Goal: Task Accomplishment & Management: Complete application form

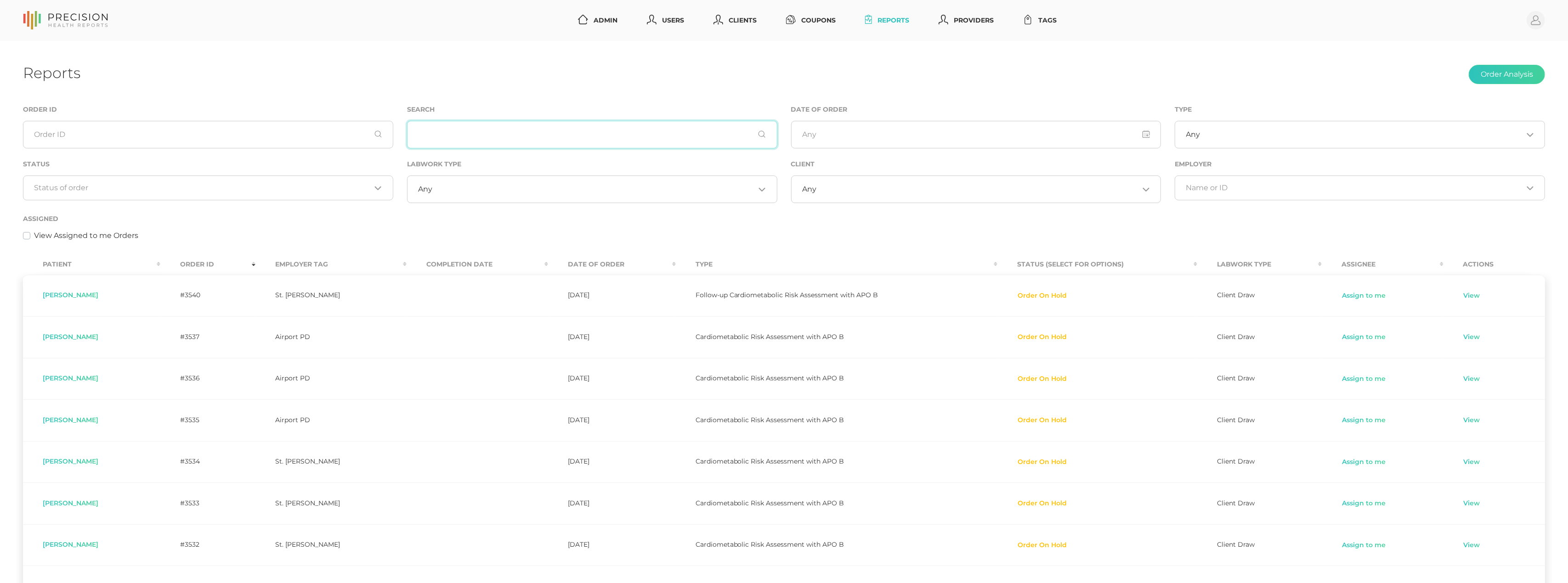
click at [477, 138] on input "text" at bounding box center [592, 134] width 370 height 27
paste input "Hough"
type input "Hough"
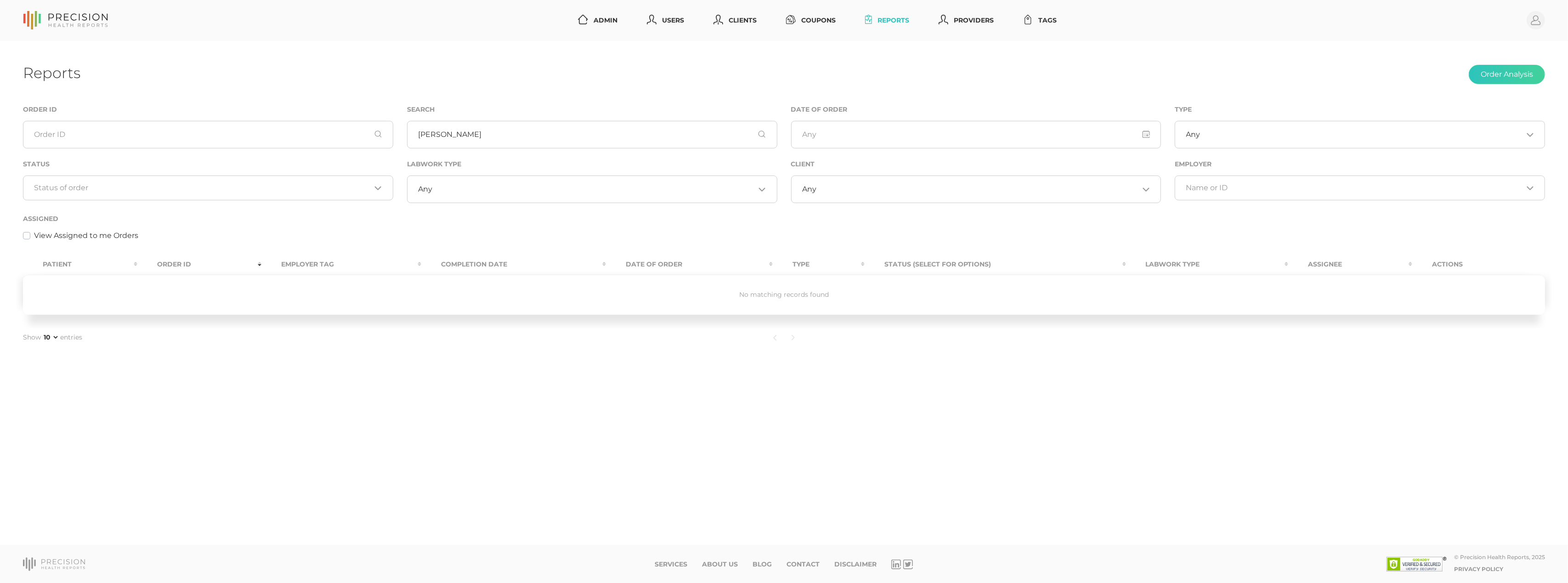
click at [257, 189] on input "Search for option" at bounding box center [202, 188] width 336 height 9
click at [200, 261] on li "Cancelled" at bounding box center [208, 262] width 369 height 15
click at [75, 189] on icon "Deselect Cancelled" at bounding box center [75, 189] width 5 height 5
click at [243, 182] on div "Loading..." at bounding box center [208, 188] width 370 height 24
click at [188, 262] on li "Cancelled" at bounding box center [208, 262] width 369 height 15
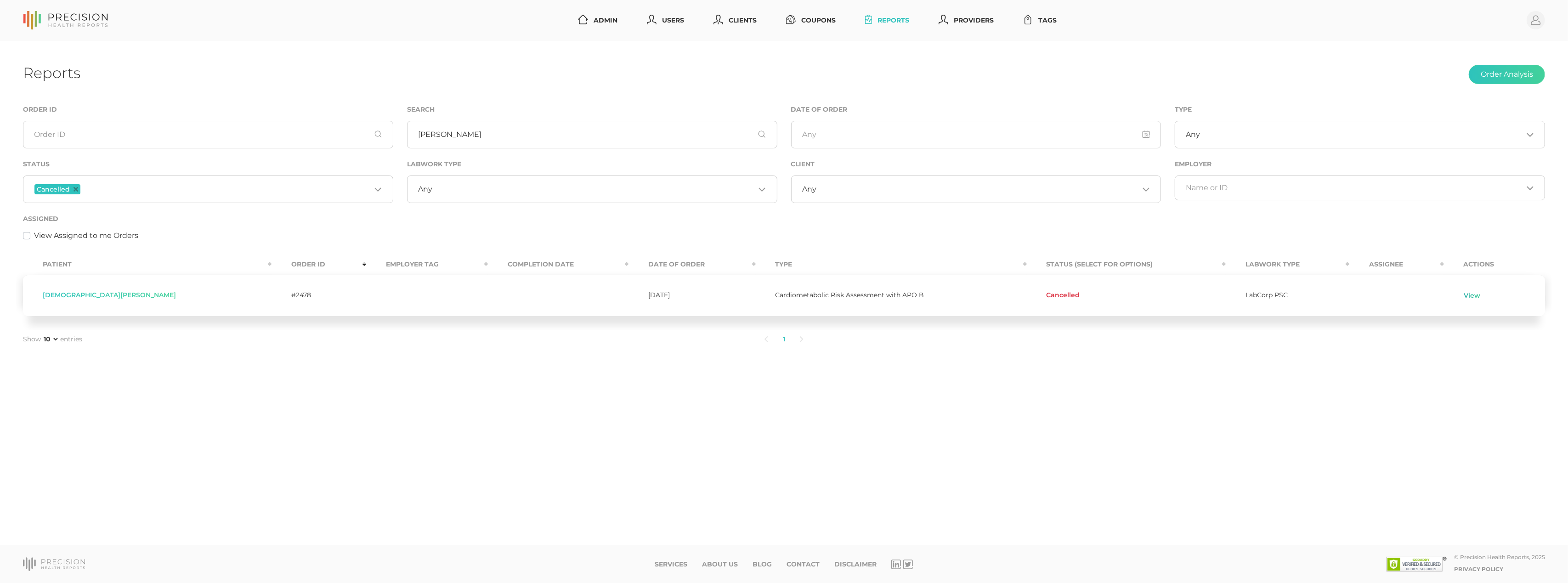
click at [1469, 296] on link "View" at bounding box center [1472, 296] width 17 height 9
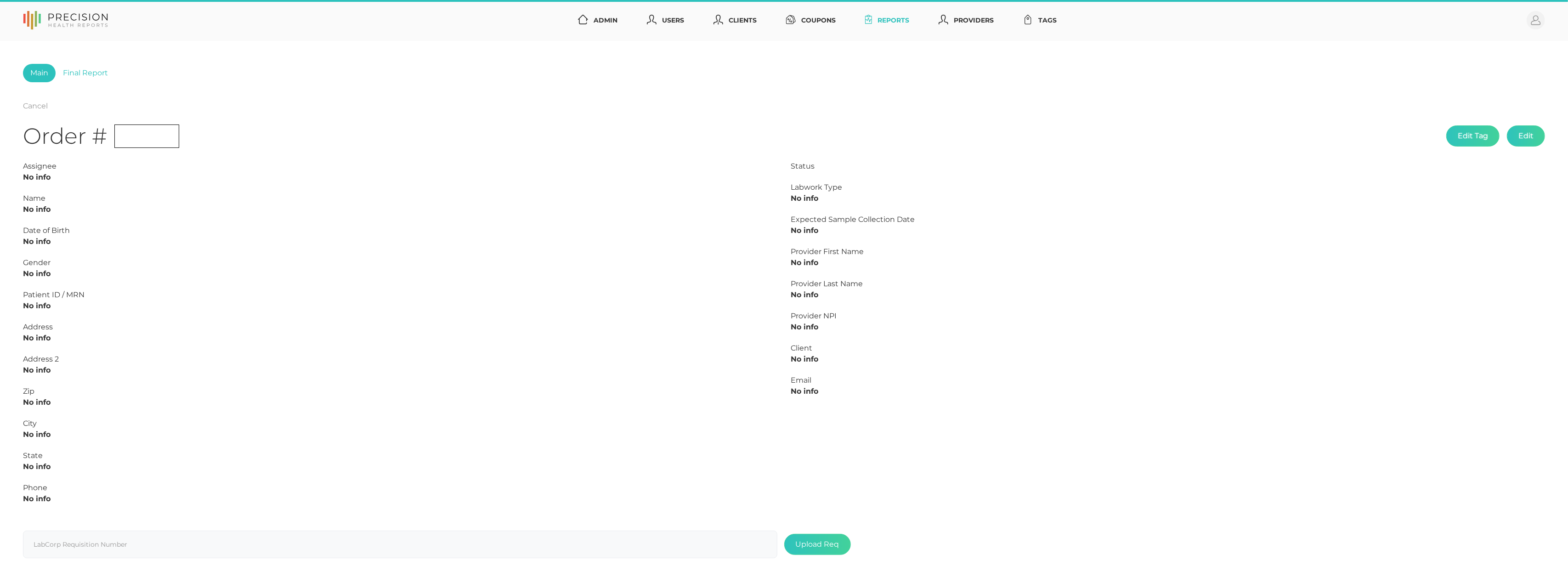
type input "L2406378711"
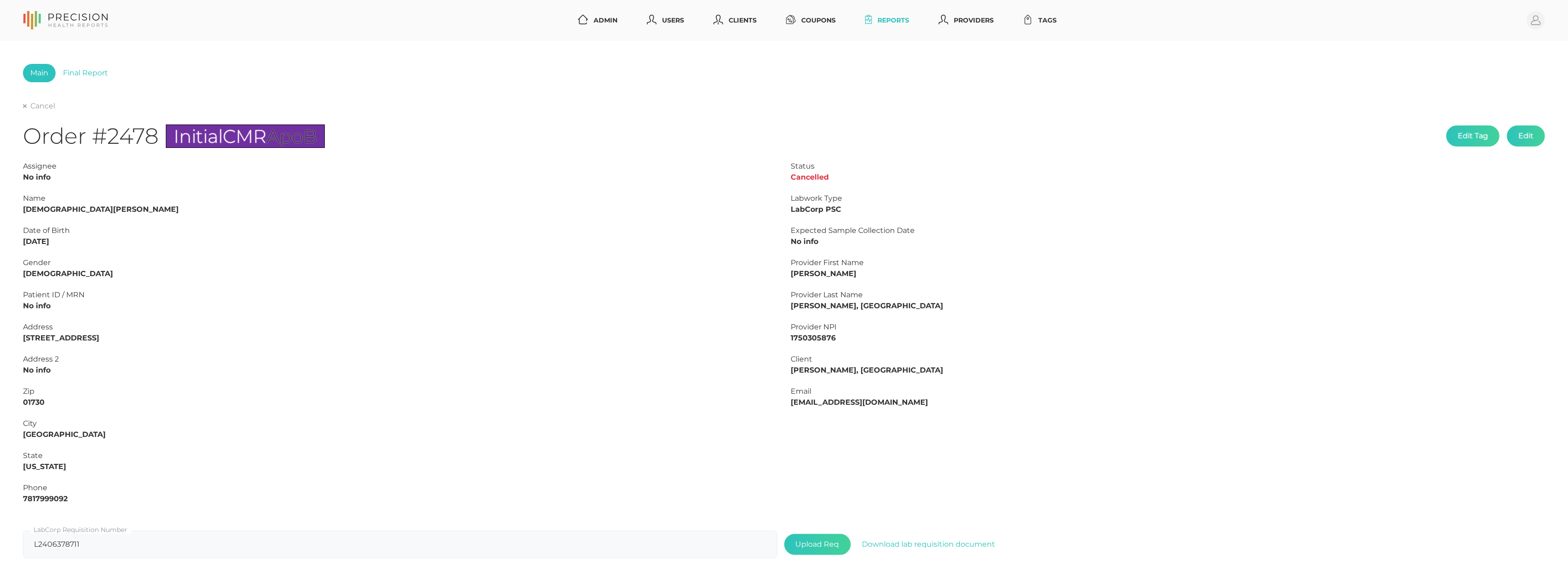
click at [19, 105] on div "Main Final Report Cancel Order #2478 Initial CMR ApoB Edit Tag Edit Status Canc…" at bounding box center [784, 314] width 1568 height 546
click at [25, 105] on icon at bounding box center [24, 106] width 4 height 4
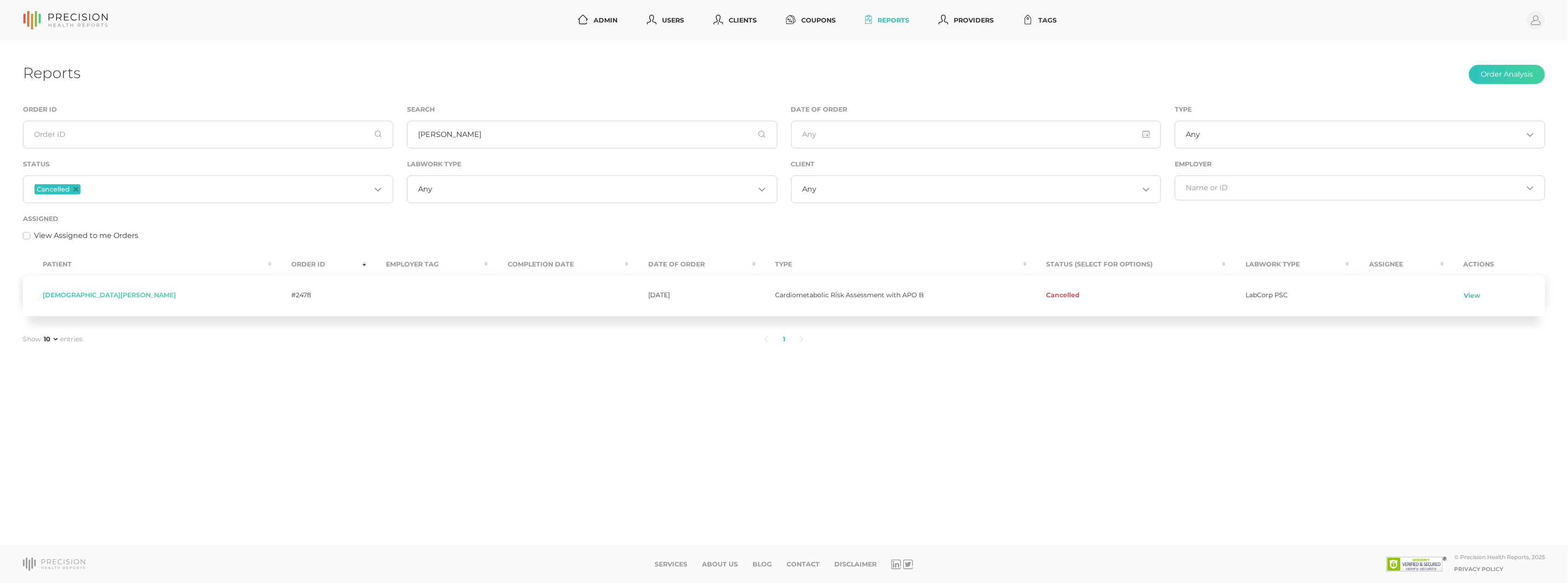
click at [1464, 298] on link "View" at bounding box center [1472, 296] width 17 height 9
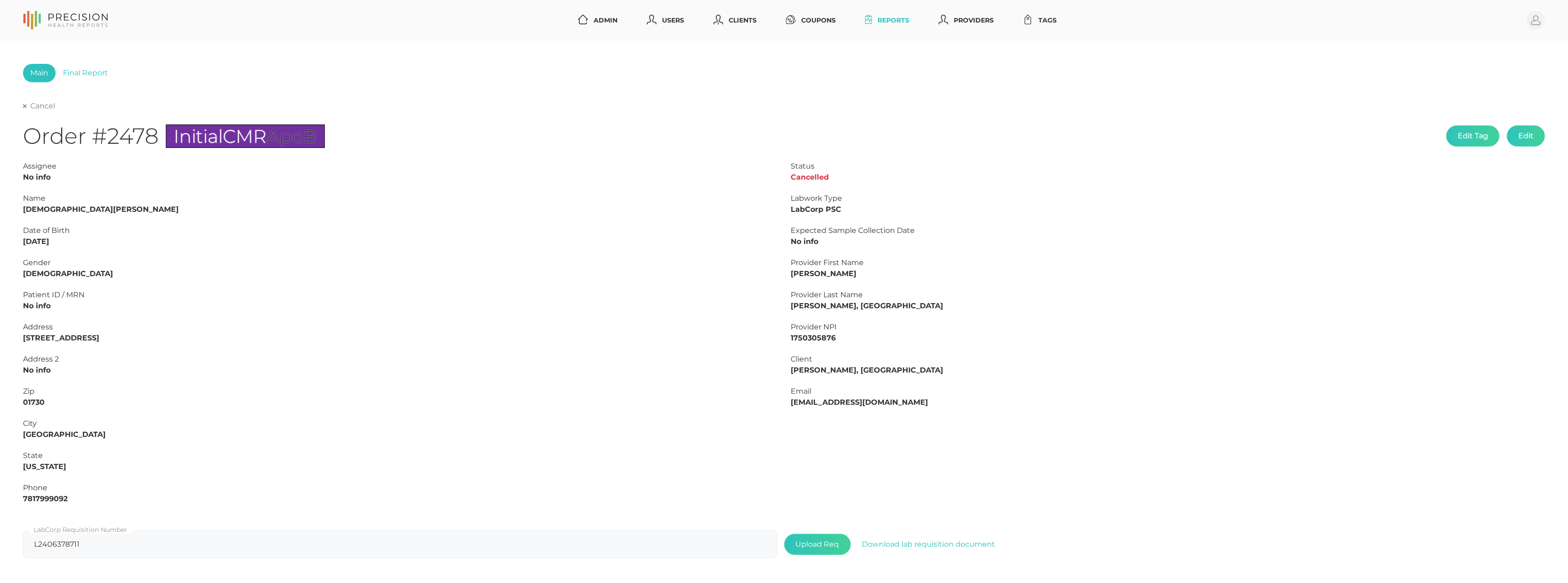
click at [26, 107] on link "Cancel" at bounding box center [38, 106] width 32 height 9
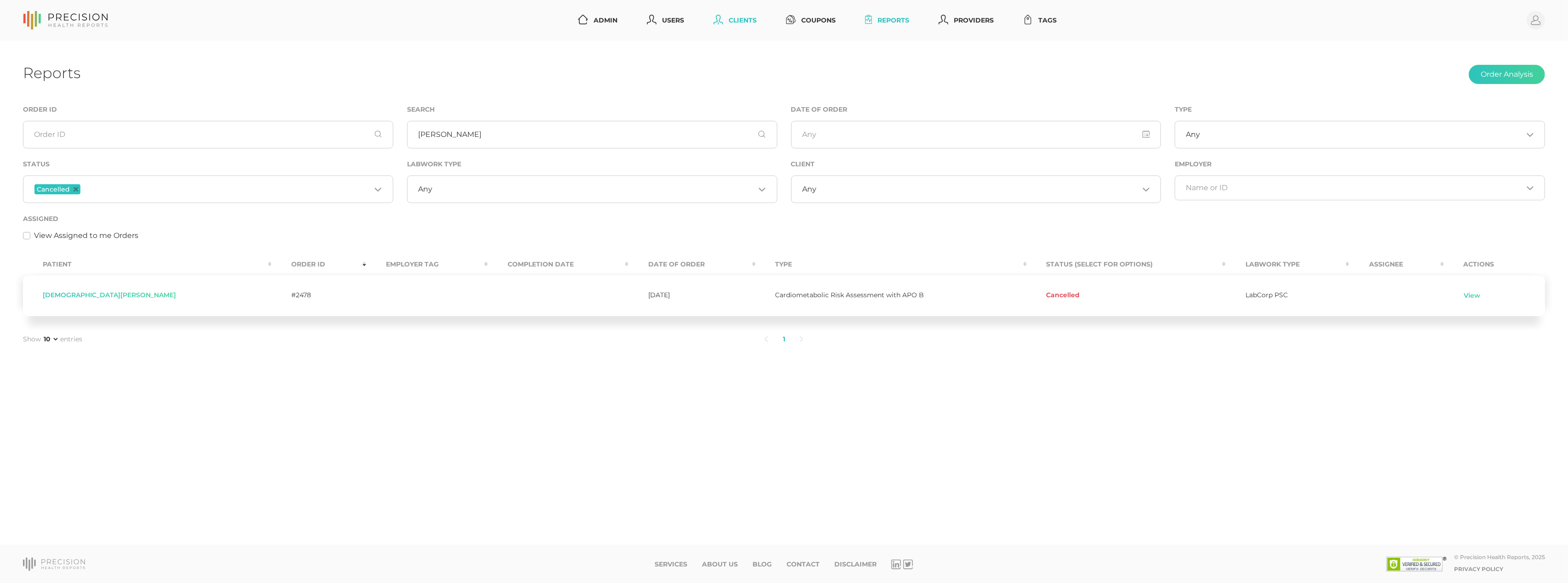
drag, startPoint x: 739, startPoint y: 15, endPoint x: 730, endPoint y: 17, distance: 9.2
click at [739, 15] on link "Clients" at bounding box center [735, 20] width 51 height 17
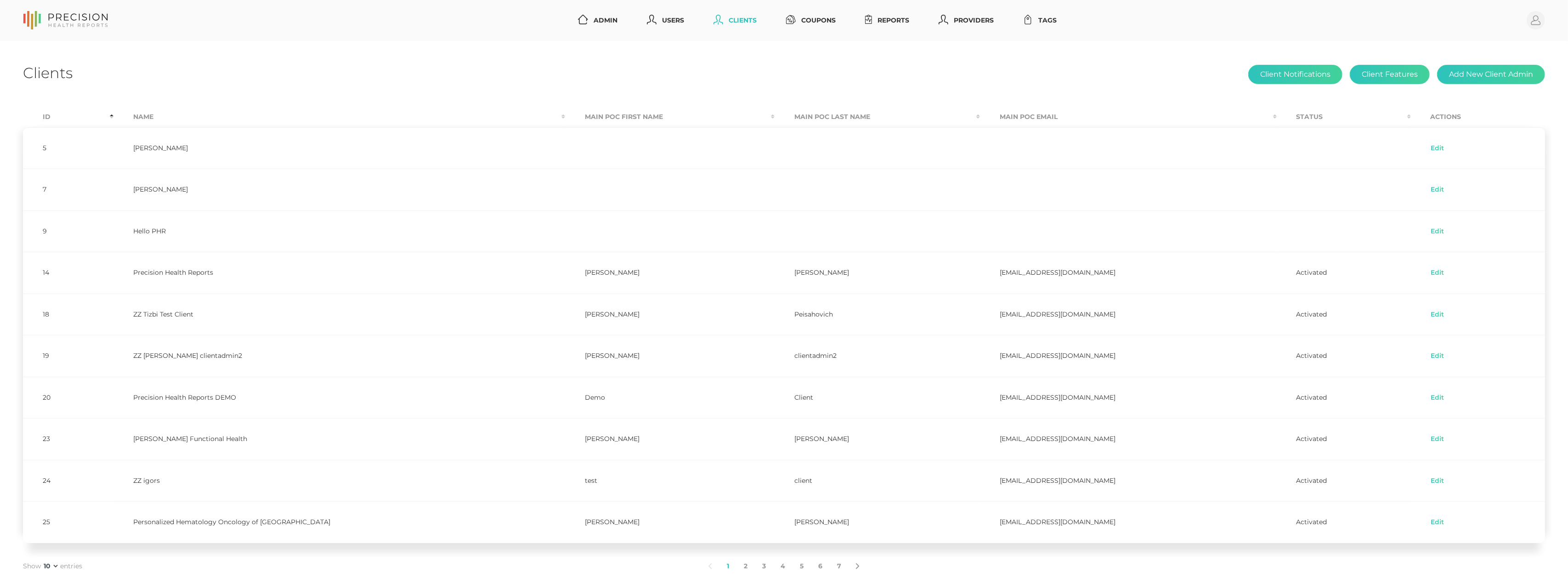
select select "75"
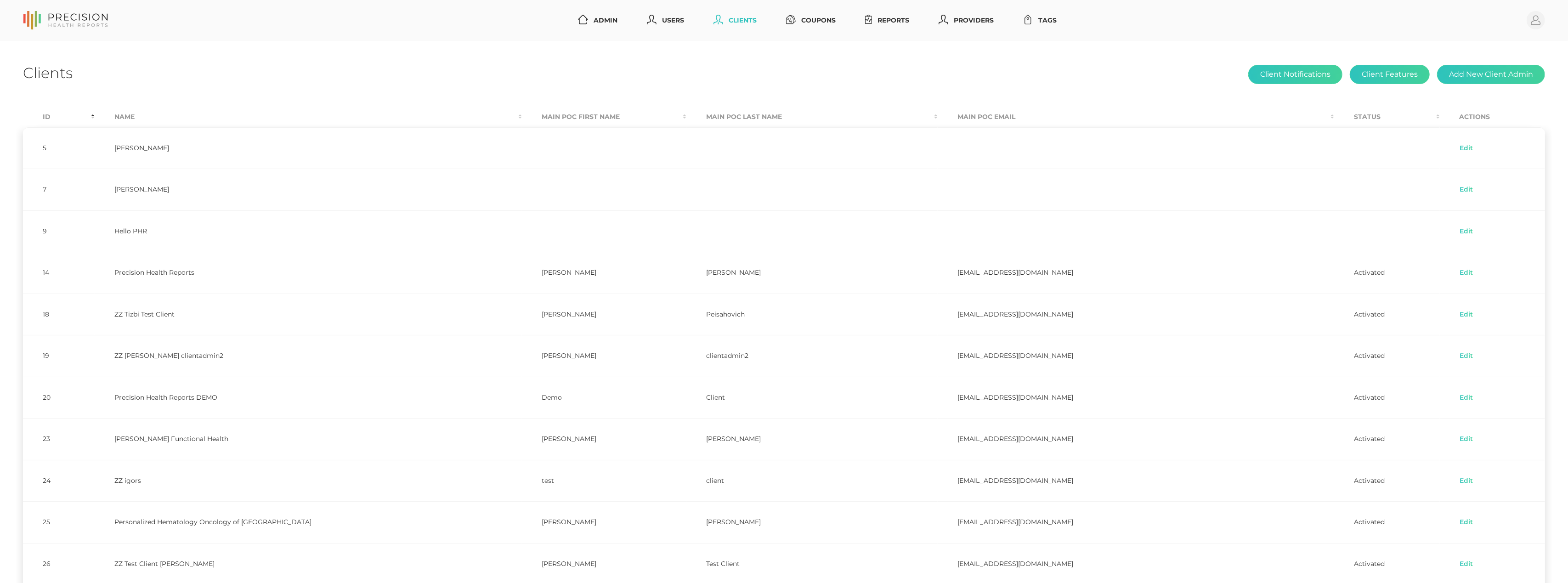
scroll to position [-1, 0]
click at [137, 114] on th "Name" at bounding box center [308, 117] width 428 height 21
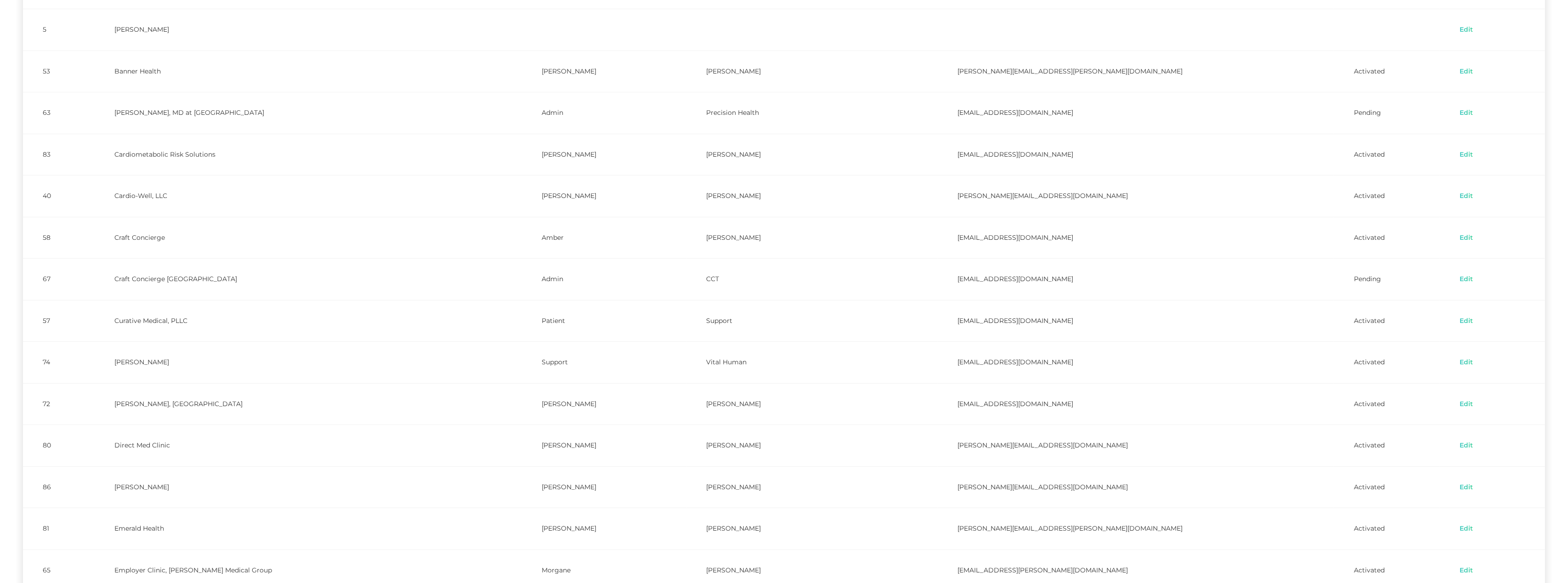
scroll to position [160, 0]
click at [1459, 404] on link "Edit" at bounding box center [1466, 403] width 15 height 9
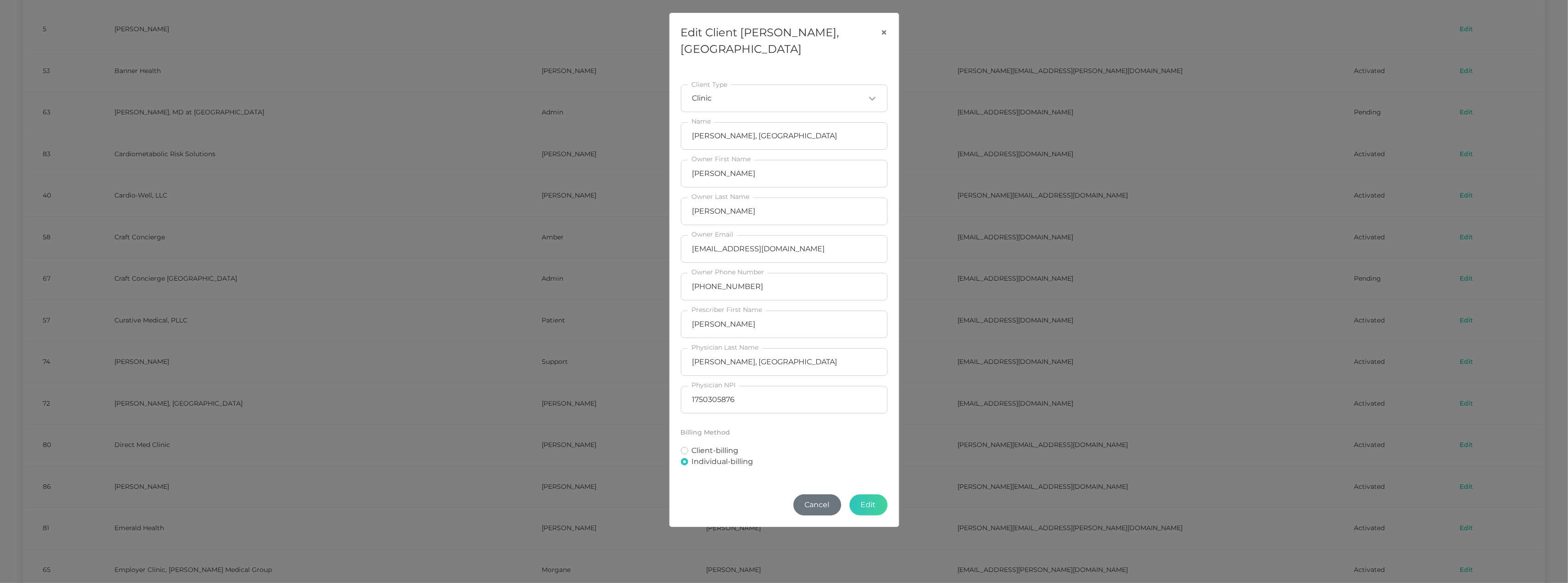
click at [830, 494] on button "Cancel" at bounding box center [817, 504] width 48 height 21
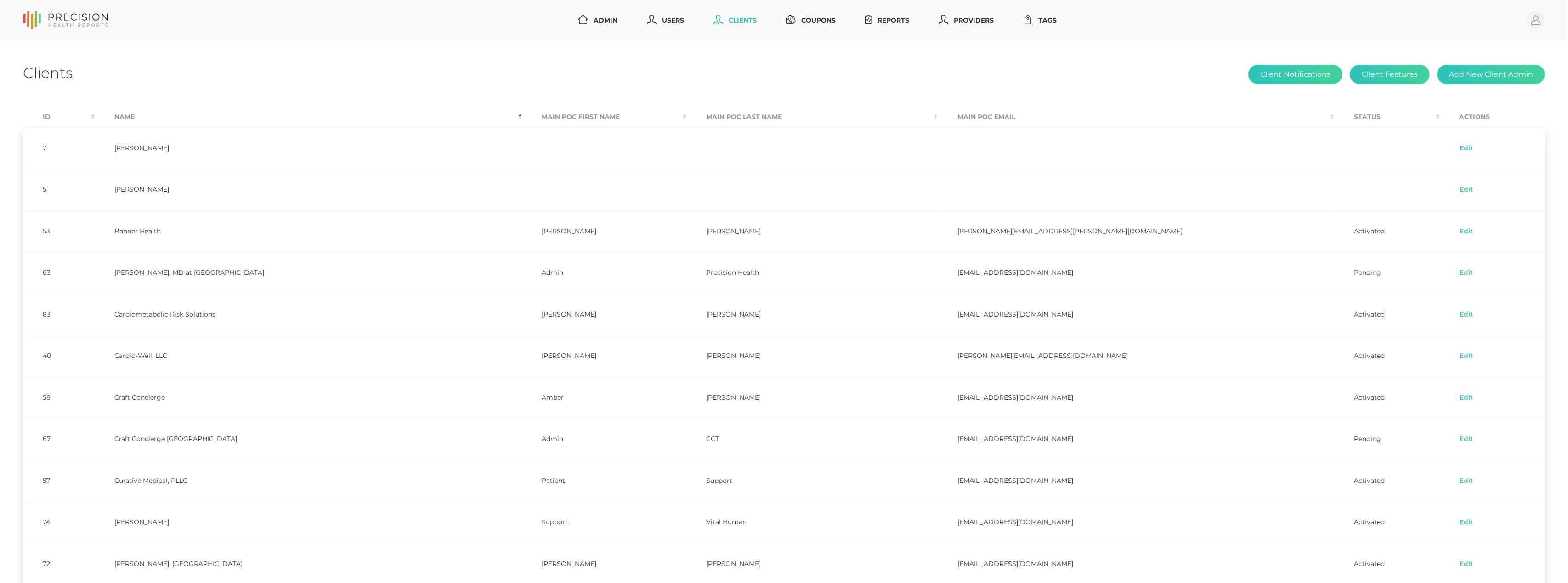
scroll to position [0, 0]
click at [905, 19] on link "Reports" at bounding box center [886, 20] width 52 height 17
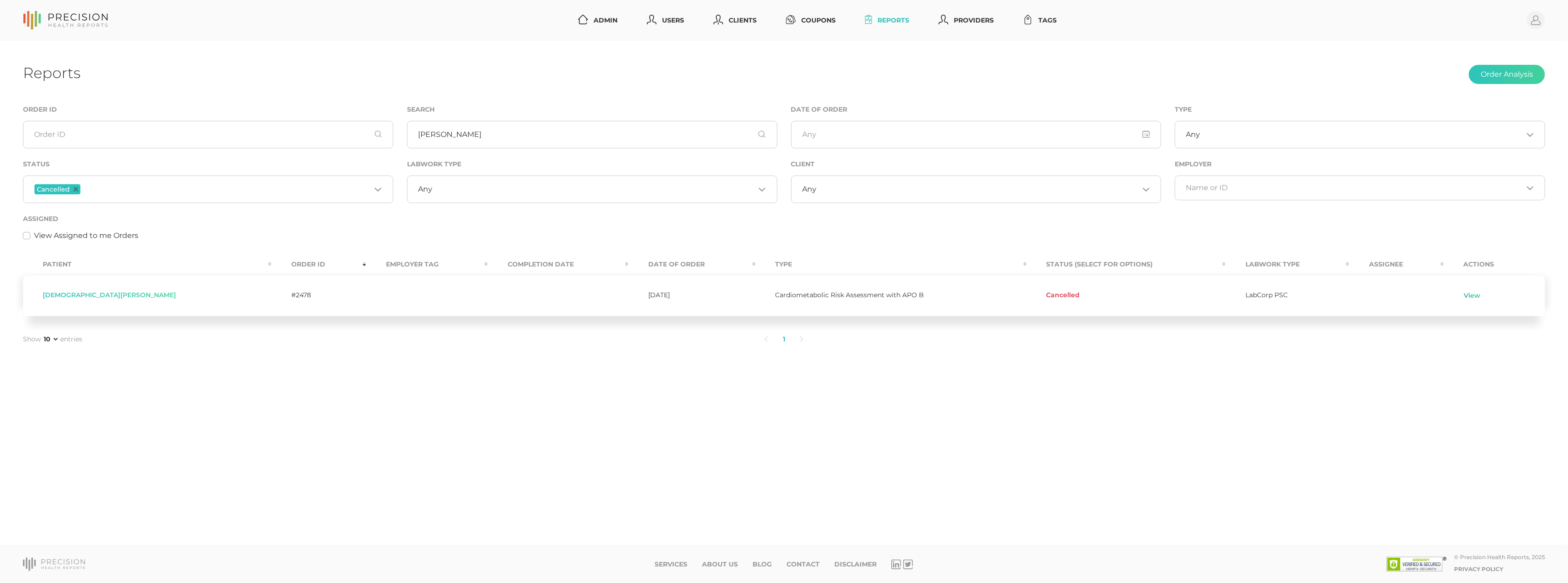
click at [1464, 296] on link "View" at bounding box center [1472, 296] width 17 height 9
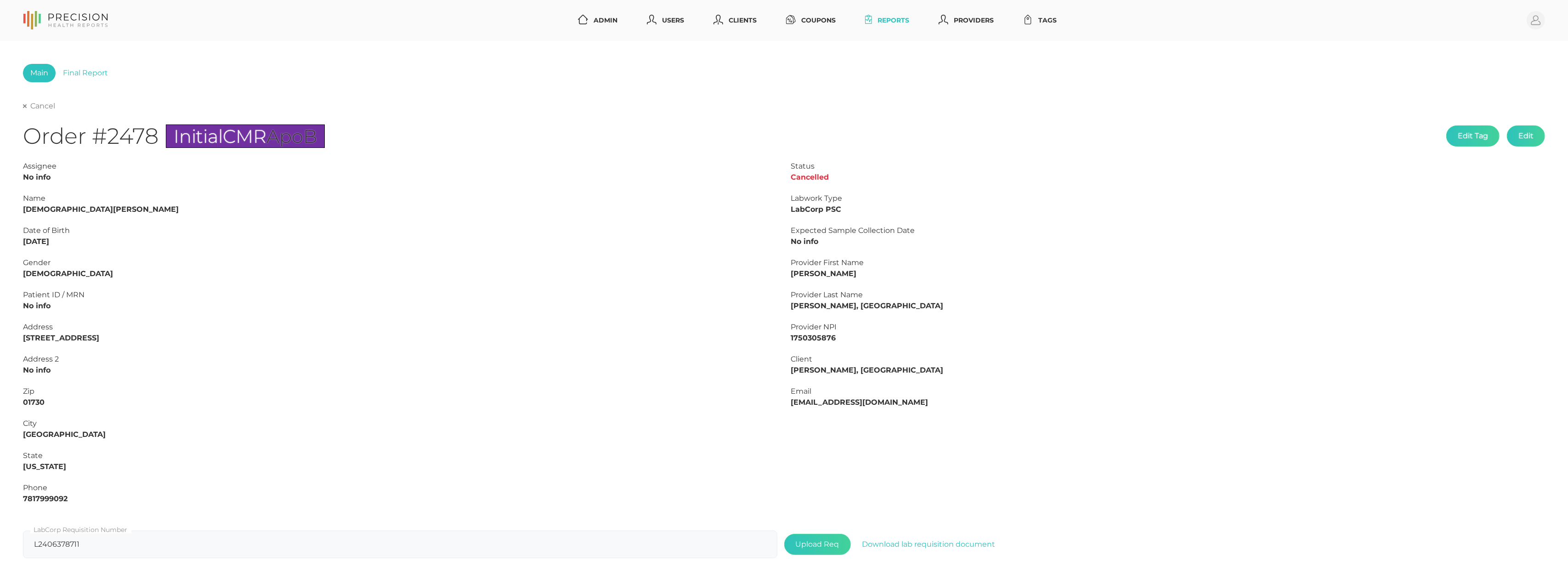
click at [48, 104] on link "Cancel" at bounding box center [38, 106] width 32 height 9
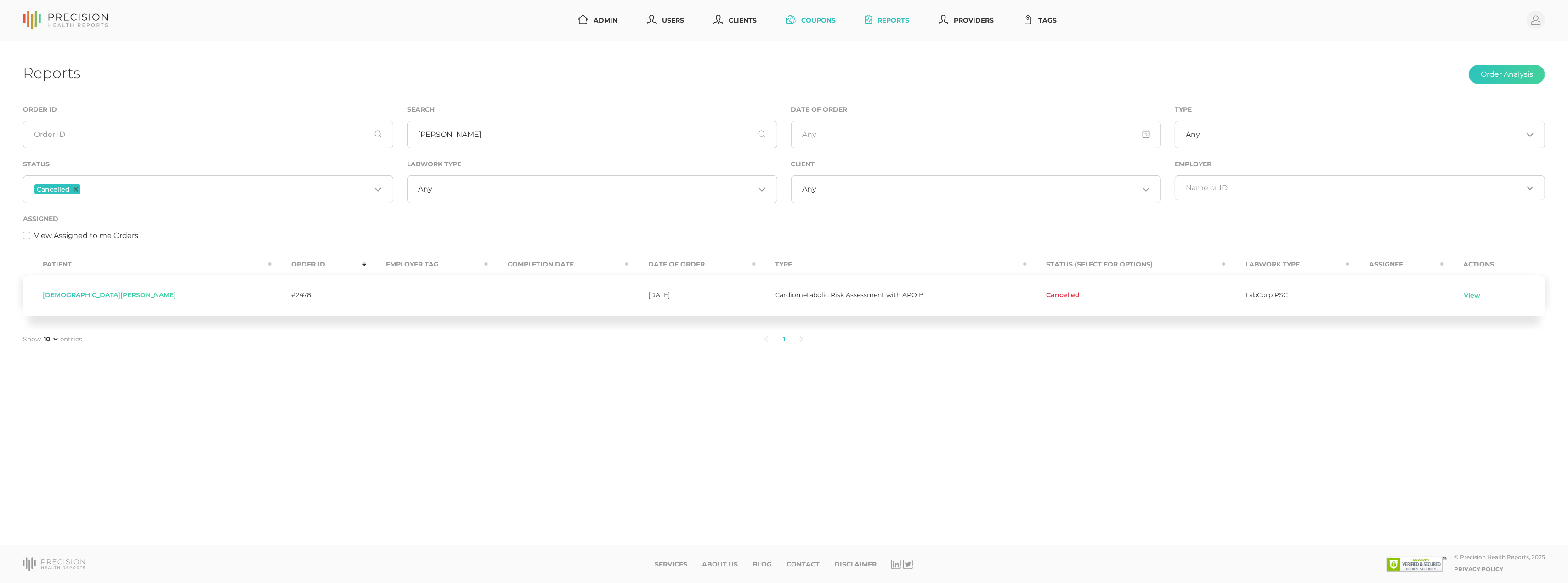
click at [803, 20] on link "Coupons" at bounding box center [810, 20] width 57 height 17
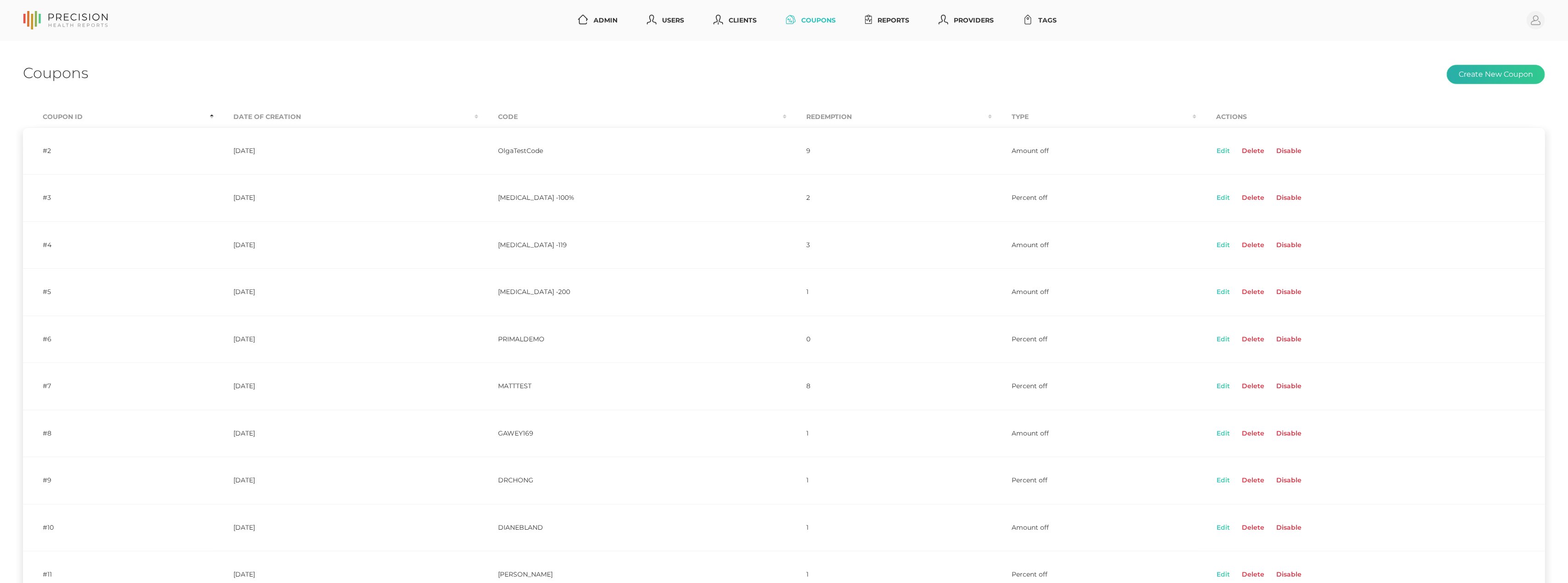
click at [1490, 78] on button "Create New Coupon" at bounding box center [1495, 73] width 98 height 19
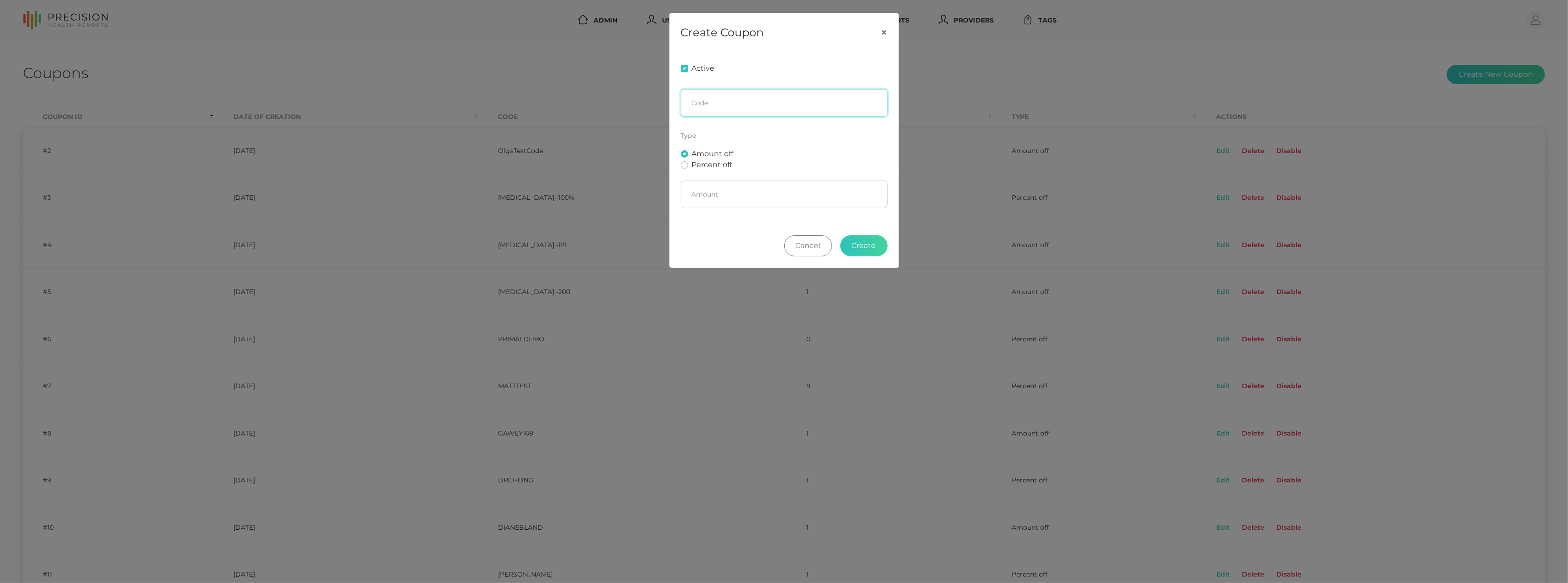
click at [769, 92] on input "text" at bounding box center [784, 102] width 207 height 27
click at [884, 33] on button "×" at bounding box center [884, 33] width 28 height 39
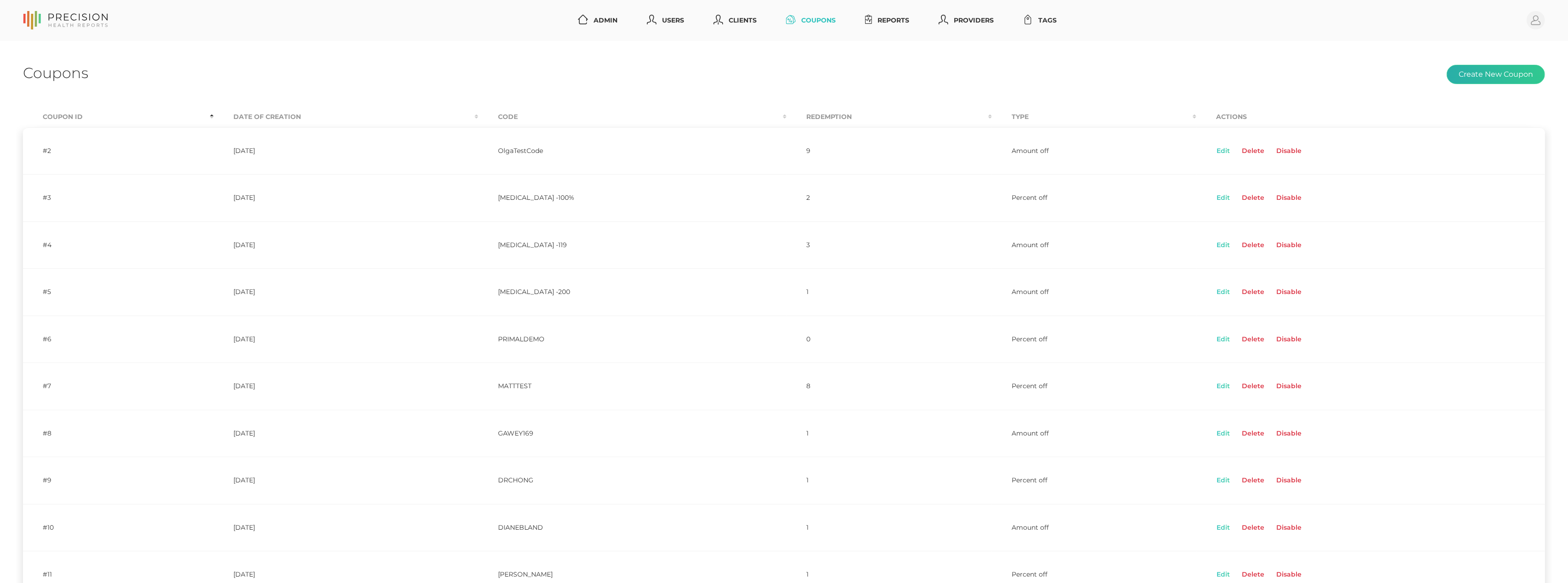
click at [1492, 76] on button "Create New Coupon" at bounding box center [1495, 73] width 98 height 19
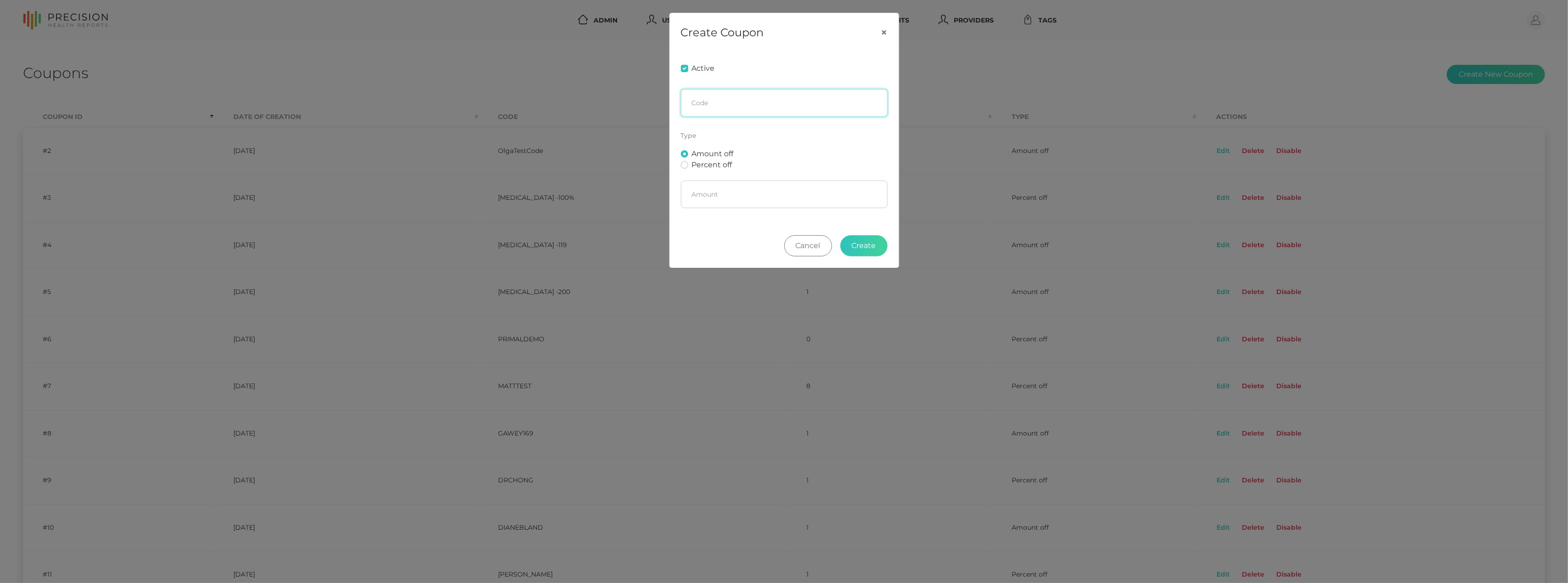
click at [712, 95] on input "text" at bounding box center [784, 102] width 207 height 27
click at [744, 98] on input "text" at bounding box center [784, 102] width 207 height 27
paste input "khough1011"
type input "khough1011"
click at [692, 167] on label "Percent off" at bounding box center [711, 165] width 41 height 11
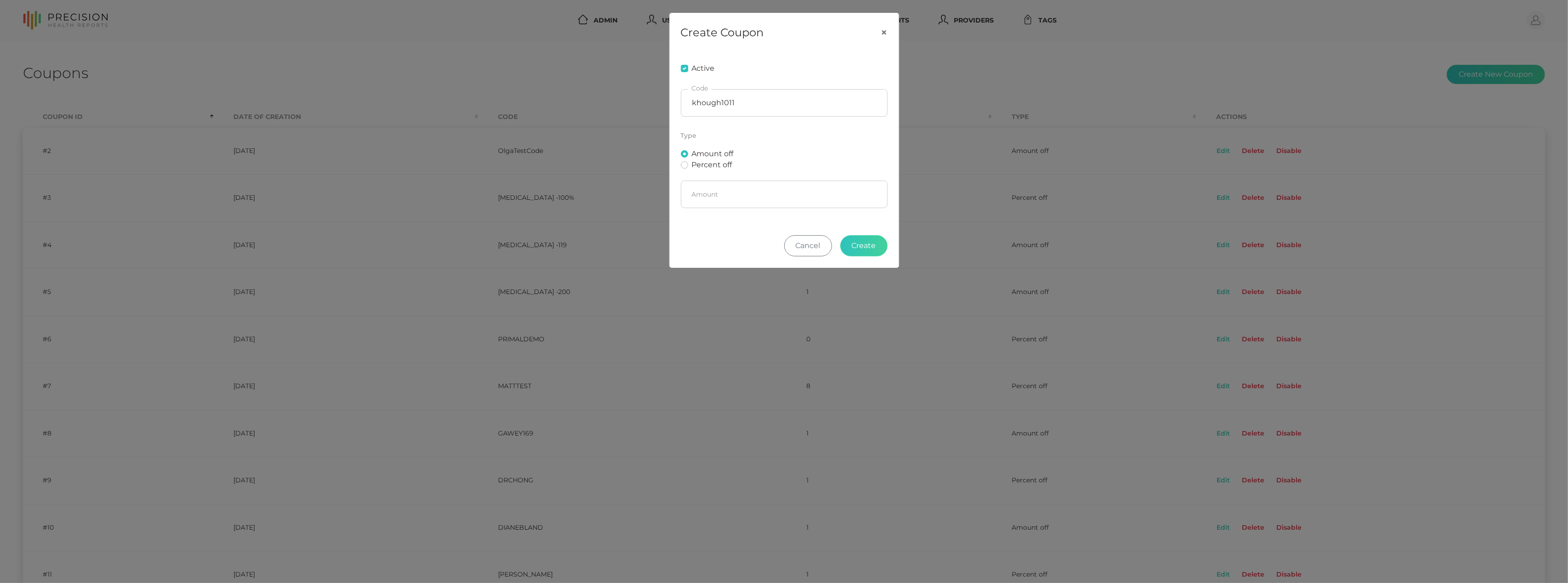
click at [681, 167] on input "Percent off" at bounding box center [684, 164] width 7 height 9
radio input "true"
radio input "false"
click at [708, 189] on input "%" at bounding box center [784, 194] width 207 height 27
type input "% 100"
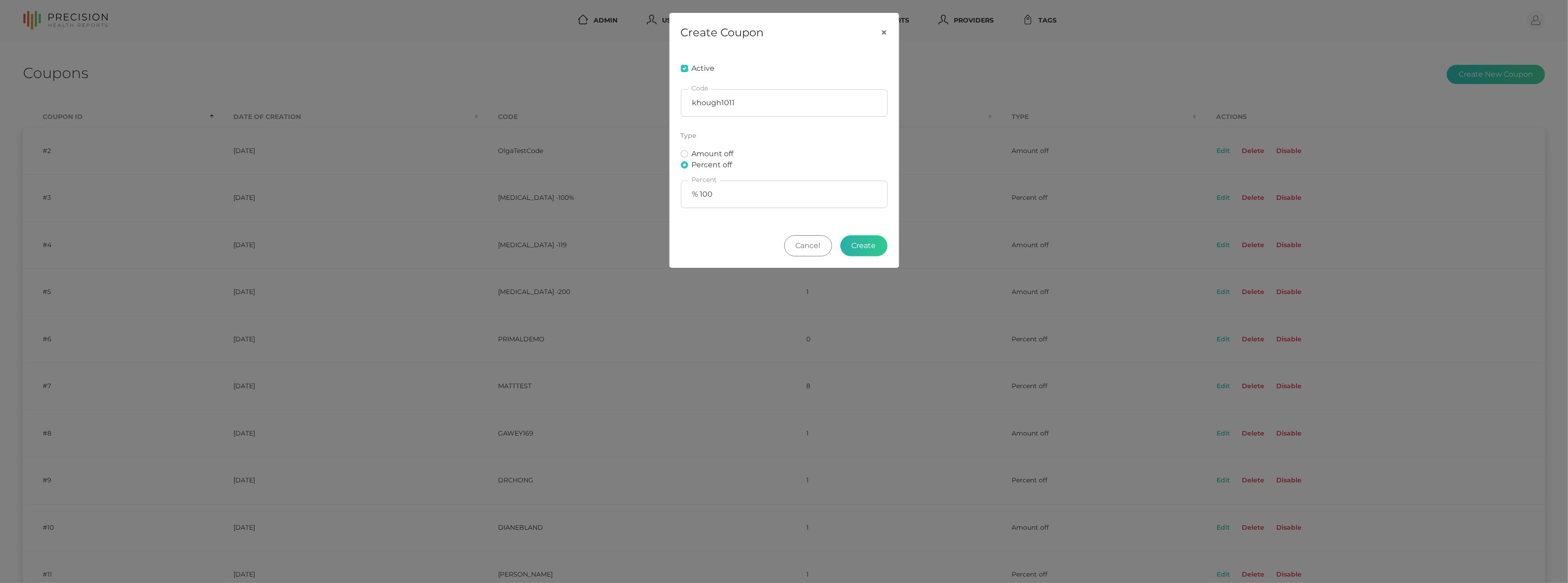
click at [868, 246] on button "Create" at bounding box center [864, 245] width 47 height 21
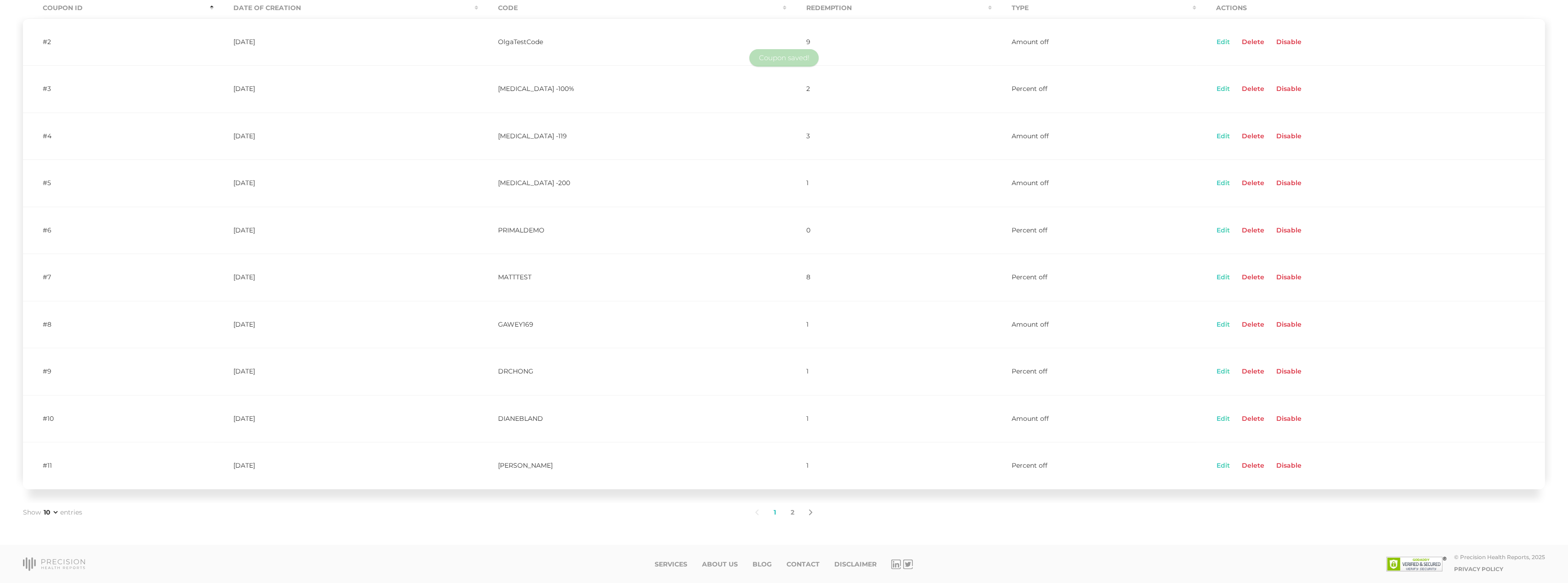
scroll to position [112, 0]
click at [794, 513] on link "2" at bounding box center [792, 512] width 18 height 19
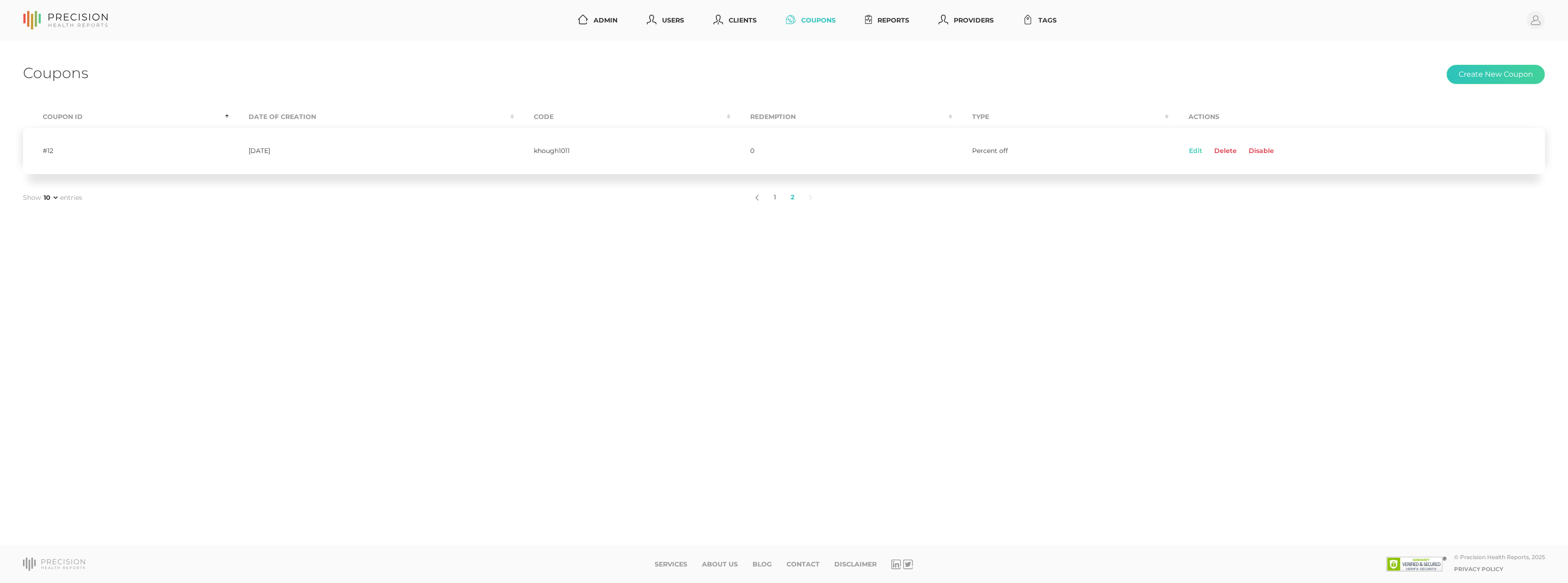
click at [542, 151] on td "khough1011" at bounding box center [622, 151] width 217 height 47
copy td "khough1011"
click at [616, 89] on div "Coupons Create New Coupon Coupon ID Date Of Creation Code Redemption Type Actio…" at bounding box center [784, 293] width 1568 height 504
click at [886, 20] on link "Reports" at bounding box center [886, 20] width 52 height 17
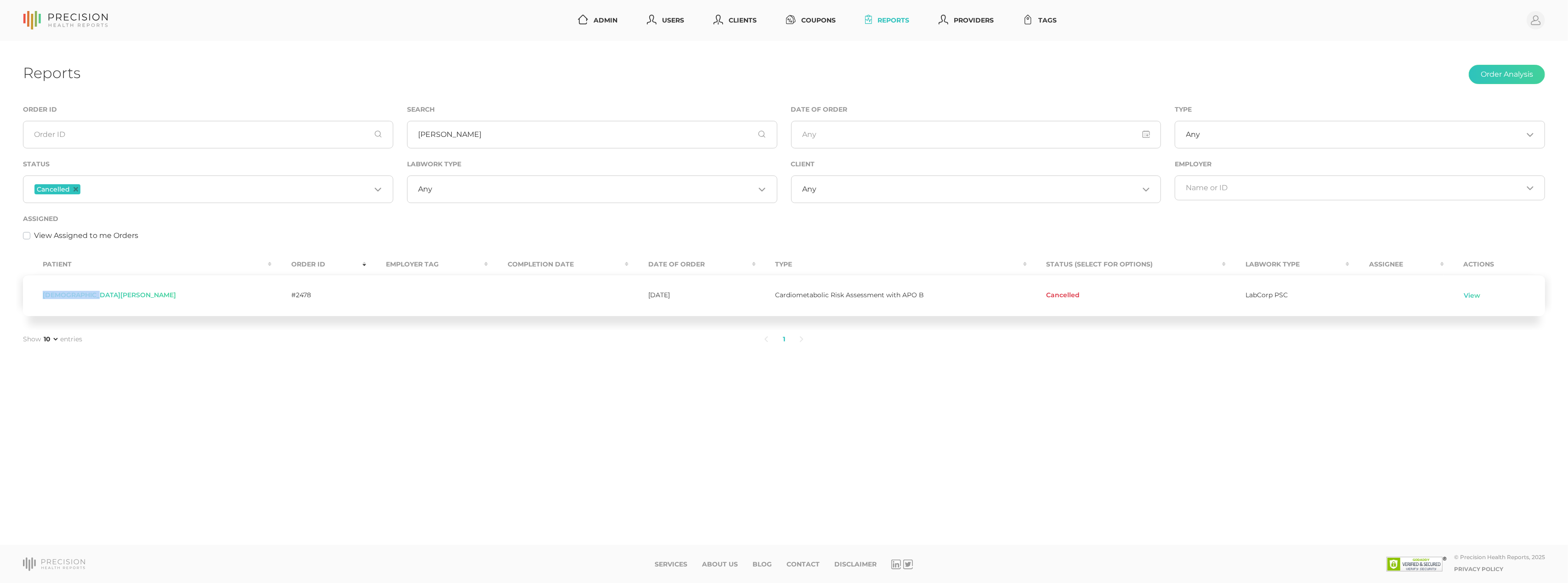
drag, startPoint x: 43, startPoint y: 295, endPoint x: 97, endPoint y: 296, distance: 54.0
click at [97, 296] on div "Kristen Hough" at bounding box center [147, 296] width 209 height 7
copy span "Kristen Hough"
drag, startPoint x: 1123, startPoint y: 63, endPoint x: 1445, endPoint y: 69, distance: 322.1
click at [1123, 63] on div "Reports Order Analysis Order ID Search Hough Date of Order Type Any Loading... …" at bounding box center [784, 293] width 1568 height 504
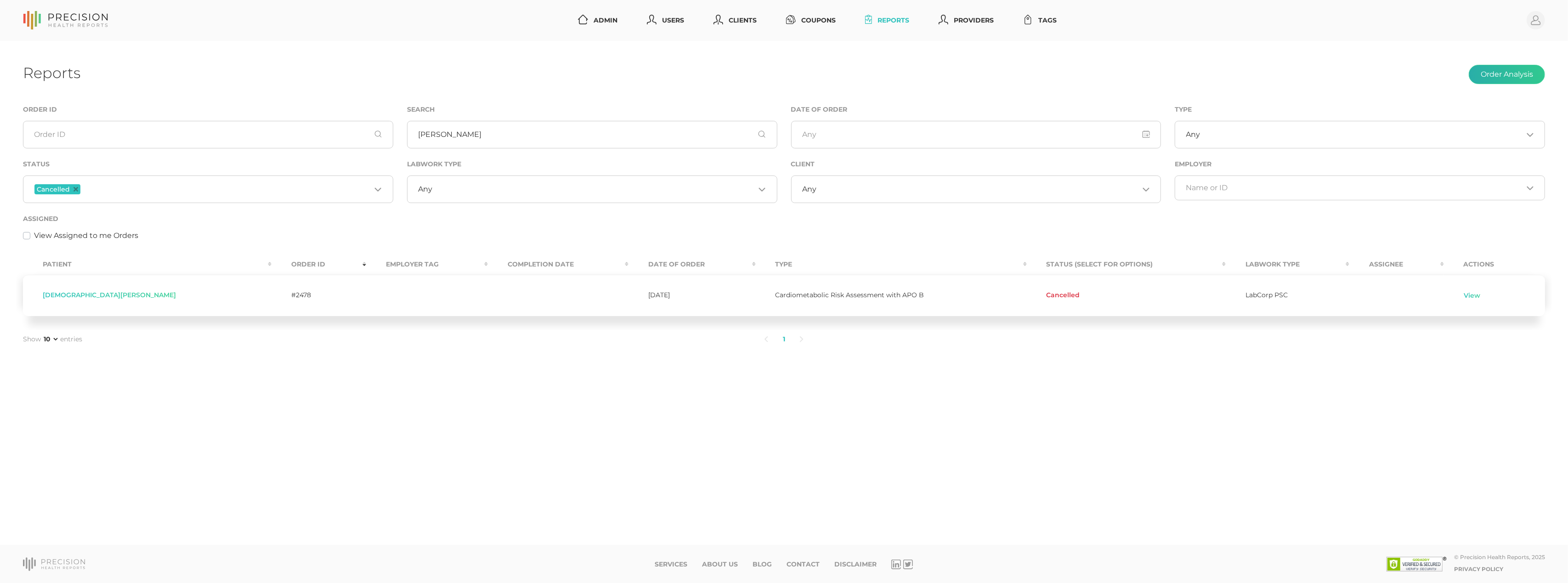
click at [1531, 76] on button "Order Analysis" at bounding box center [1506, 73] width 76 height 19
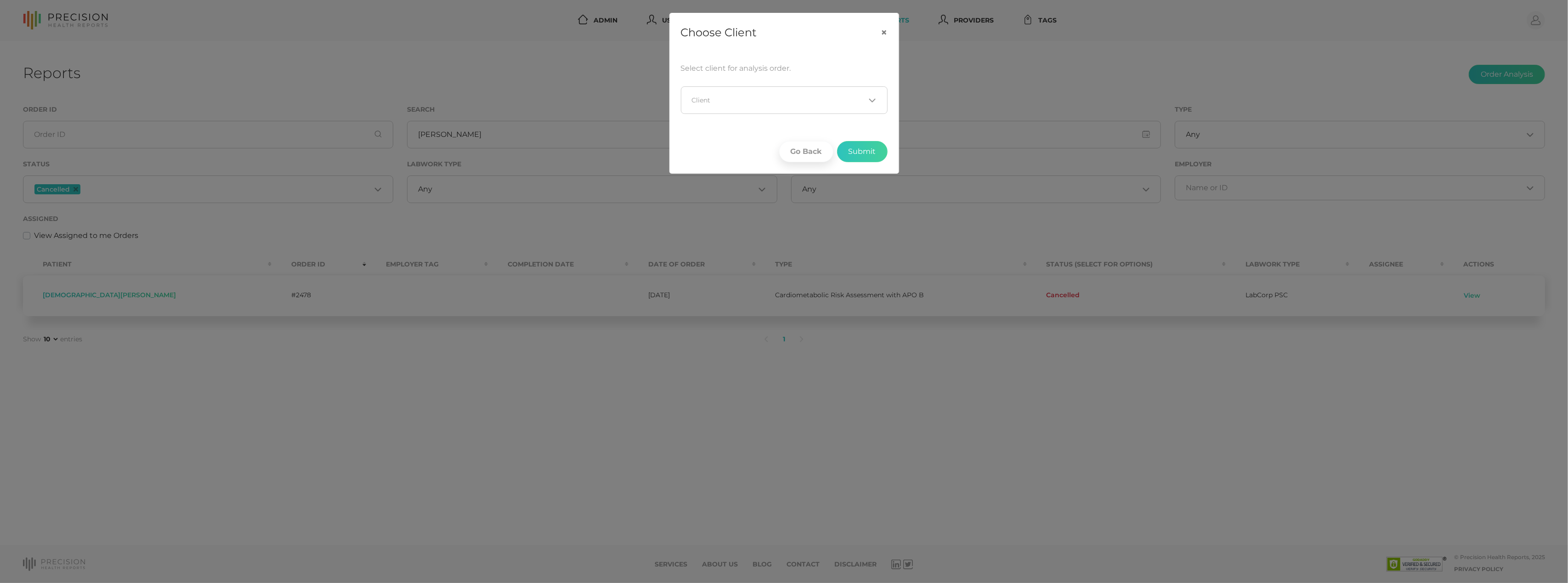
click at [742, 97] on input "Search for option" at bounding box center [778, 100] width 173 height 9
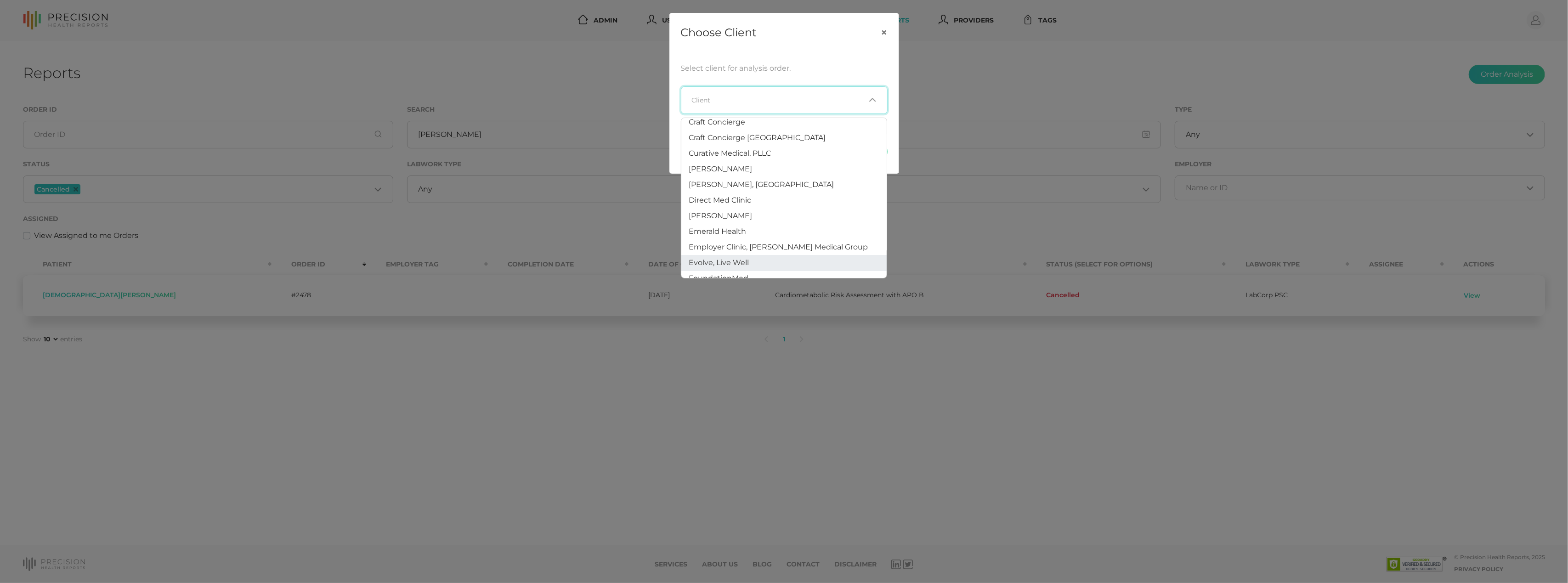
scroll to position [96, 0]
click at [736, 189] on span "DANIEL CHONG, ND" at bounding box center [761, 189] width 145 height 9
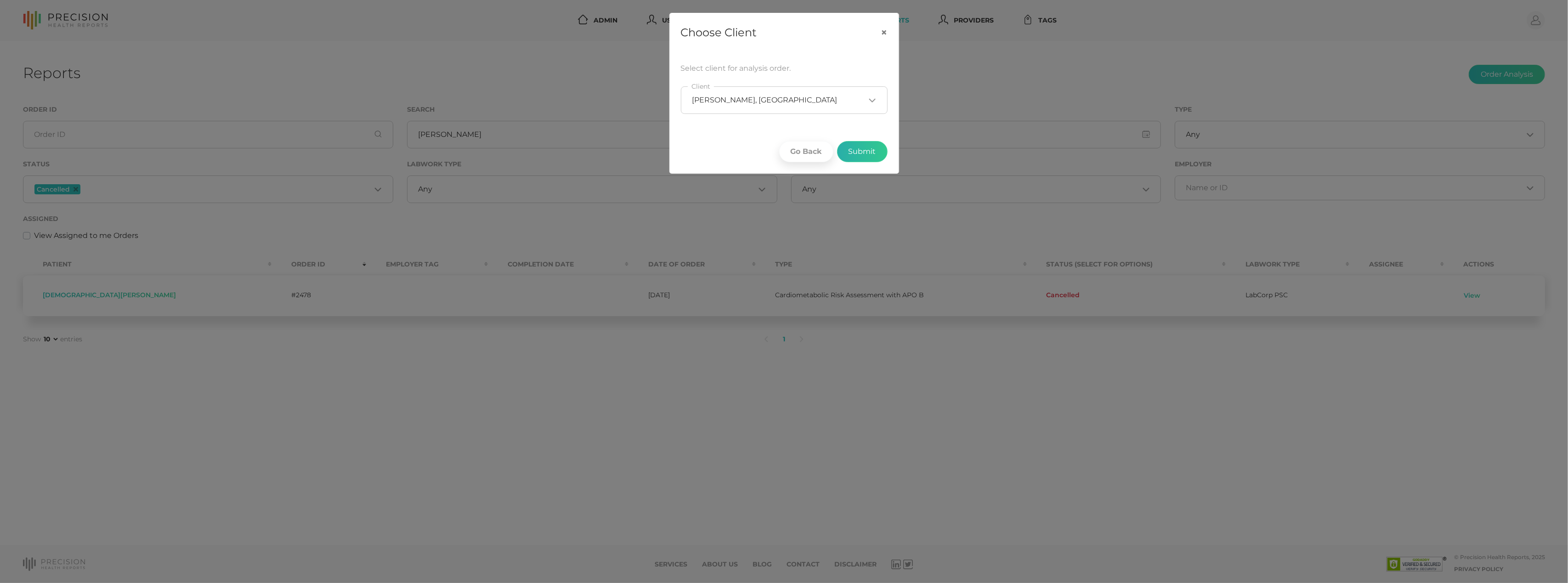
click at [864, 144] on button "Submit" at bounding box center [862, 151] width 51 height 21
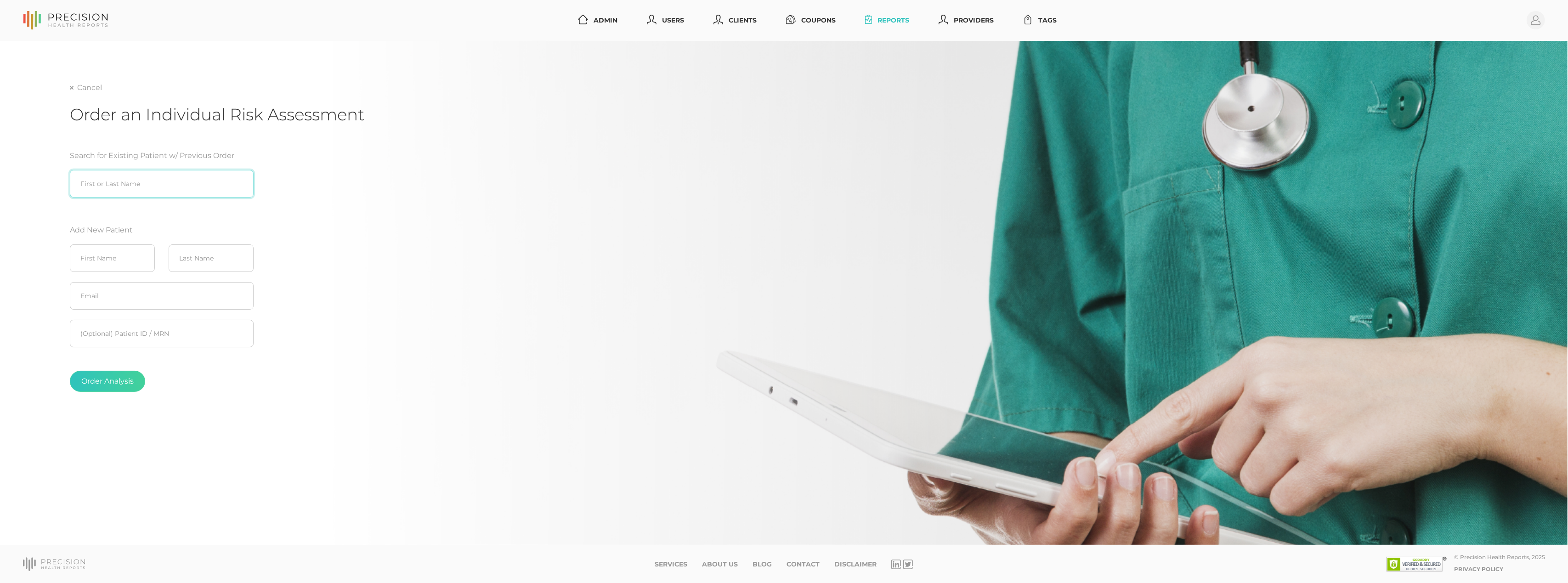
click at [180, 170] on input "search" at bounding box center [161, 184] width 184 height 27
paste input "Kristen Hough"
click at [103, 202] on b "Kristen Hough" at bounding box center [148, 203] width 156 height 9
type input "Kristen Hough (12/15/1978)"
click at [123, 383] on button "Order Analysis" at bounding box center [107, 381] width 75 height 21
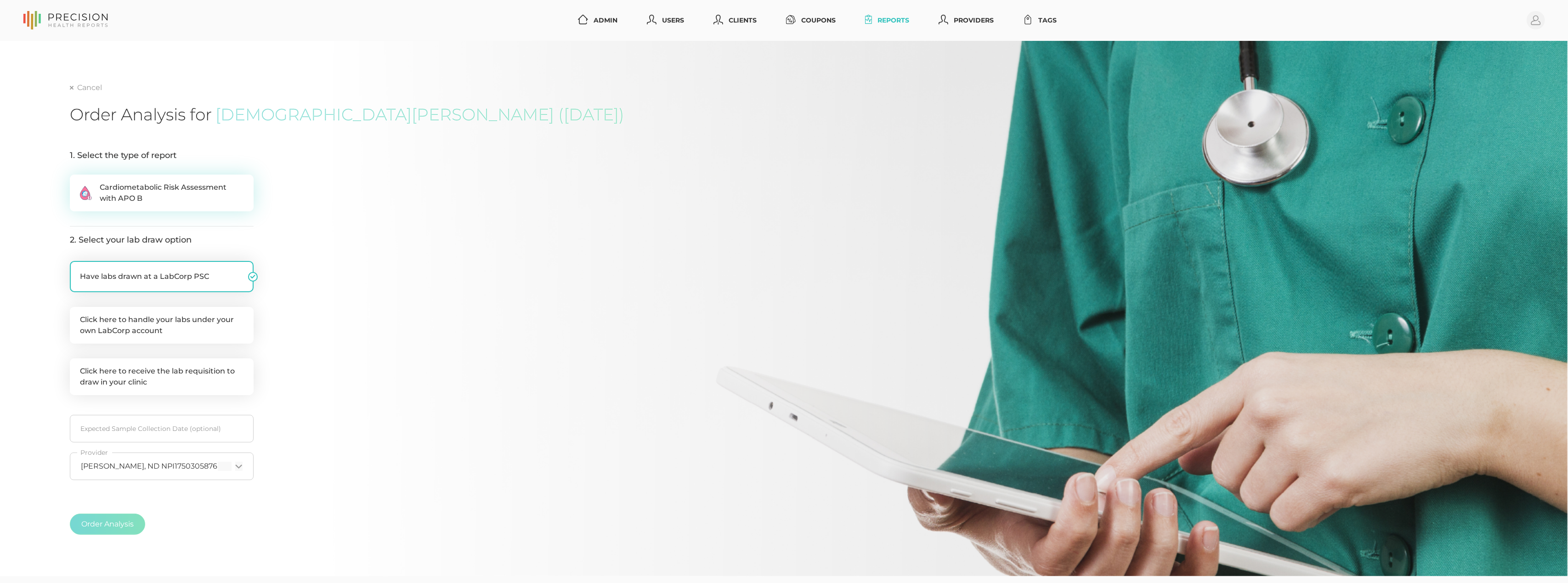
click at [166, 189] on span "Cardiometabolic Risk Assessment with APO B" at bounding box center [171, 193] width 144 height 22
click at [77, 184] on input ".cls-2{fill:#fa759e}.cls-4{fill:#ffd7e5}.cls-8{fill:#3a2c60} Cardiometabolic Ri…" at bounding box center [73, 180] width 7 height 9
click at [190, 547] on fieldset "Order Analysis" at bounding box center [161, 524] width 184 height 58
click at [99, 526] on button "Order Analysis" at bounding box center [107, 524] width 75 height 21
radio input "false"
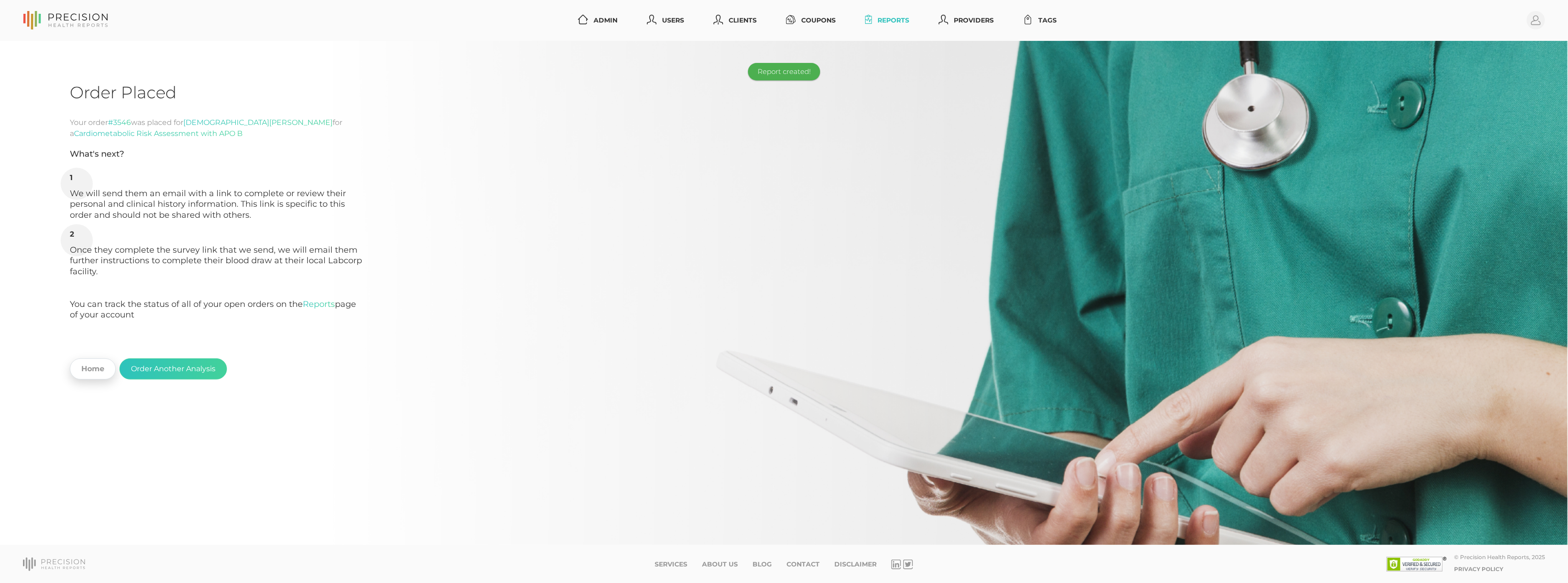
click at [100, 364] on link "Home" at bounding box center [92, 368] width 46 height 21
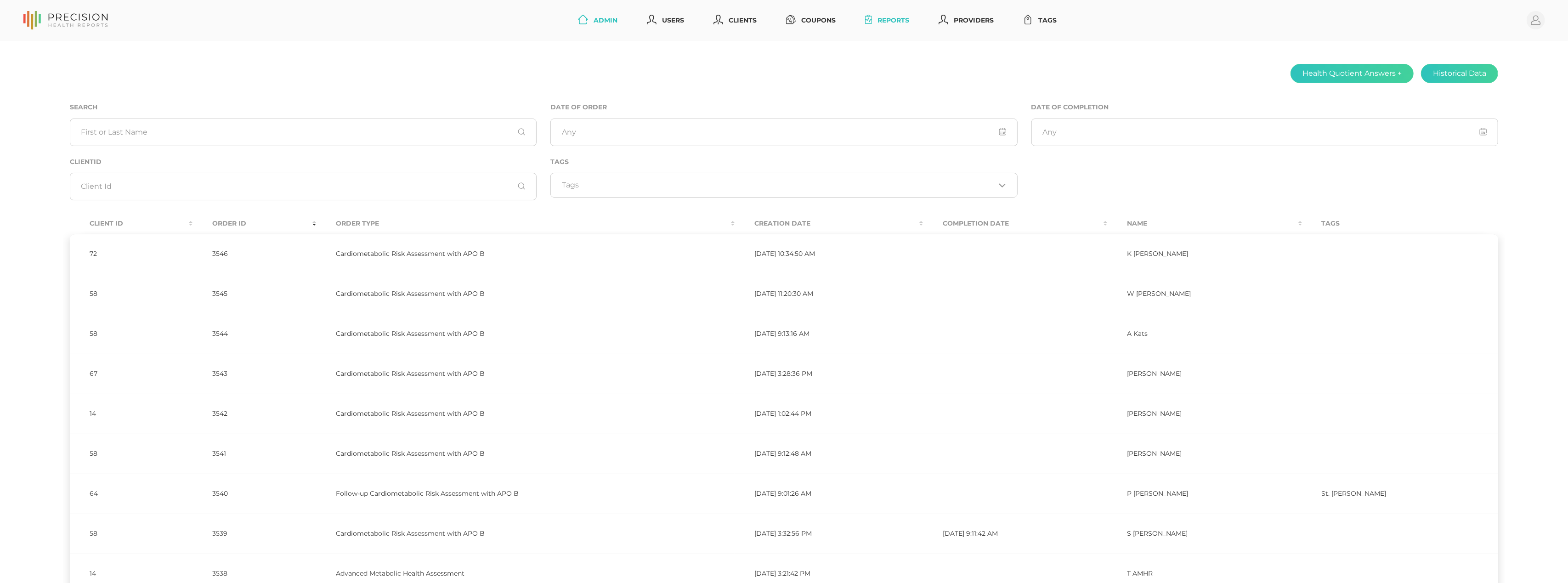
click at [906, 23] on link "Reports" at bounding box center [886, 20] width 52 height 17
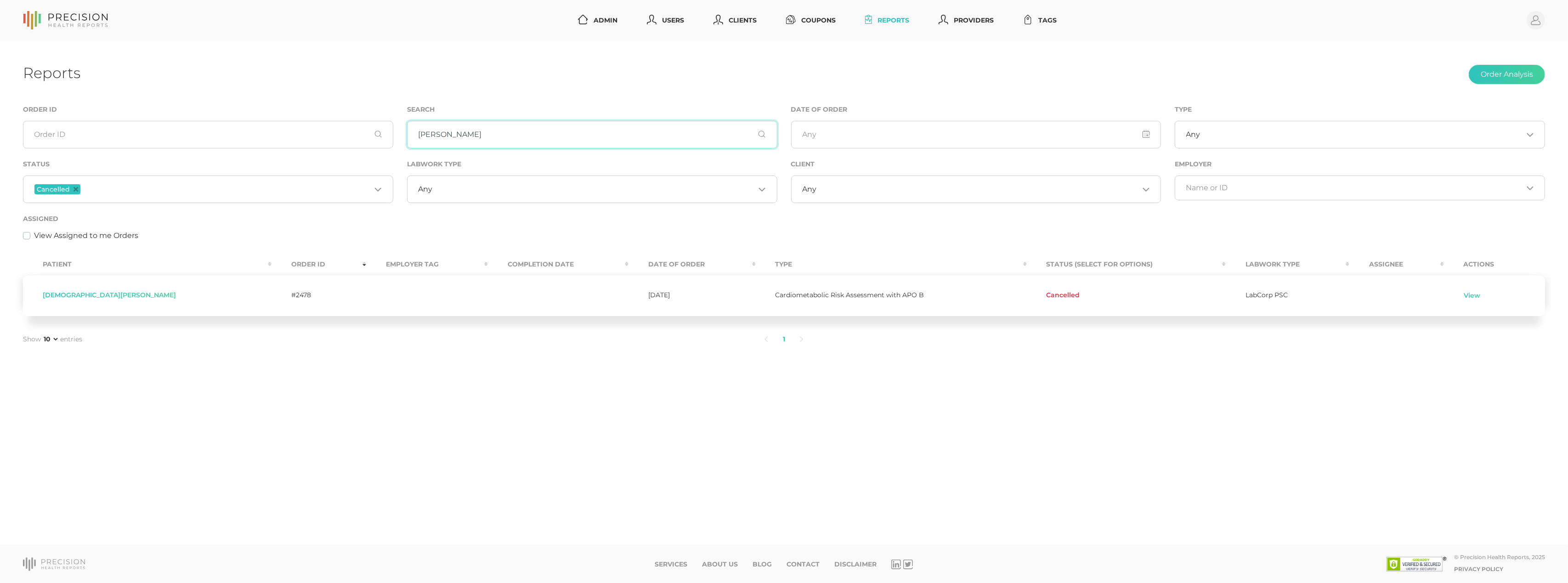
click at [476, 138] on input "Hough" at bounding box center [592, 134] width 370 height 27
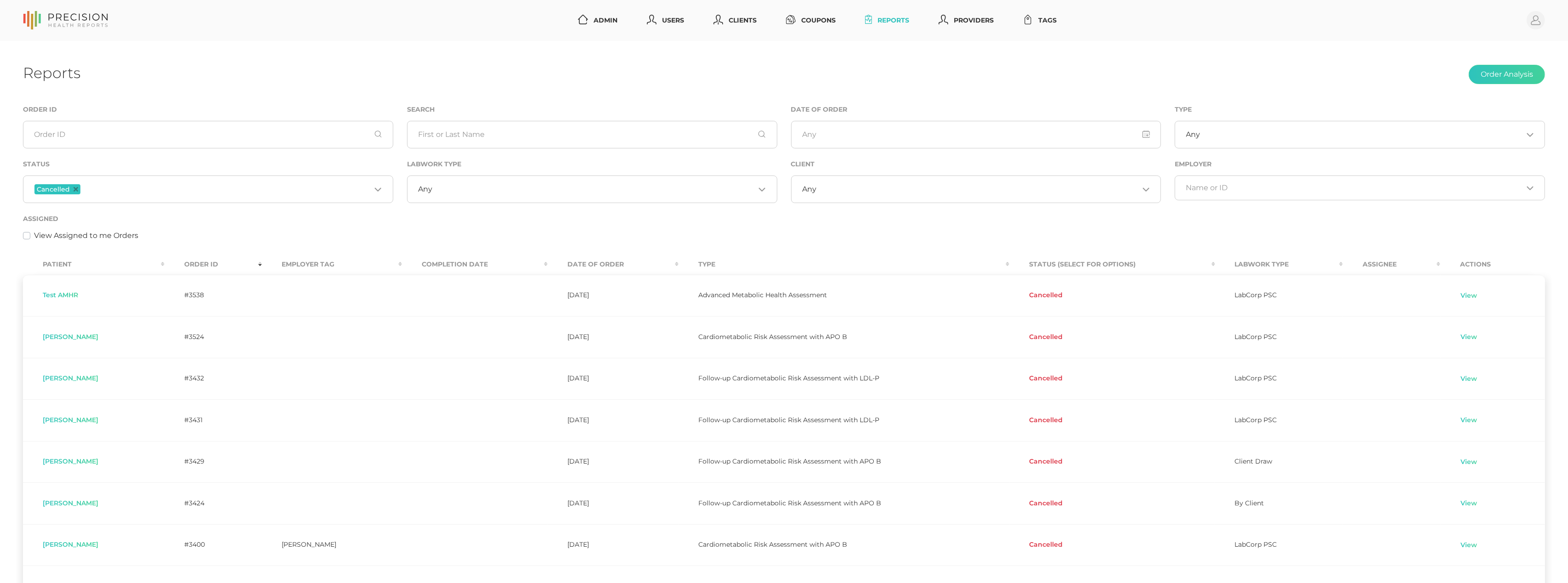
click at [197, 262] on th "Order ID" at bounding box center [213, 264] width 98 height 21
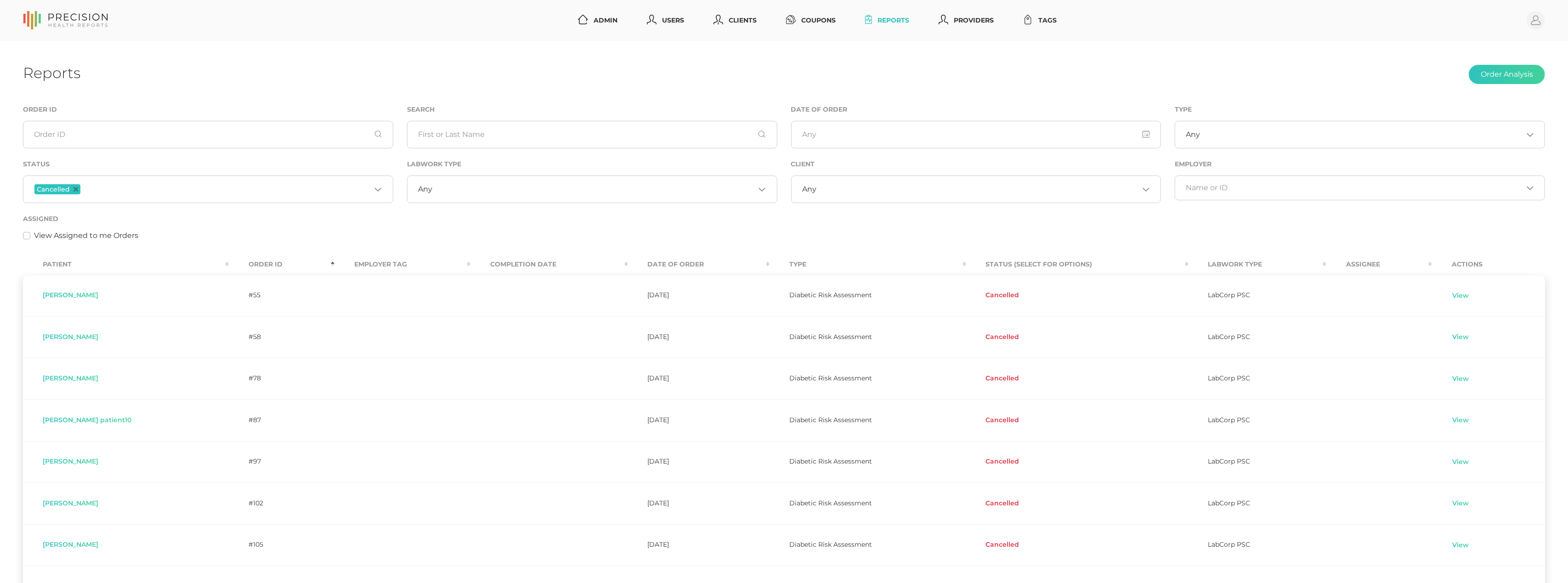
click at [240, 264] on th "Order ID" at bounding box center [281, 264] width 106 height 21
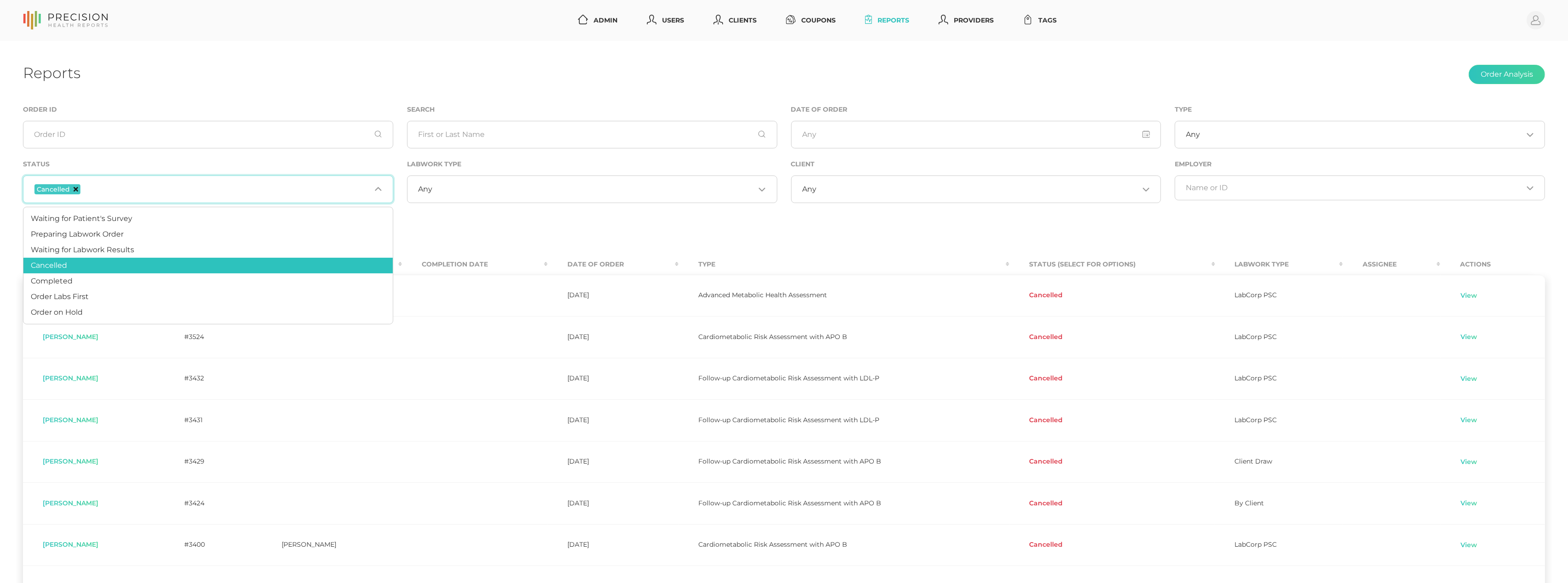
click at [76, 187] on span "Cancelled" at bounding box center [57, 189] width 46 height 10
click at [74, 188] on icon "Deselect Cancelled" at bounding box center [75, 189] width 5 height 5
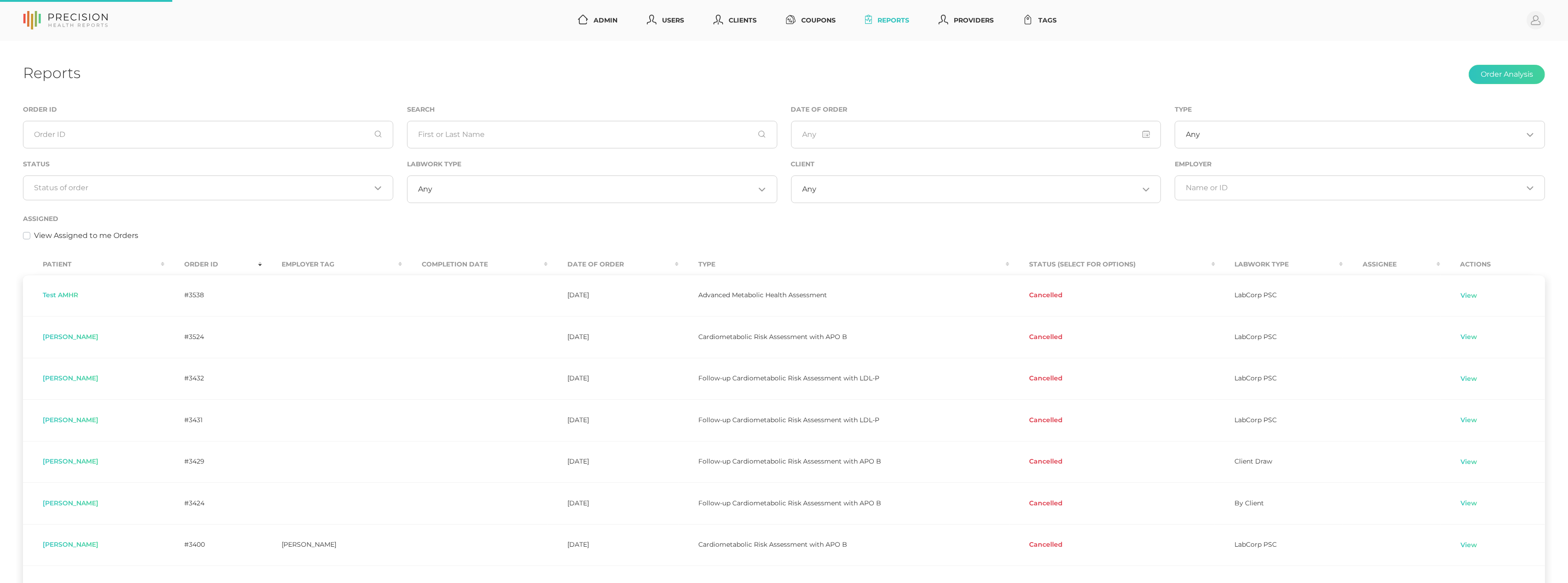
click at [503, 239] on div "View Assigned to me Orders" at bounding box center [783, 236] width 1522 height 11
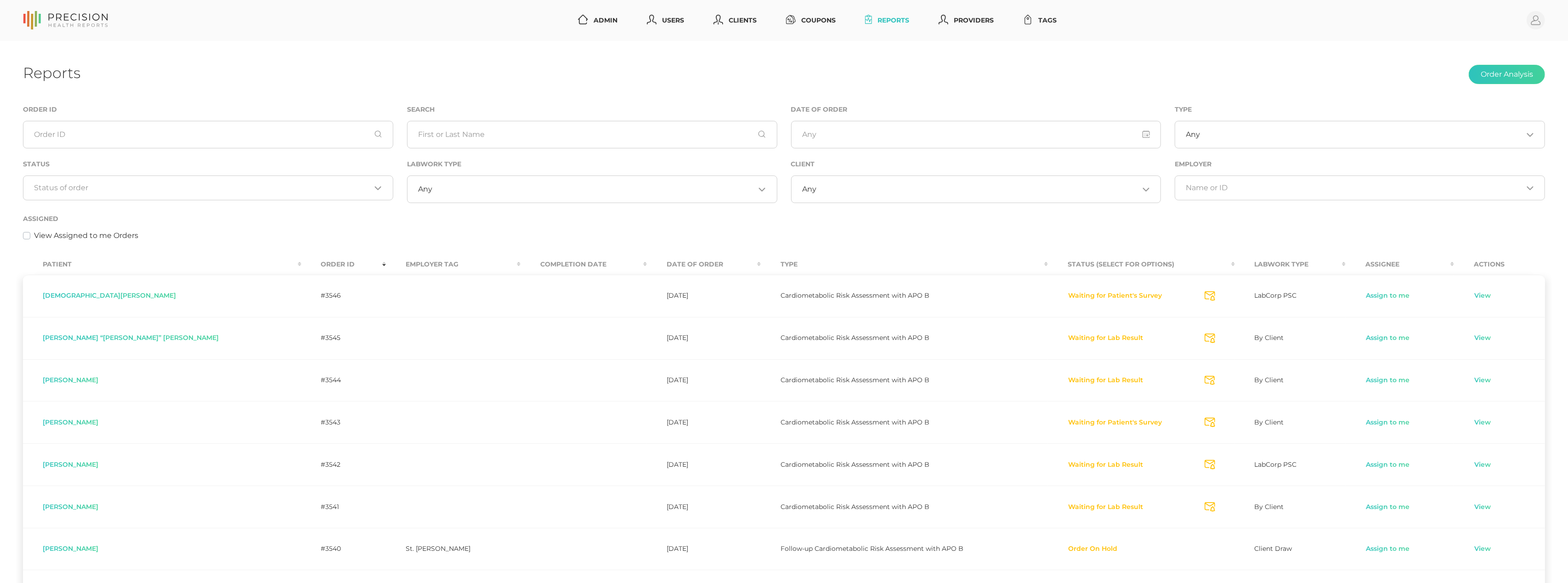
click at [301, 263] on th "Order ID" at bounding box center [344, 264] width 85 height 21
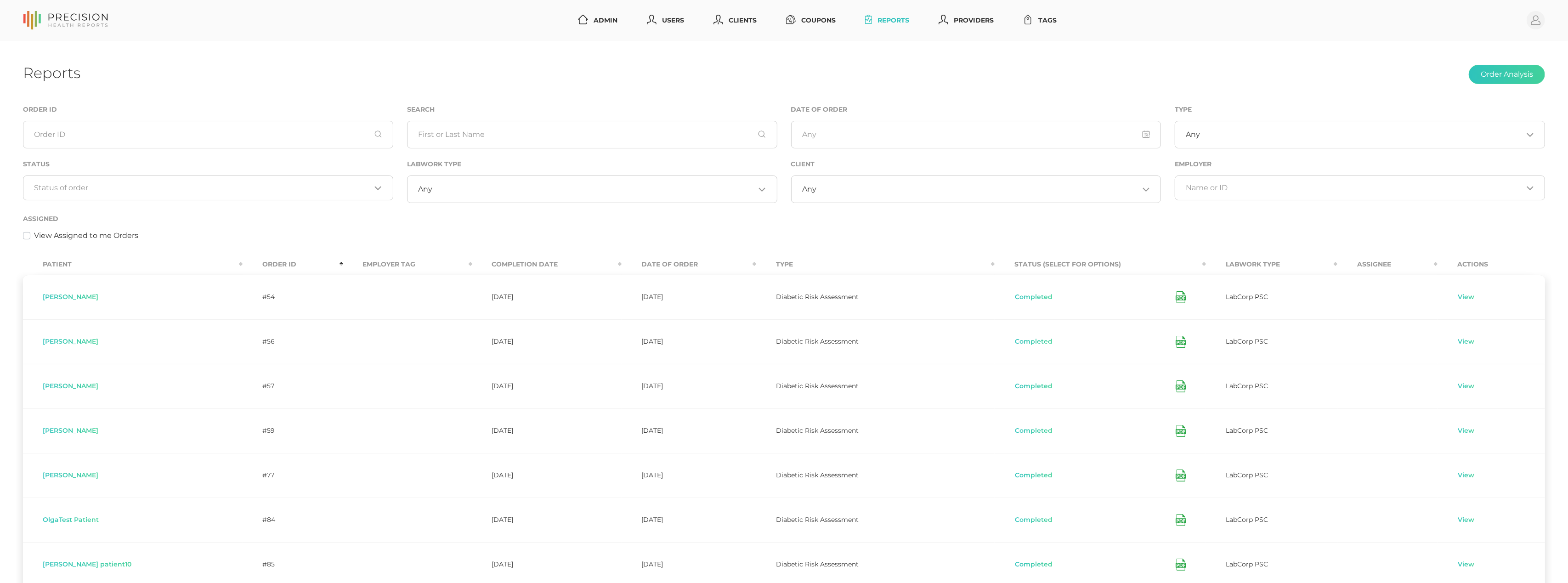
click at [243, 261] on th "Order ID" at bounding box center [293, 264] width 100 height 21
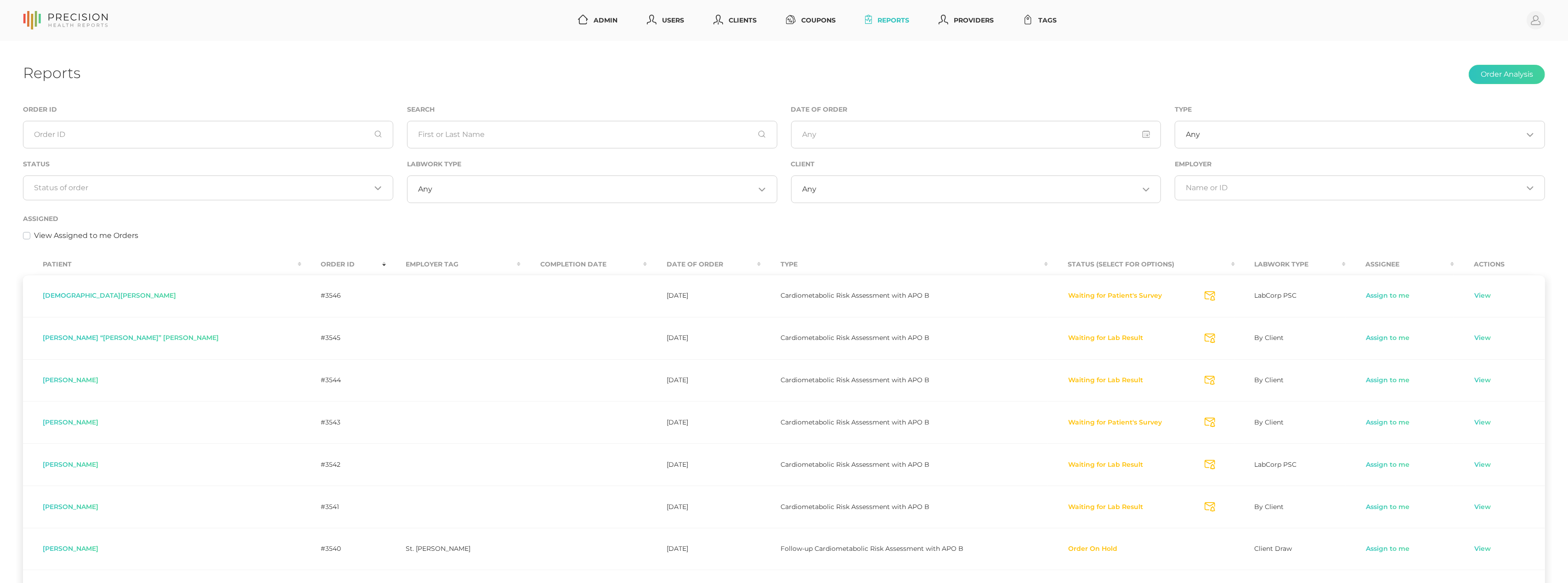
click at [906, 20] on link "Reports" at bounding box center [886, 20] width 52 height 17
click at [469, 141] on input "text" at bounding box center [592, 134] width 370 height 27
paste input "Byers"
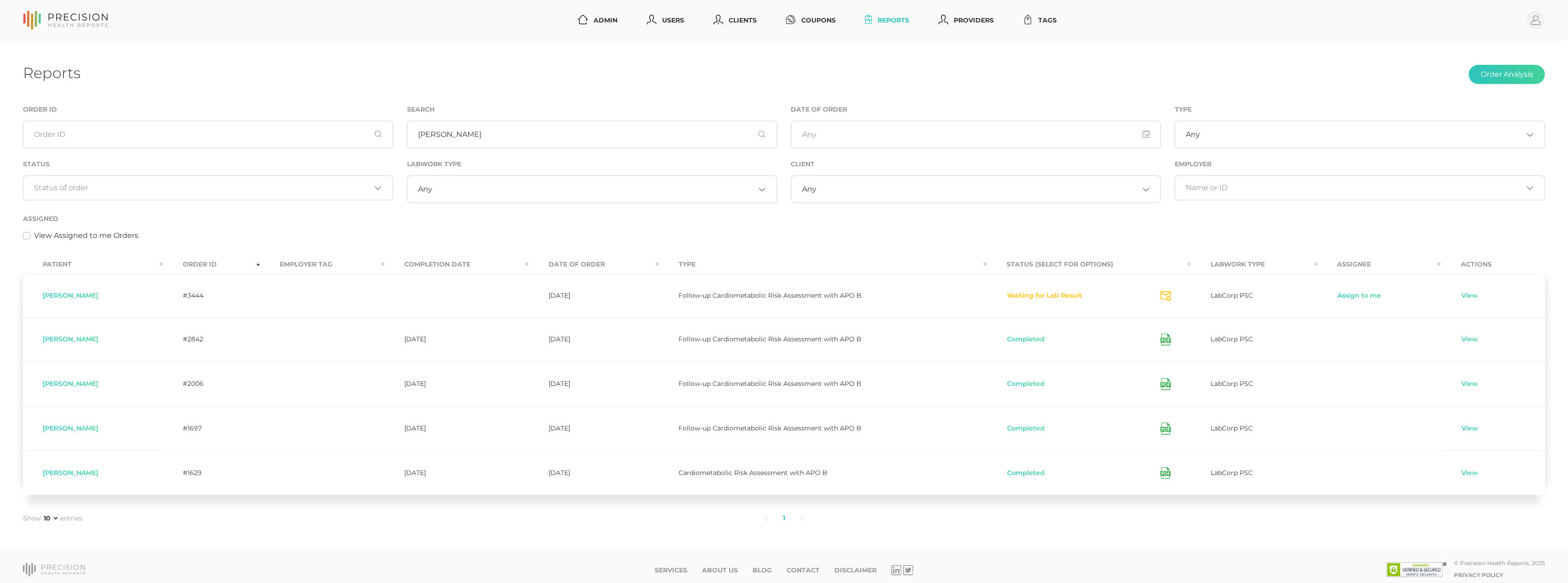
click at [505, 227] on div "Assigned View Assigned to me Orders" at bounding box center [783, 227] width 1522 height 28
click at [460, 140] on input "Byers" at bounding box center [592, 134] width 370 height 27
paste input "Hallman"
type input "Hallman"
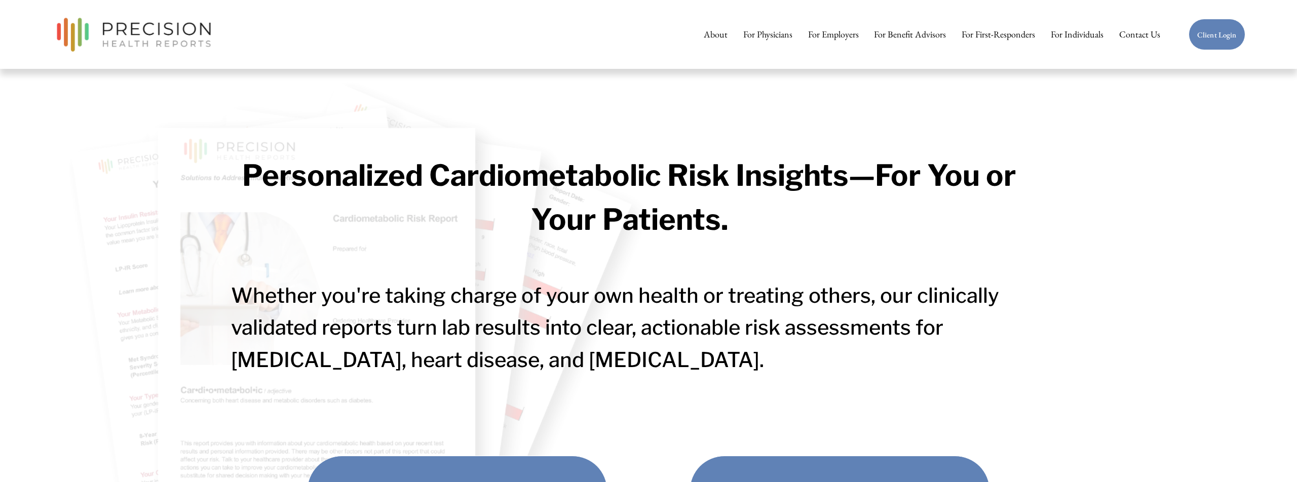
click at [1067, 35] on link "For Individuals" at bounding box center [1077, 34] width 53 height 20
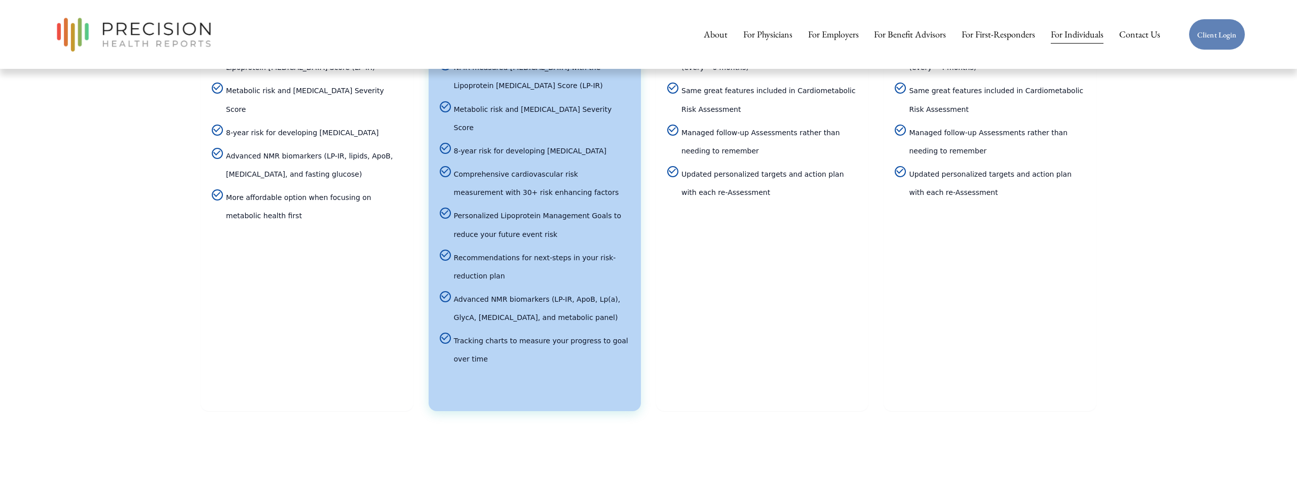
scroll to position [2352, 0]
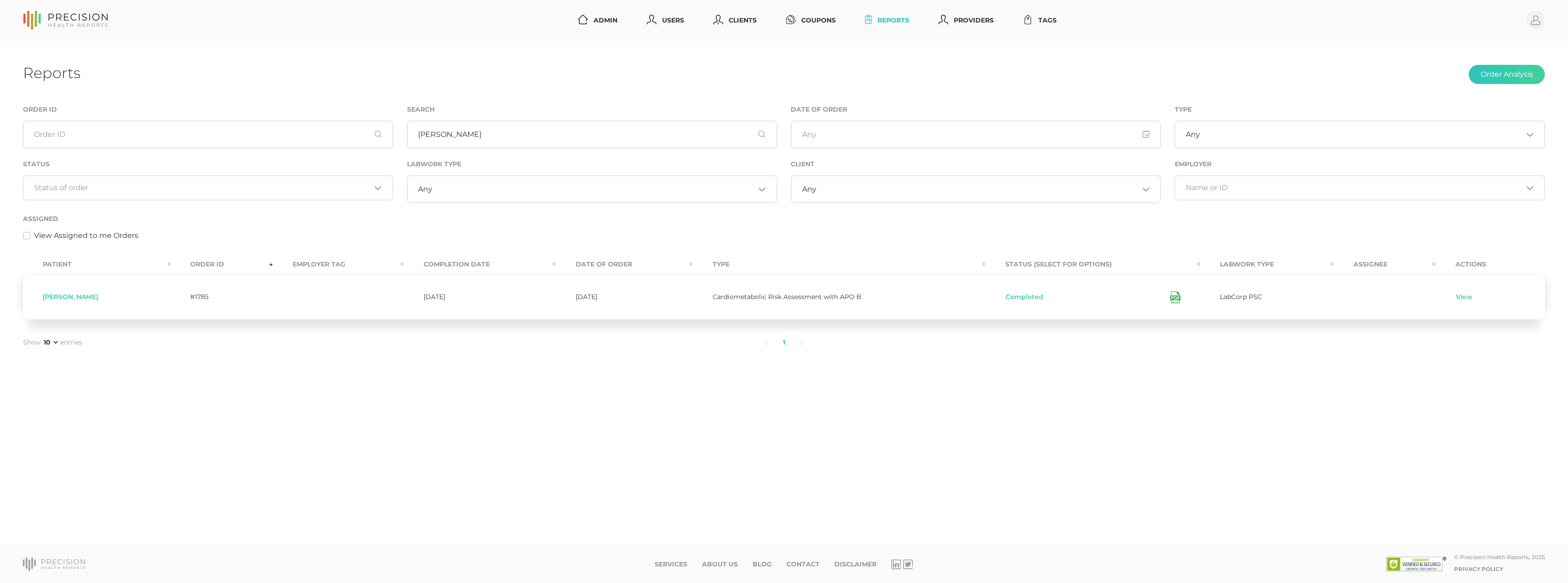
click at [453, 137] on input "[PERSON_NAME]" at bounding box center [592, 134] width 370 height 27
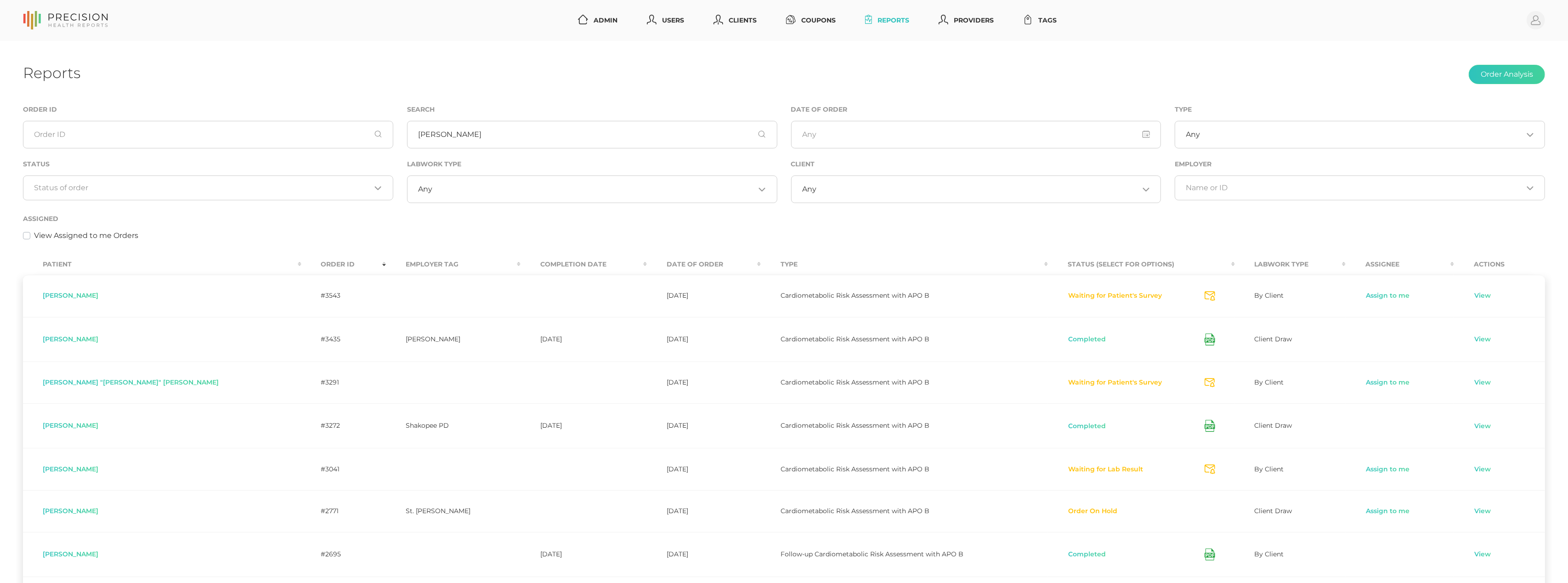
click at [444, 138] on input "davis" at bounding box center [592, 134] width 370 height 27
type input "="
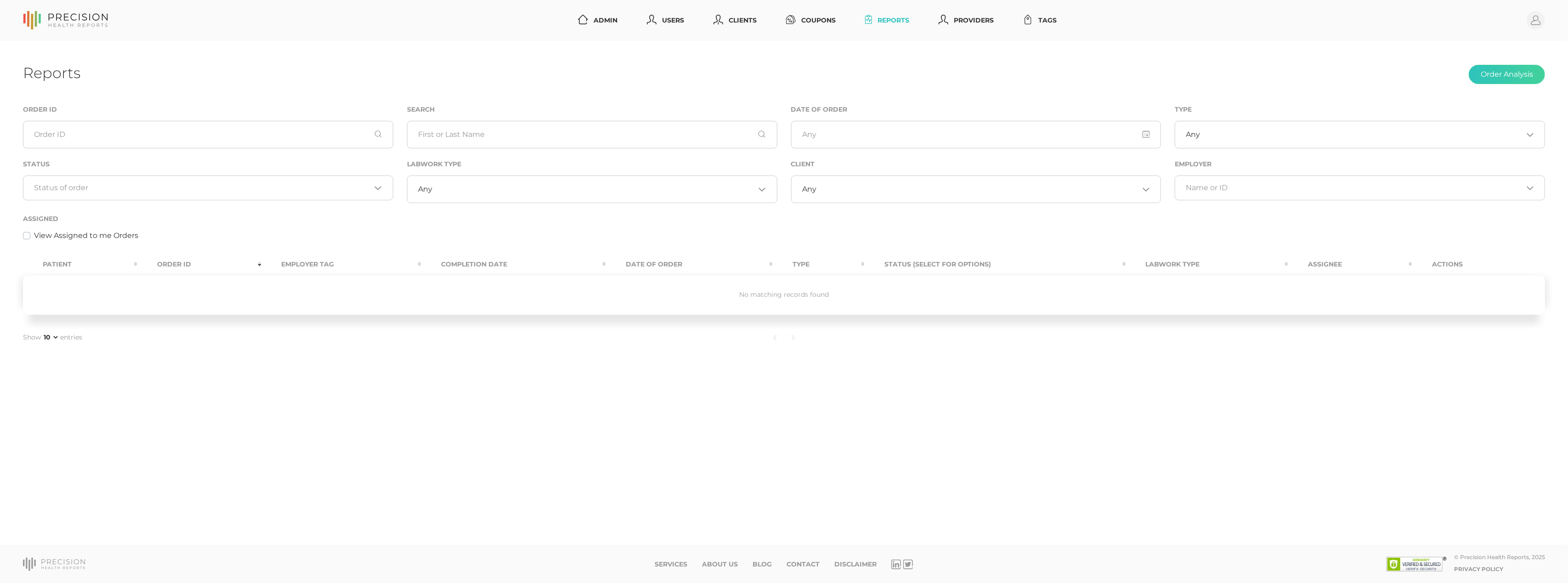
click at [309, 246] on div "Assigned View Assigned to me Orders" at bounding box center [784, 232] width 1535 height 38
click at [231, 238] on div "View Assigned to me Orders" at bounding box center [783, 236] width 1522 height 11
click at [152, 182] on div "Loading..." at bounding box center [208, 188] width 370 height 24
click at [139, 232] on li "Preparing Labwork Order" at bounding box center [208, 231] width 369 height 15
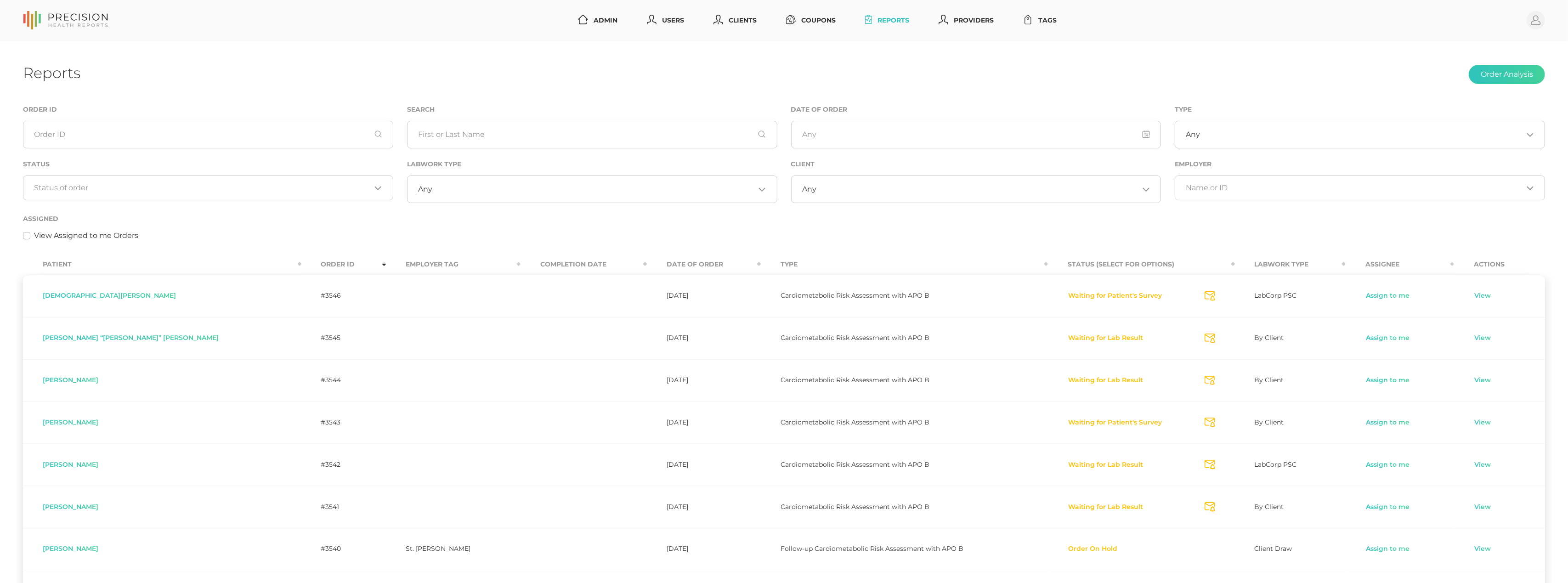
click at [301, 264] on th "Order ID" at bounding box center [344, 264] width 85 height 21
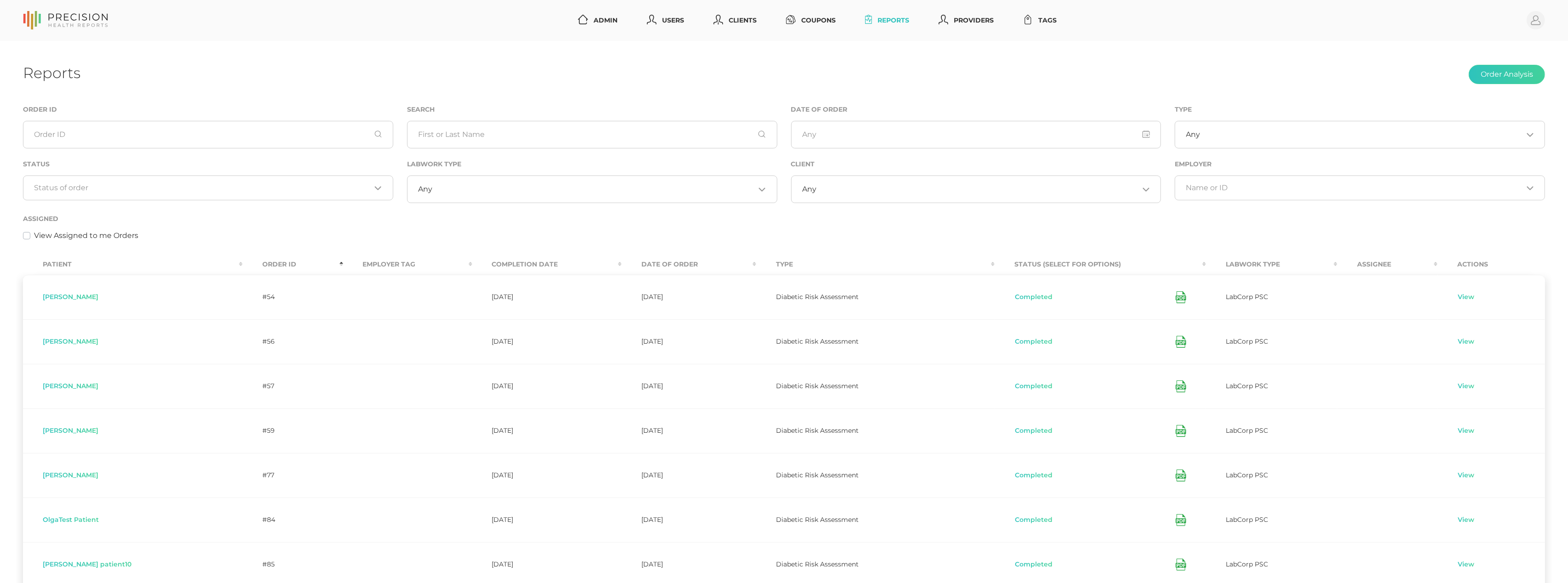
click at [243, 260] on th "Order ID" at bounding box center [293, 264] width 100 height 21
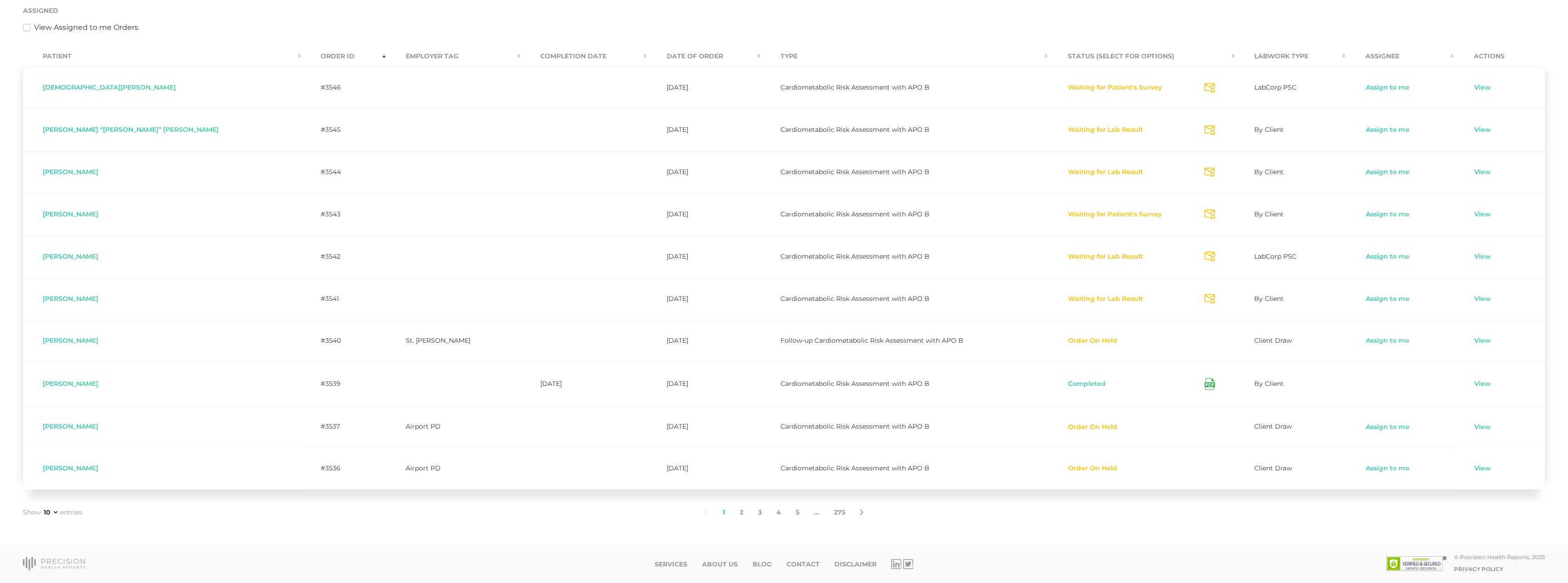
scroll to position [210, 0]
click at [740, 516] on link "2" at bounding box center [741, 512] width 18 height 19
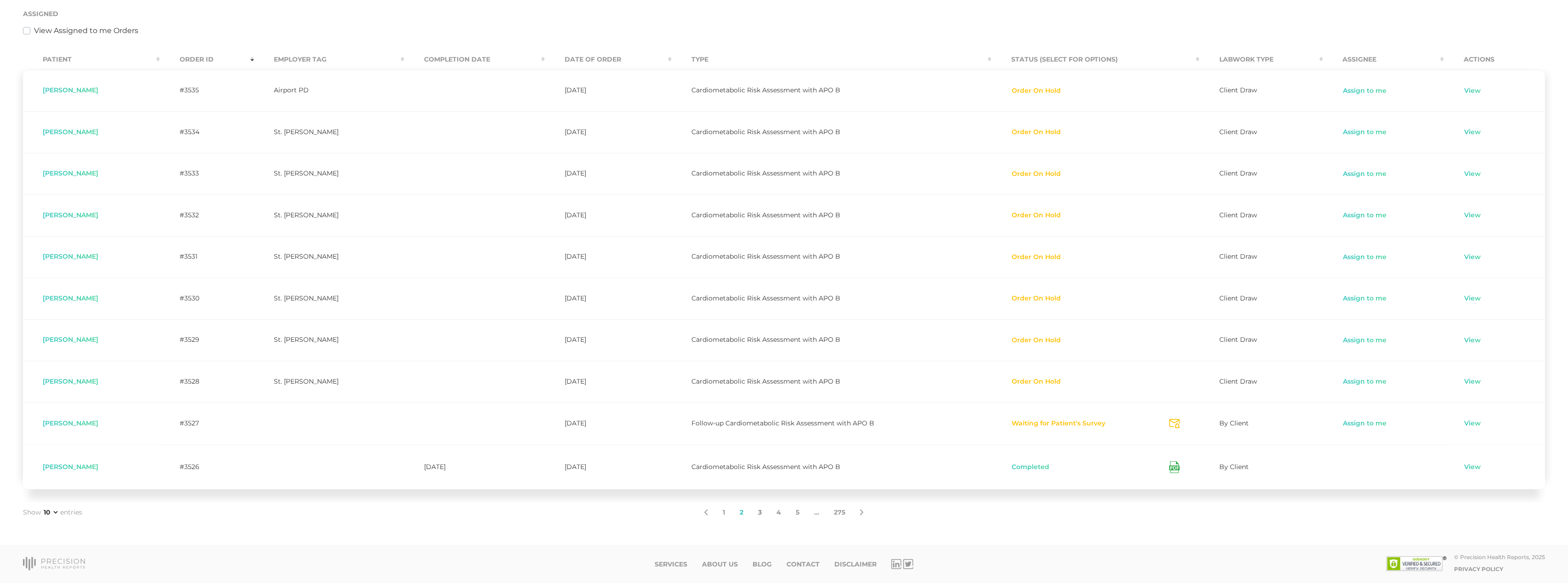
click at [762, 513] on link "3" at bounding box center [760, 512] width 18 height 19
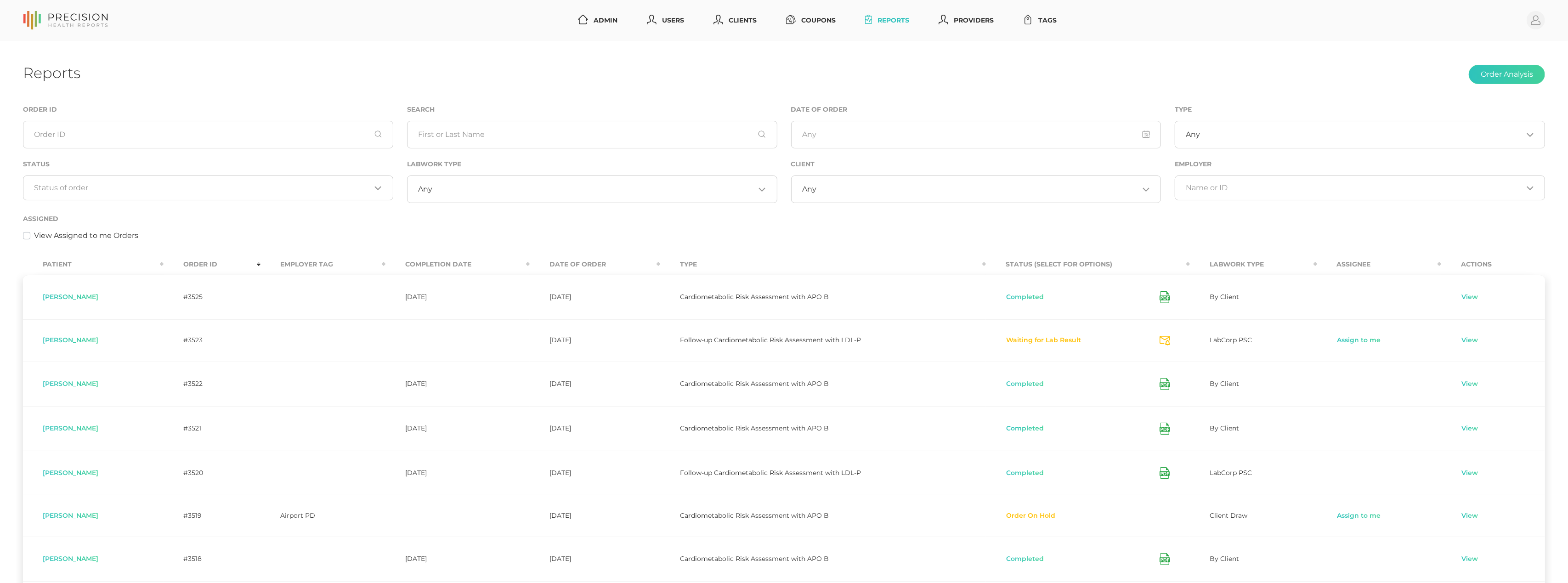
scroll to position [0, 0]
click at [258, 186] on input "Search for option" at bounding box center [202, 188] width 336 height 9
click at [182, 236] on li "Preparing Labwork Order" at bounding box center [208, 231] width 369 height 15
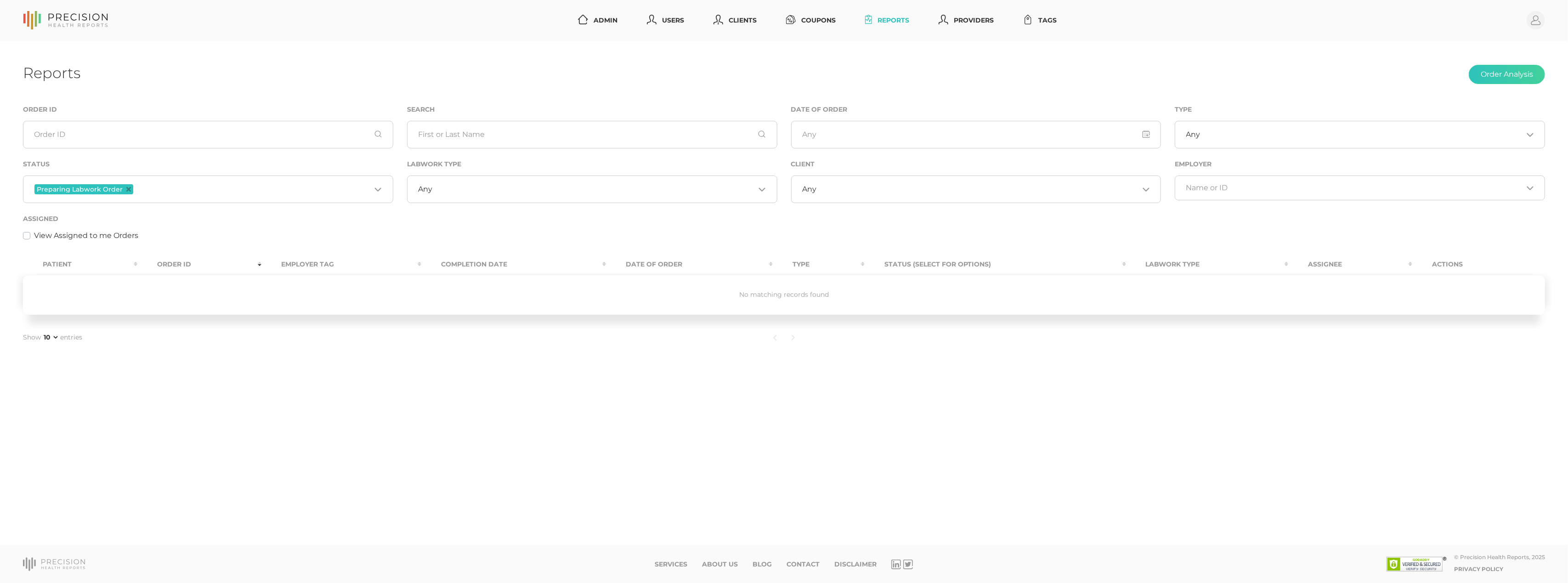
click at [193, 184] on input "Search for option" at bounding box center [253, 189] width 236 height 12
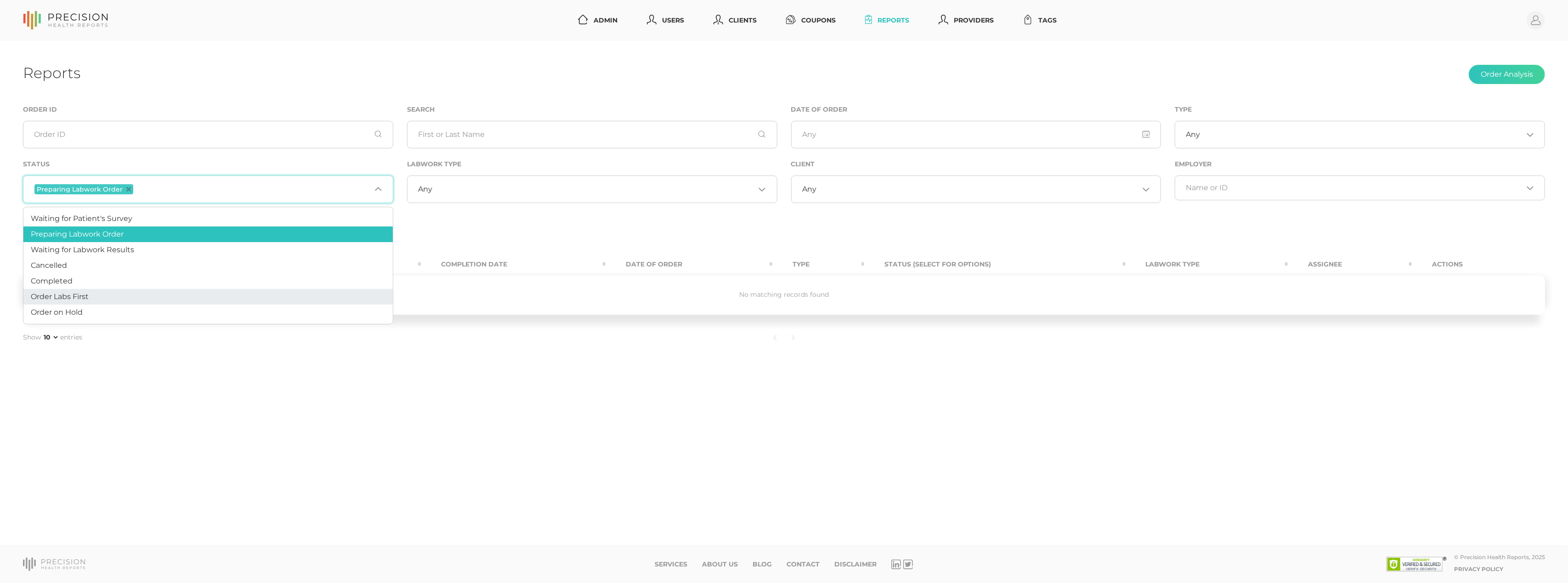
click at [129, 293] on li "Order Labs First" at bounding box center [208, 296] width 369 height 15
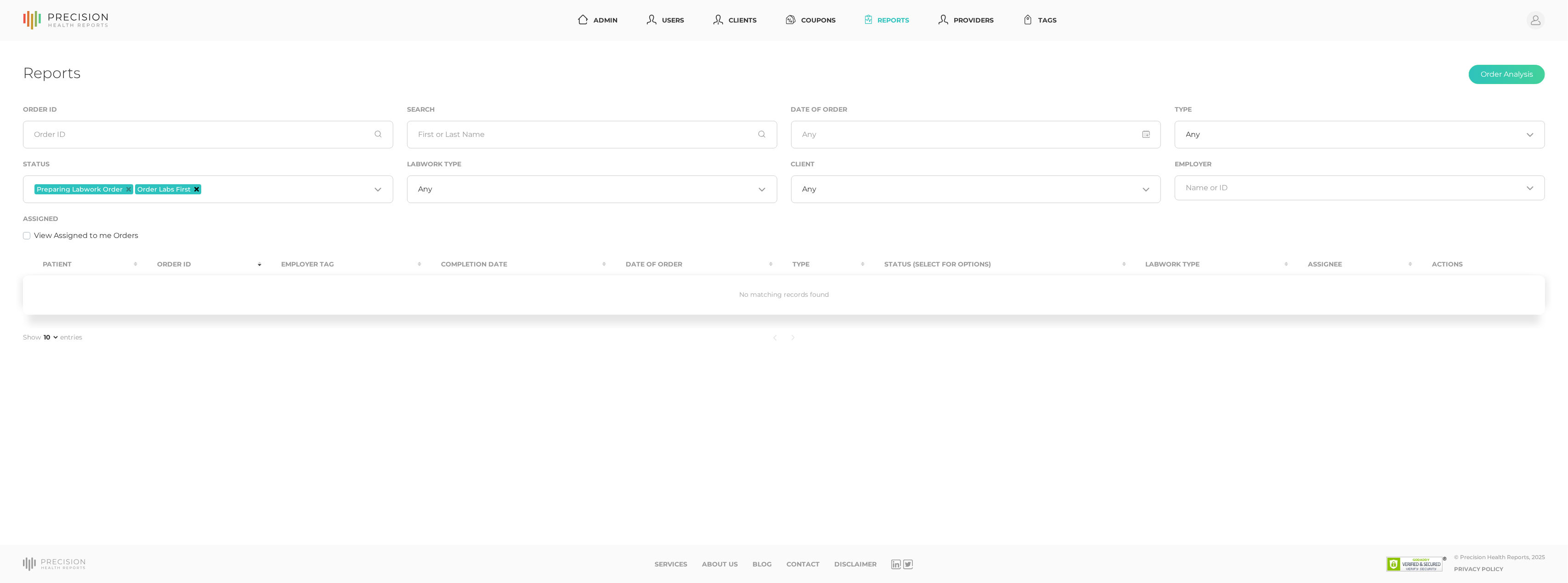
click at [194, 189] on icon "Deselect Order Labs First" at bounding box center [196, 189] width 5 height 5
click at [130, 186] on span "Preparing Labwork Order" at bounding box center [83, 189] width 99 height 10
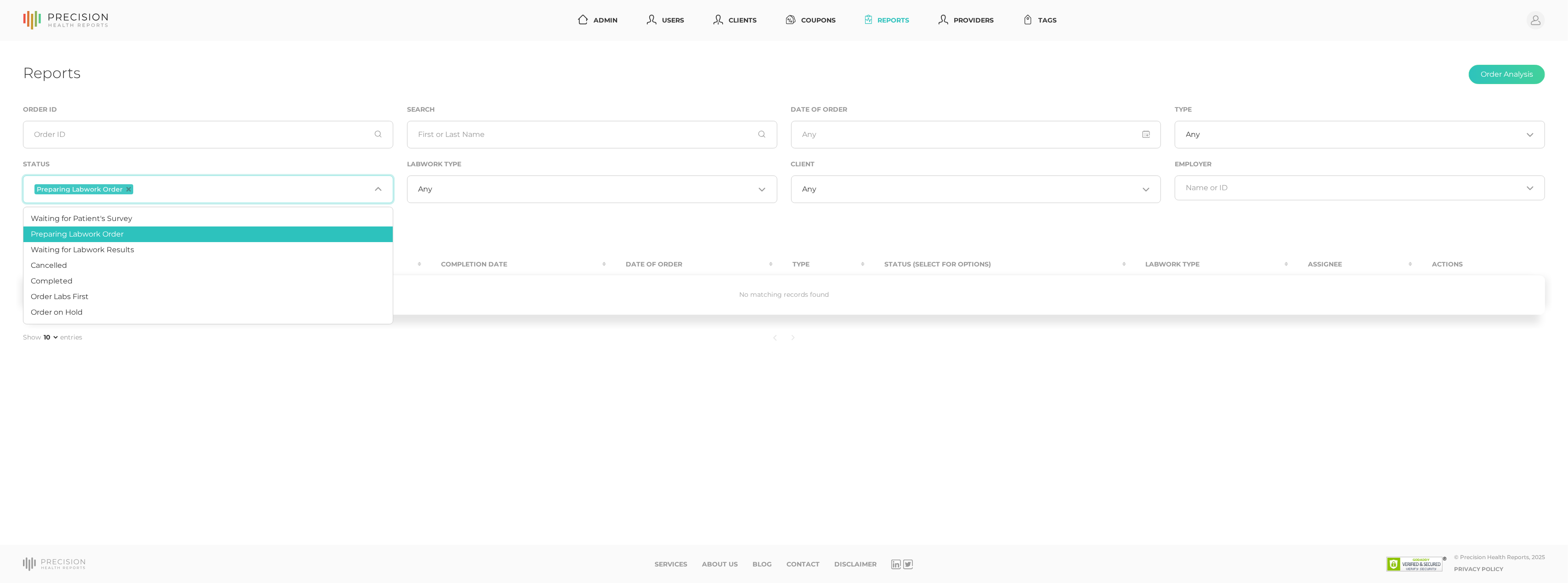
click at [129, 189] on span "Preparing Labwork Order" at bounding box center [83, 189] width 99 height 10
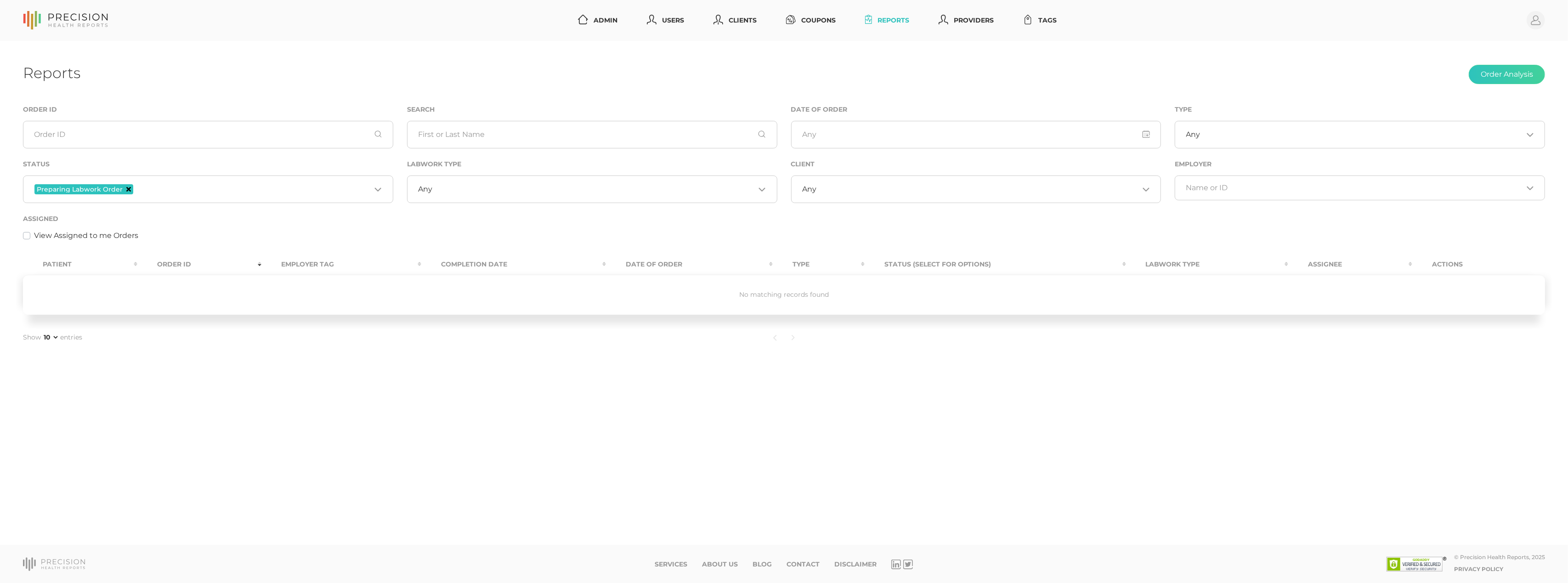
click at [127, 190] on icon "Deselect Preparing Labwork Order" at bounding box center [128, 189] width 5 height 5
click at [146, 189] on input "Search for option" at bounding box center [202, 188] width 336 height 9
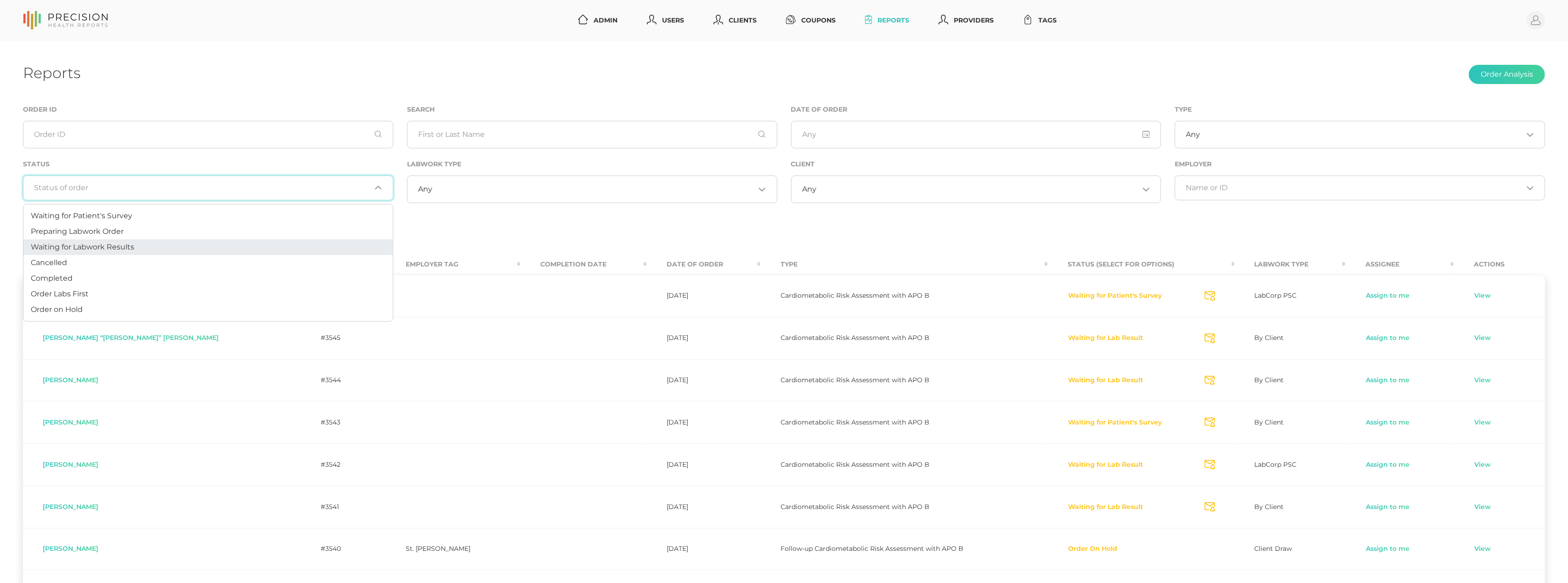
click at [140, 241] on li "Waiting for Labwork Results" at bounding box center [208, 247] width 369 height 15
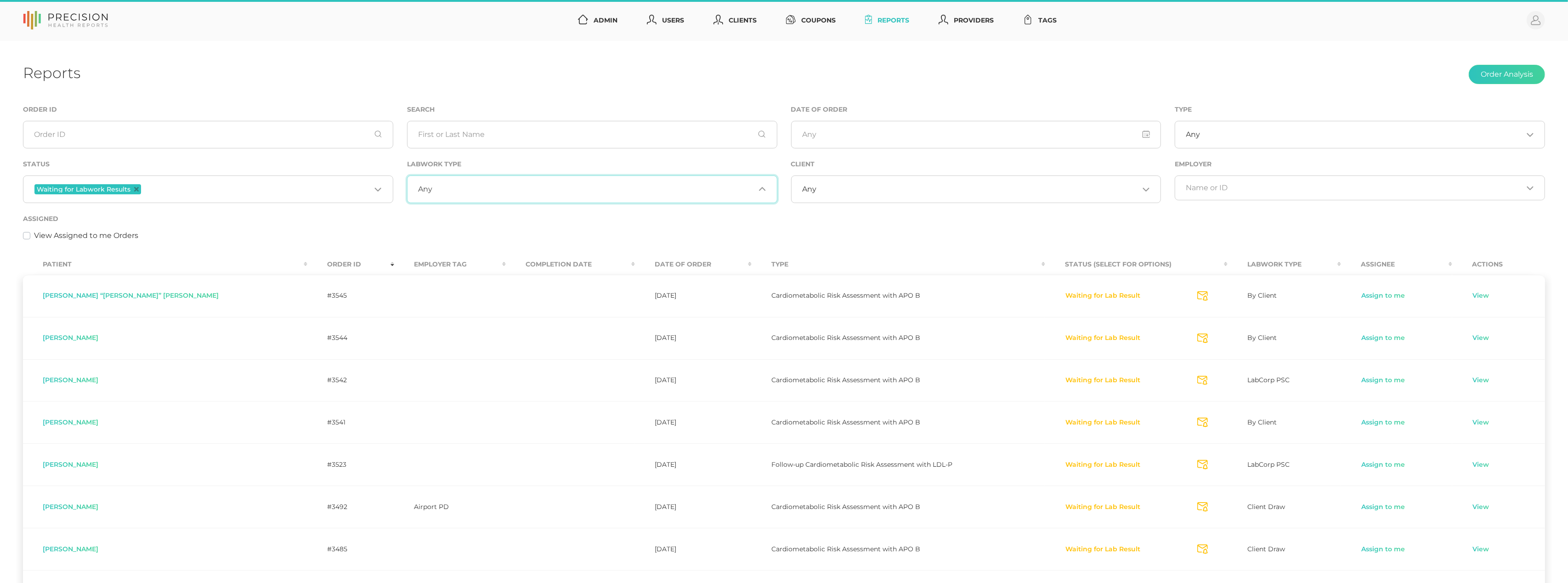
click at [622, 196] on div "Any Loading..." at bounding box center [592, 189] width 370 height 27
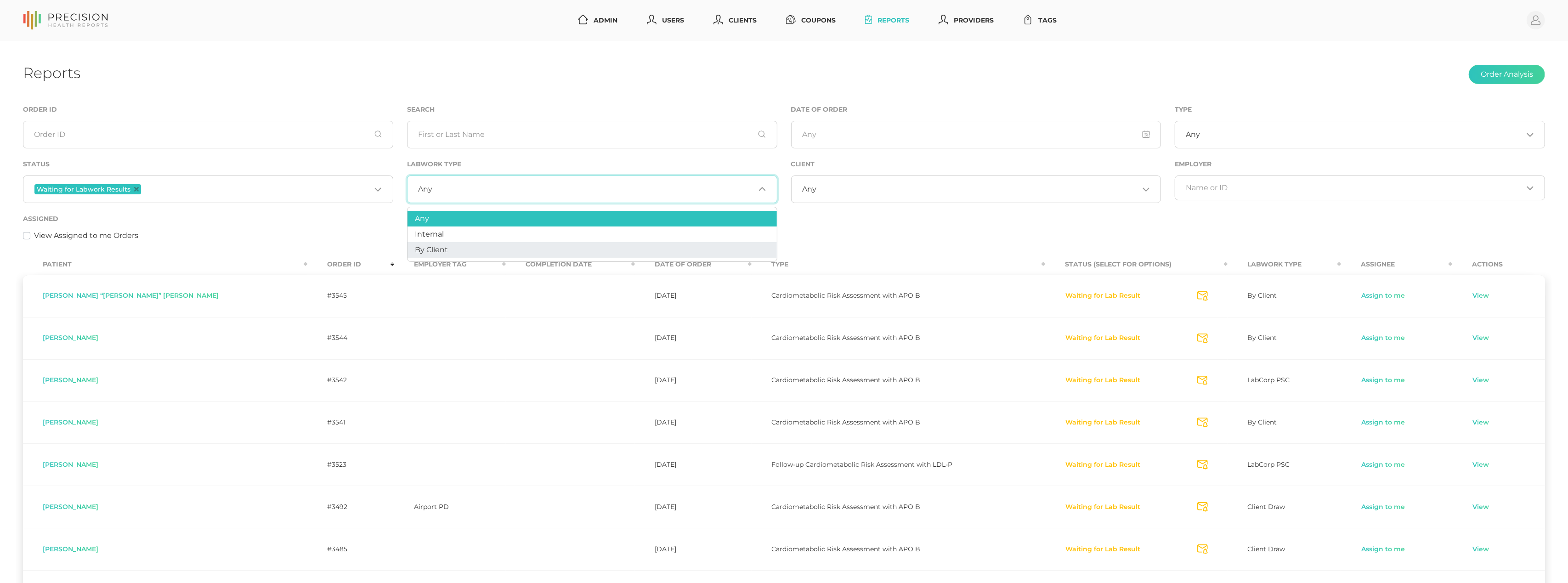
click at [561, 248] on li "By Client" at bounding box center [591, 249] width 369 height 15
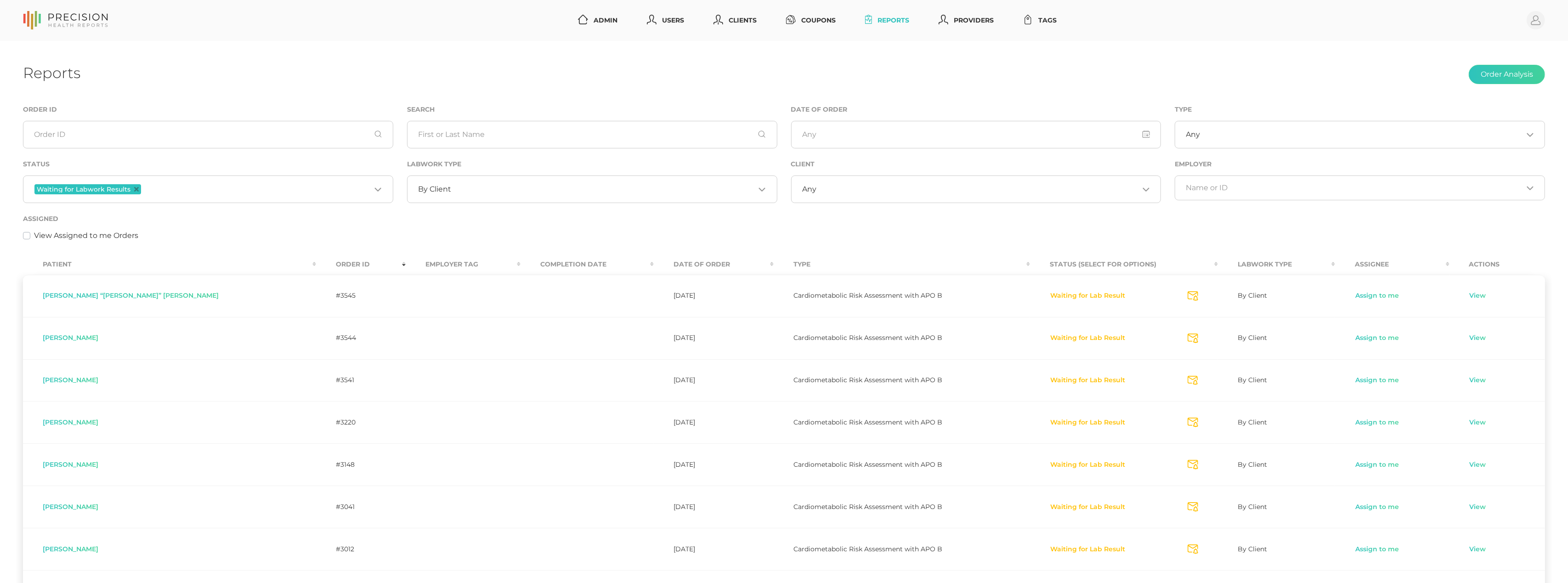
click at [139, 224] on div "Assigned View Assigned to me Orders" at bounding box center [783, 227] width 1522 height 28
click at [177, 195] on div "Waiting for Labwork Results Loading..." at bounding box center [208, 189] width 370 height 27
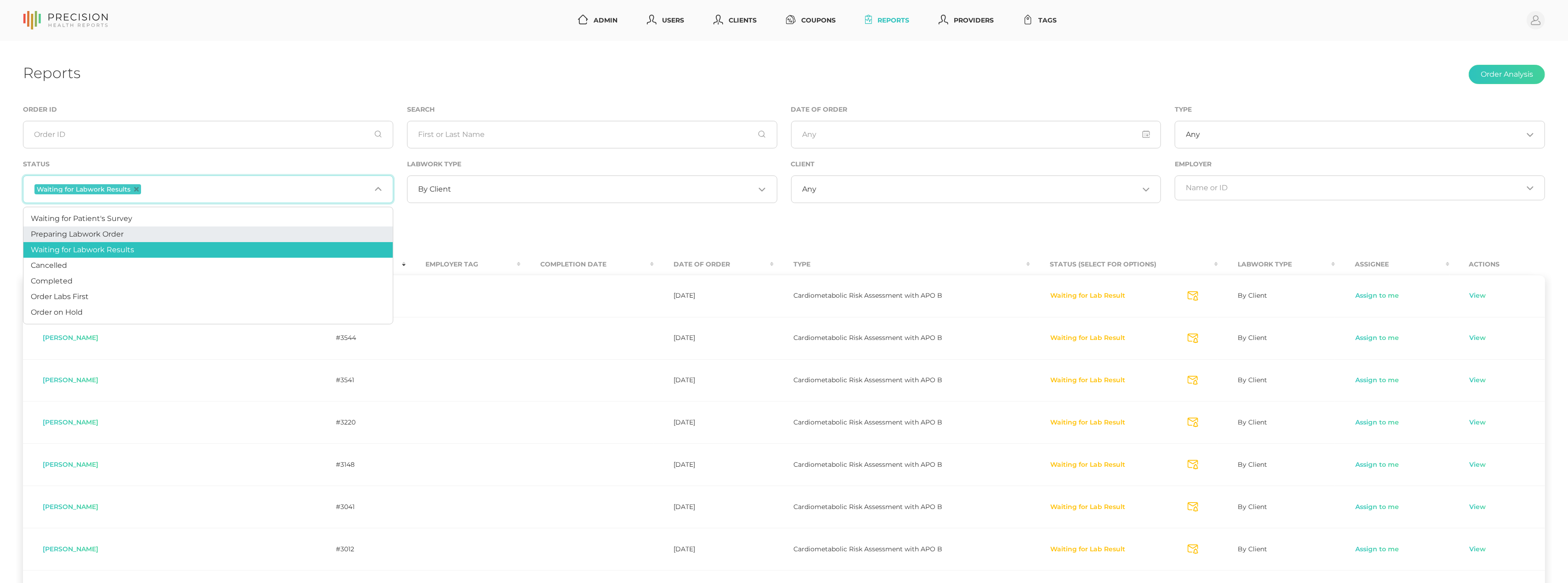
click at [151, 228] on li "Preparing Labwork Order" at bounding box center [208, 234] width 369 height 15
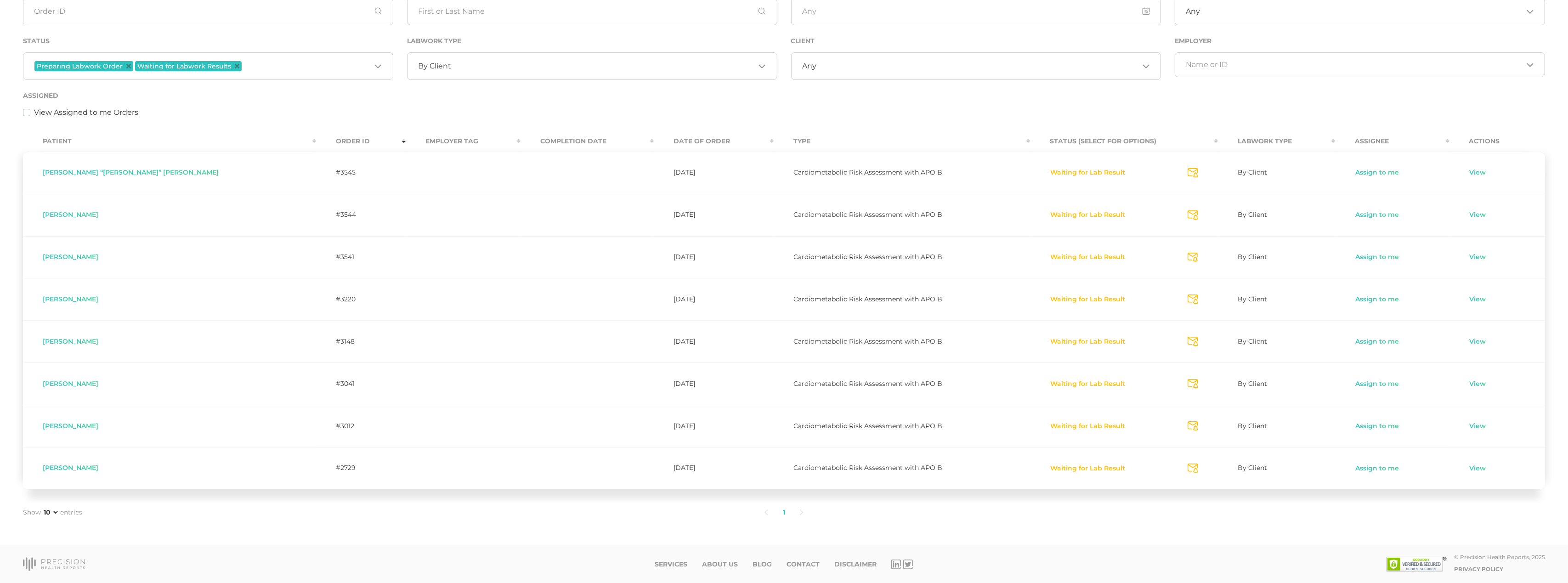
scroll to position [50, 0]
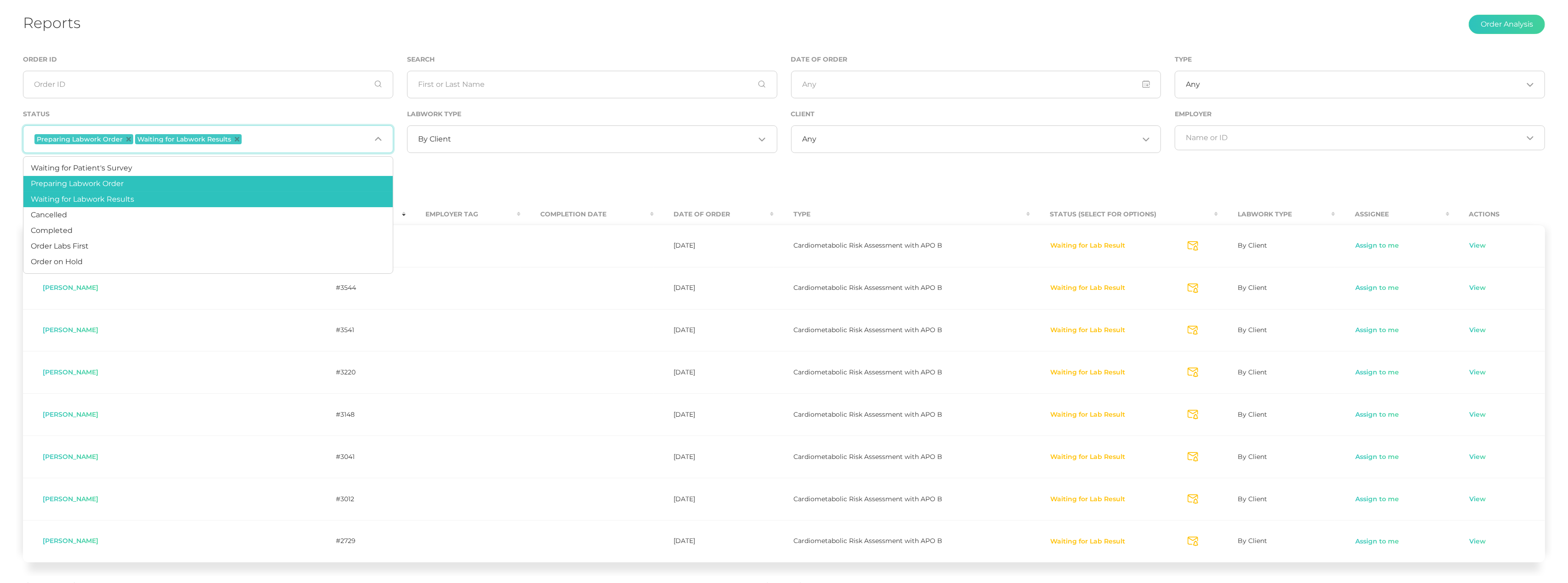
click at [279, 140] on input "Search for option" at bounding box center [307, 139] width 127 height 12
click at [234, 170] on li "Waiting for Patient's Survey" at bounding box center [208, 168] width 369 height 15
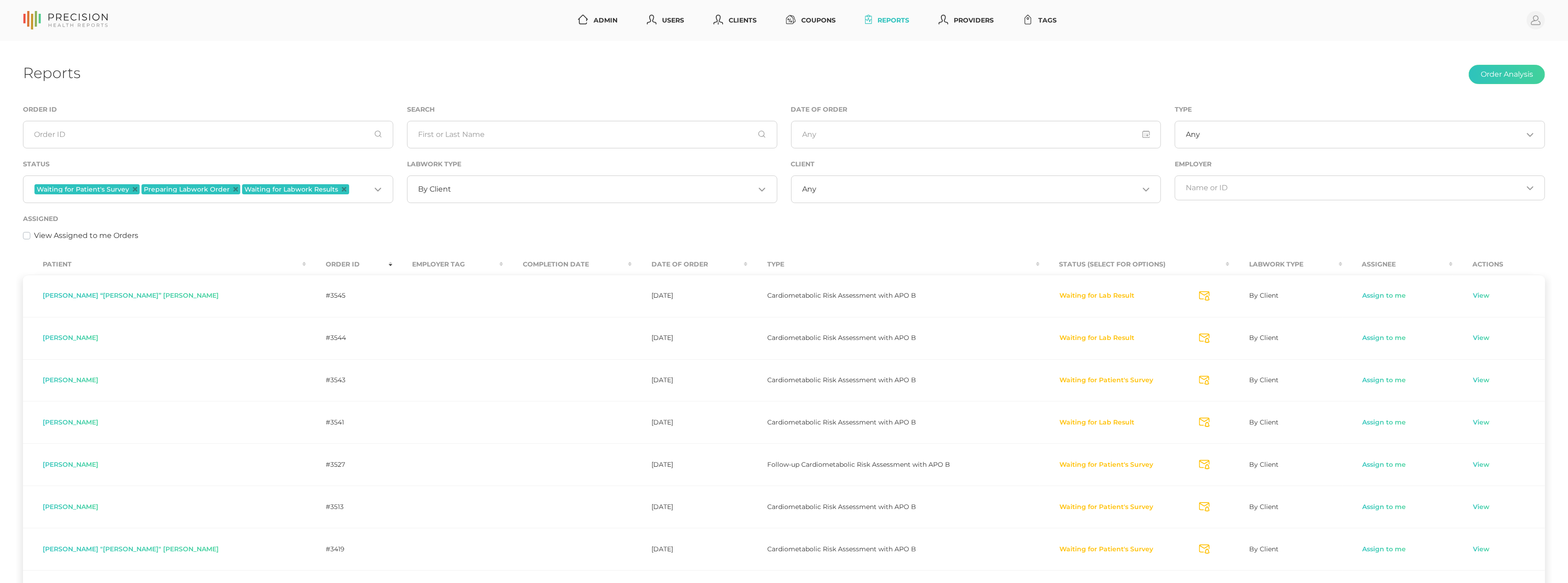
scroll to position [0, 0]
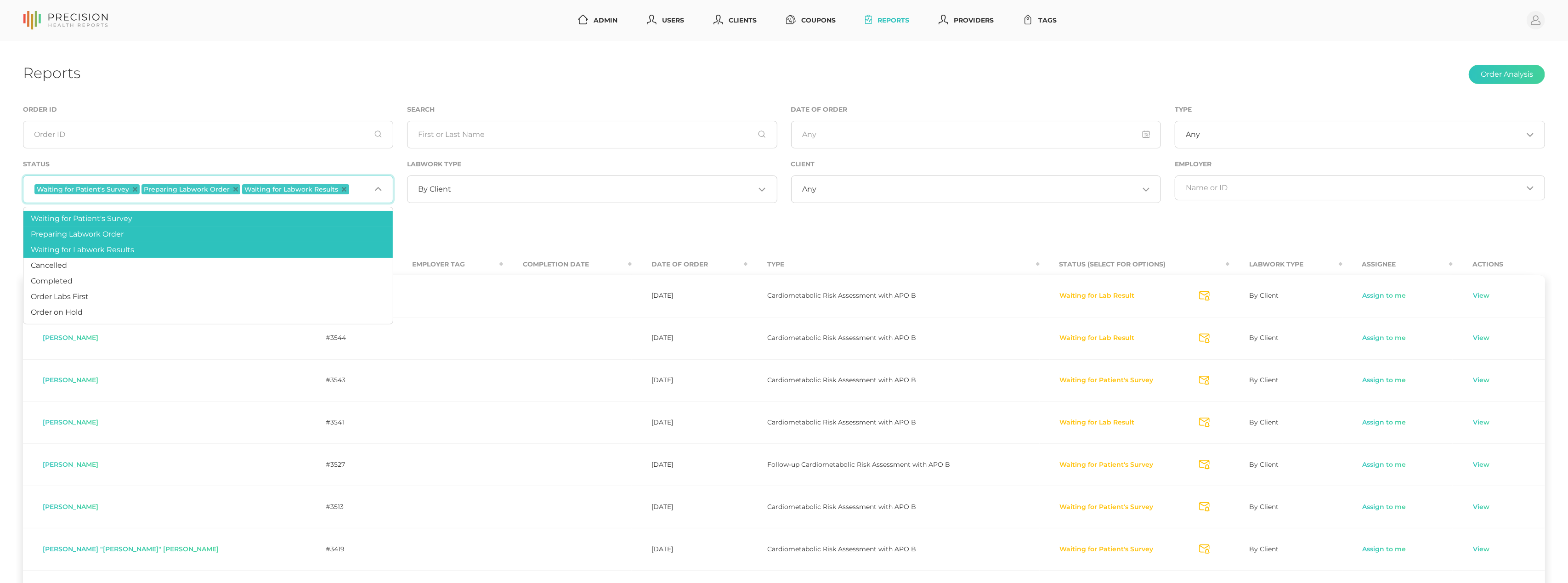
click at [362, 195] on input "Search for option" at bounding box center [361, 189] width 20 height 12
click at [221, 278] on li "Completed" at bounding box center [208, 281] width 369 height 15
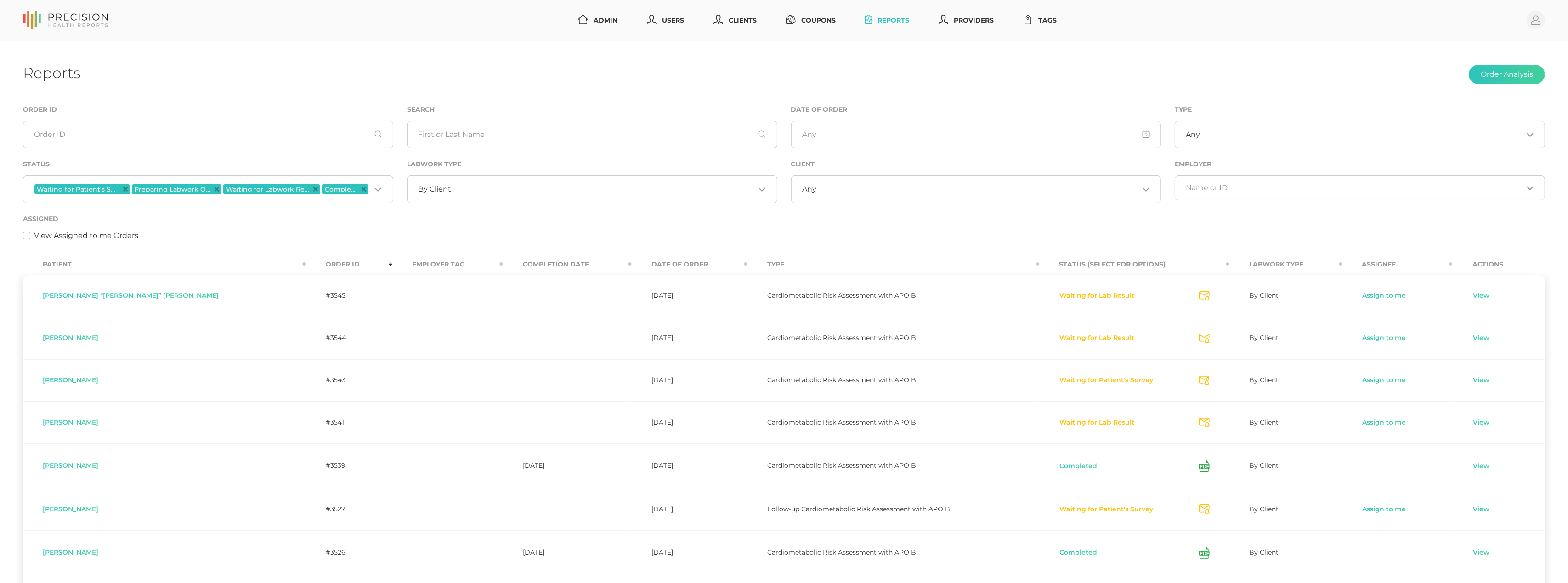
click at [561, 231] on div "View Assigned to me Orders" at bounding box center [783, 236] width 1522 height 11
click at [125, 189] on icon "Deselect Waiting for Patient's Survey" at bounding box center [125, 189] width 5 height 5
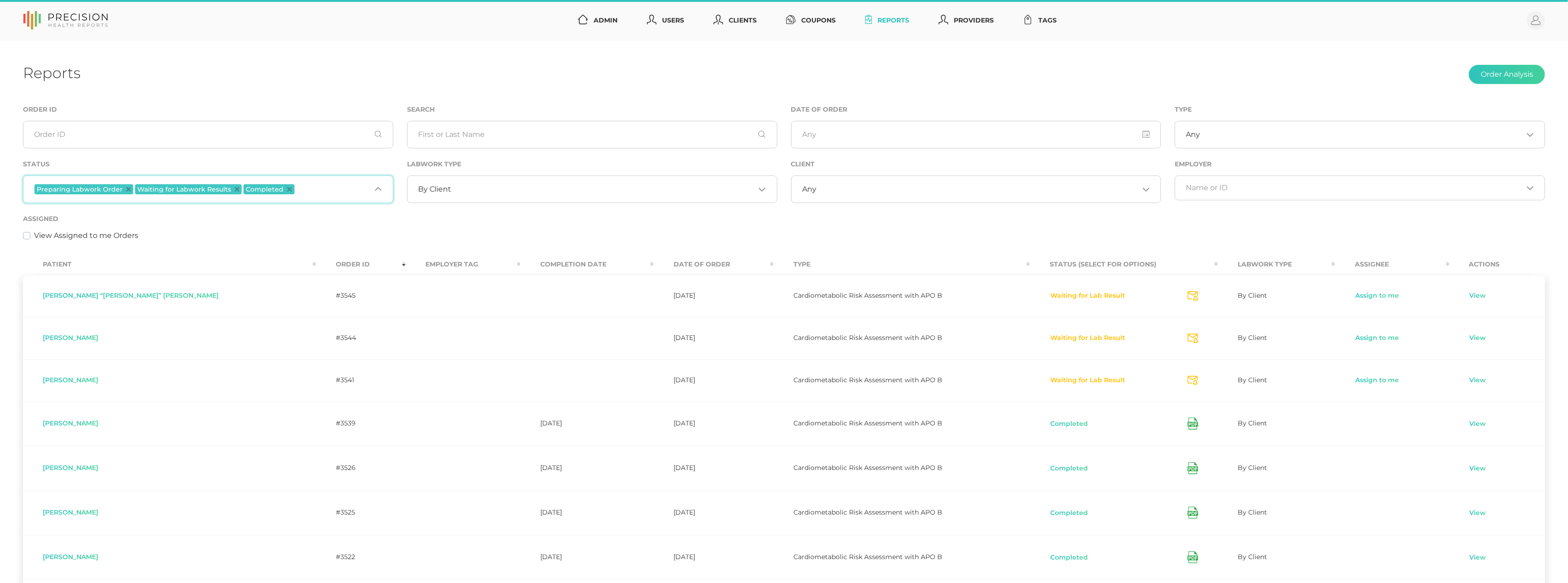
click at [129, 188] on span "Preparing Labwork Order" at bounding box center [83, 189] width 99 height 10
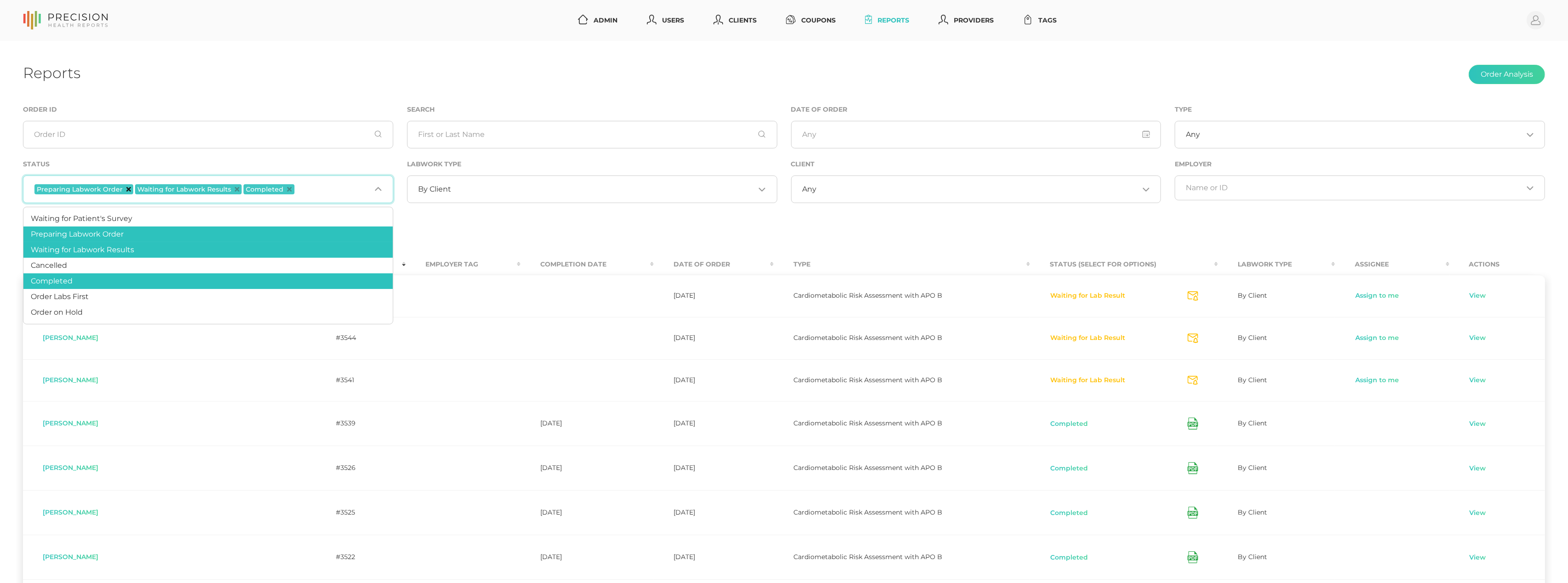
click at [126, 190] on icon "Deselect Preparing Labwork Order" at bounding box center [128, 189] width 5 height 5
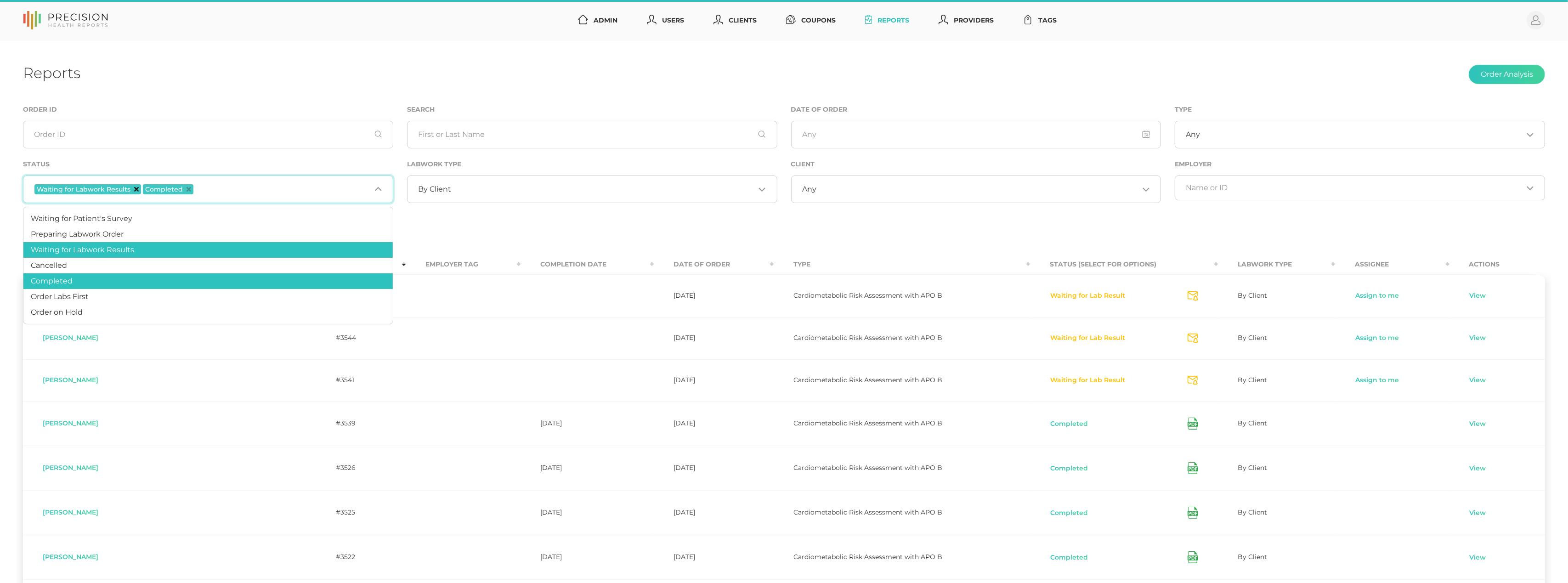
click at [134, 189] on icon "Deselect Waiting for Labwork Results" at bounding box center [136, 189] width 5 height 5
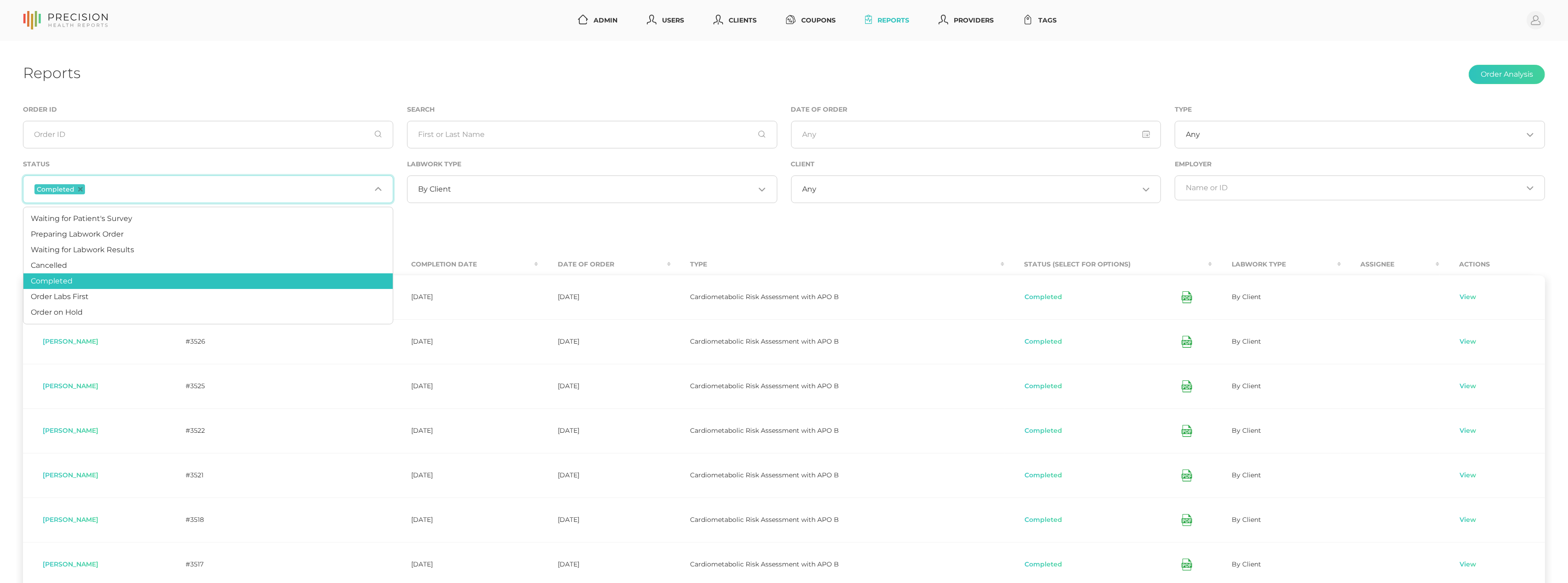
click at [78, 189] on icon "Deselect Completed" at bounding box center [80, 189] width 5 height 5
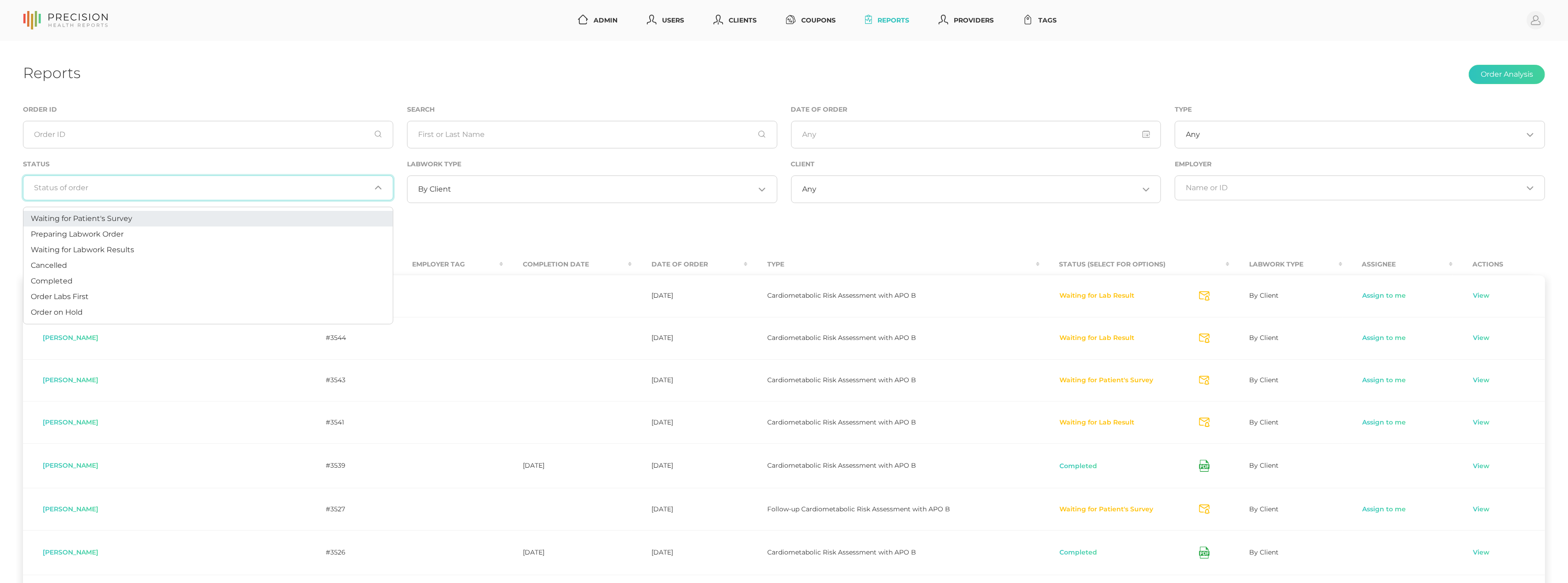
click at [545, 225] on div "Assigned View Assigned to me Orders" at bounding box center [783, 227] width 1522 height 28
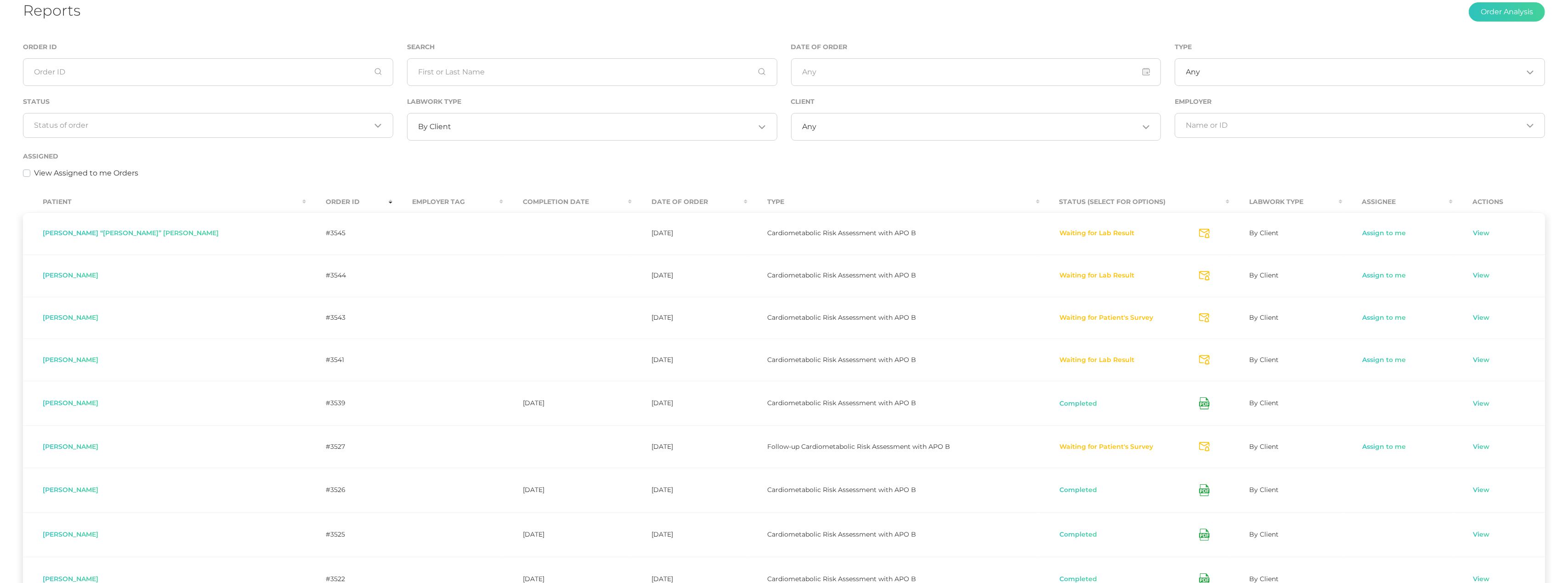
scroll to position [66, 0]
click at [1362, 359] on link "Assign to me" at bounding box center [1384, 356] width 44 height 9
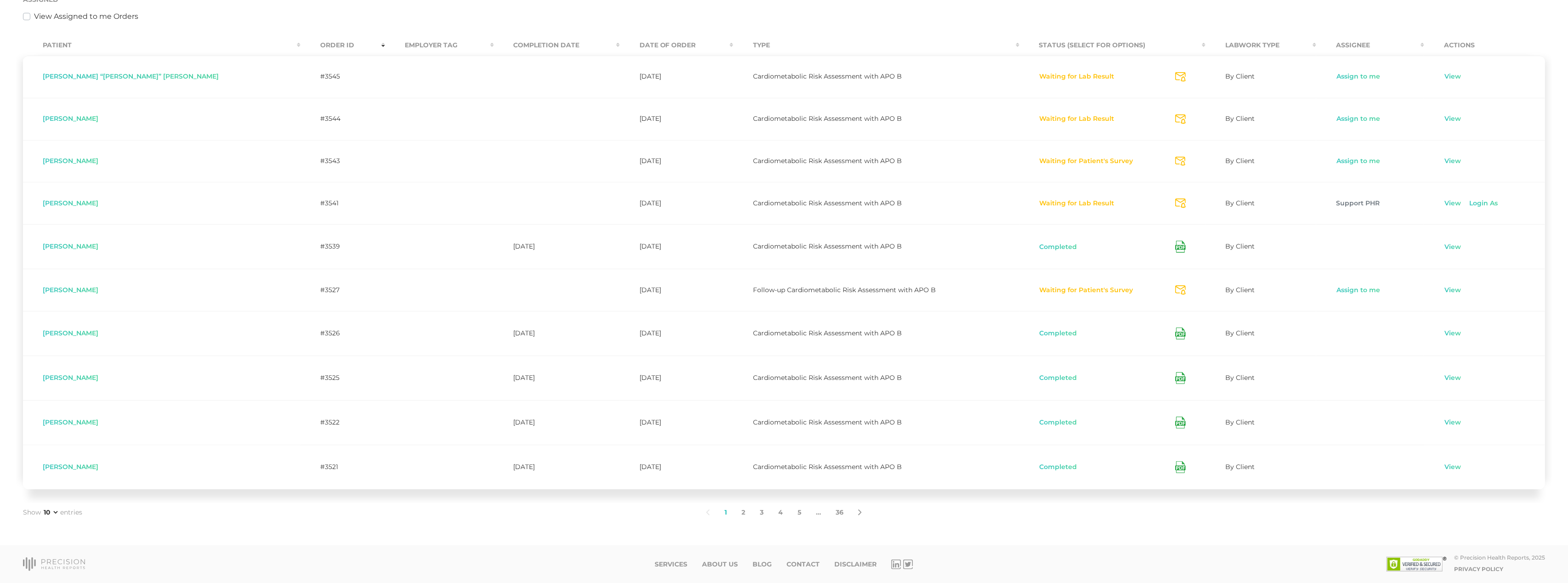
scroll to position [220, 0]
click at [742, 506] on link "2" at bounding box center [743, 512] width 18 height 19
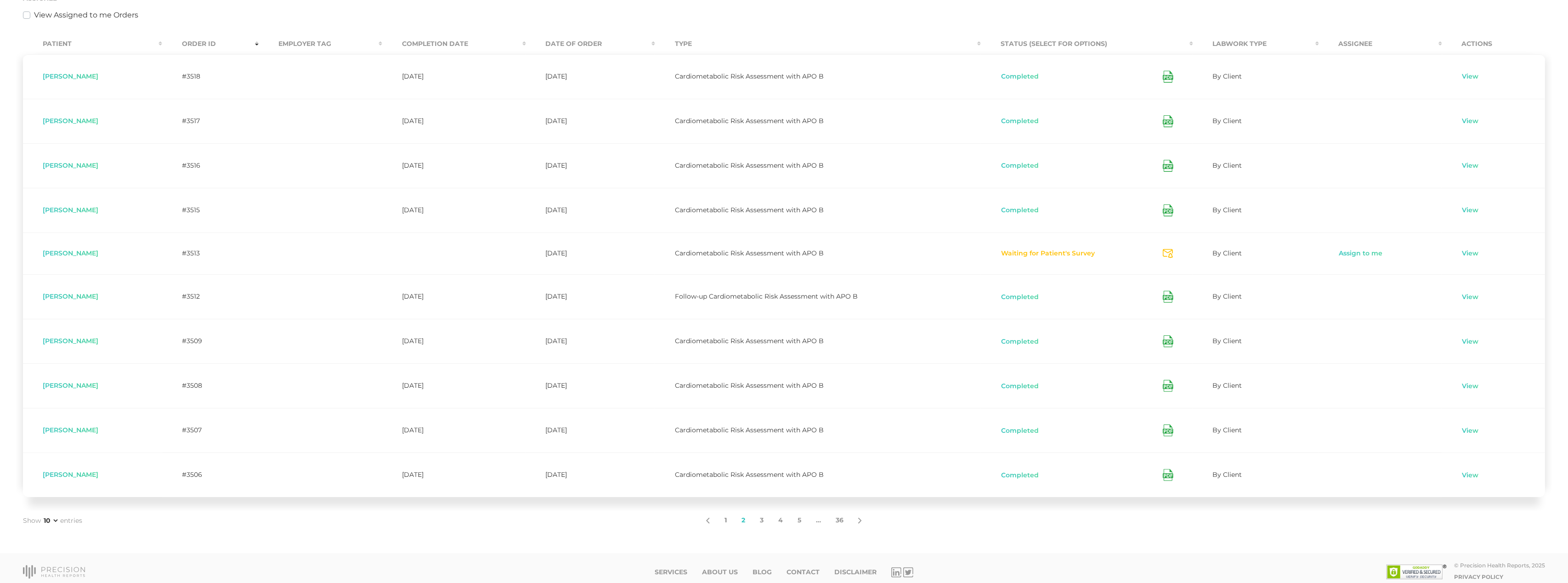
click at [726, 524] on link "1" at bounding box center [725, 520] width 17 height 19
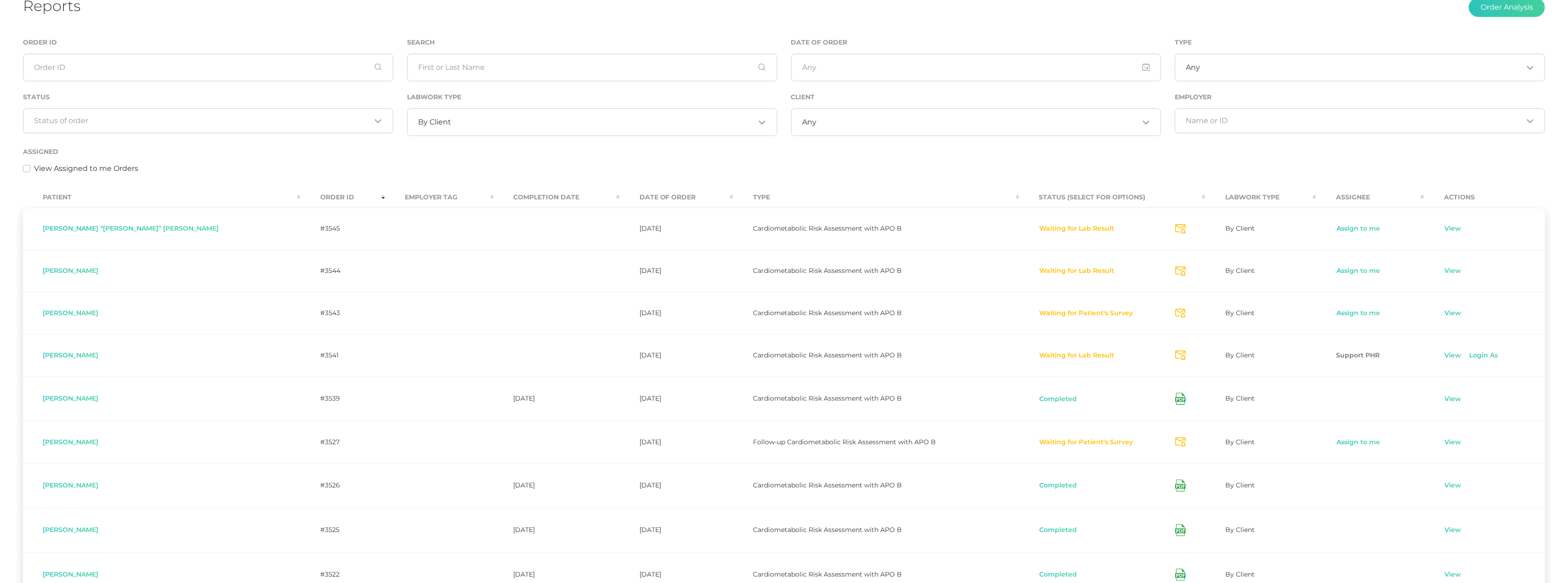
scroll to position [63, 0]
click at [1377, 30] on div "Reports Order Analysis Order ID Search Date of Order Type Any Loading... Status…" at bounding box center [784, 340] width 1568 height 724
click at [1444, 356] on link "View" at bounding box center [1452, 360] width 17 height 9
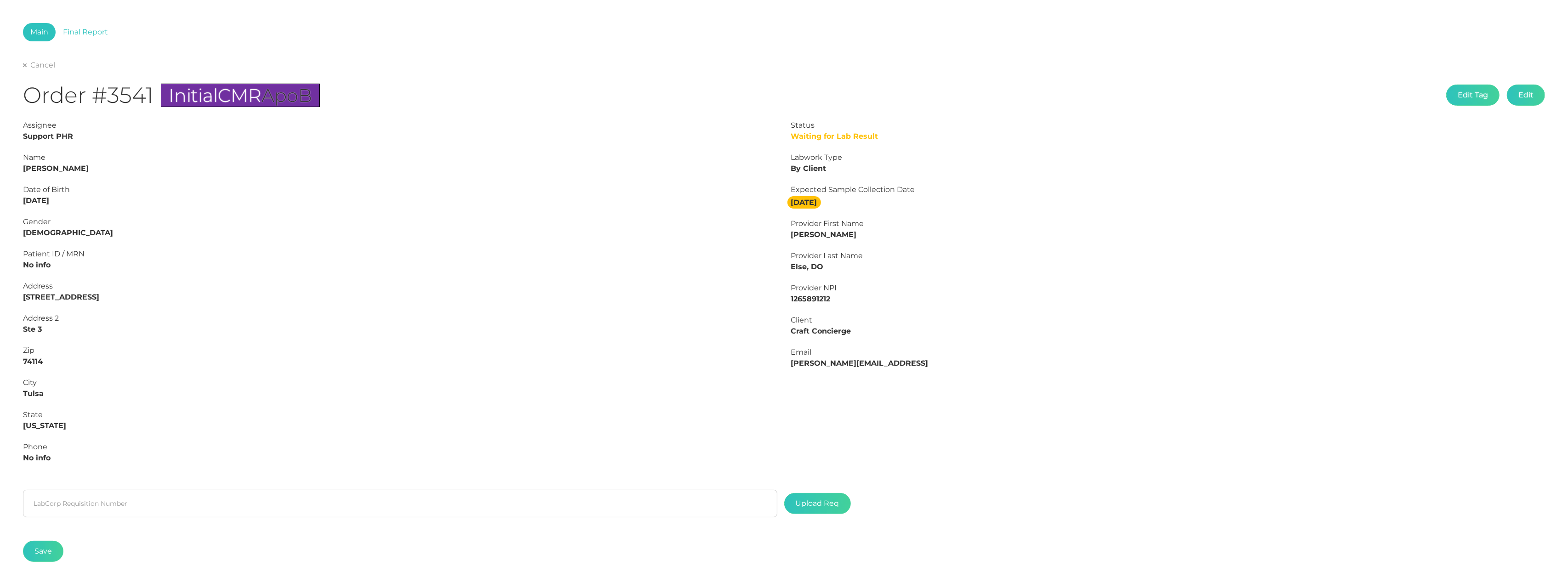
scroll to position [41, 0]
click at [89, 166] on strong "Christopher Murphy" at bounding box center [55, 169] width 65 height 9
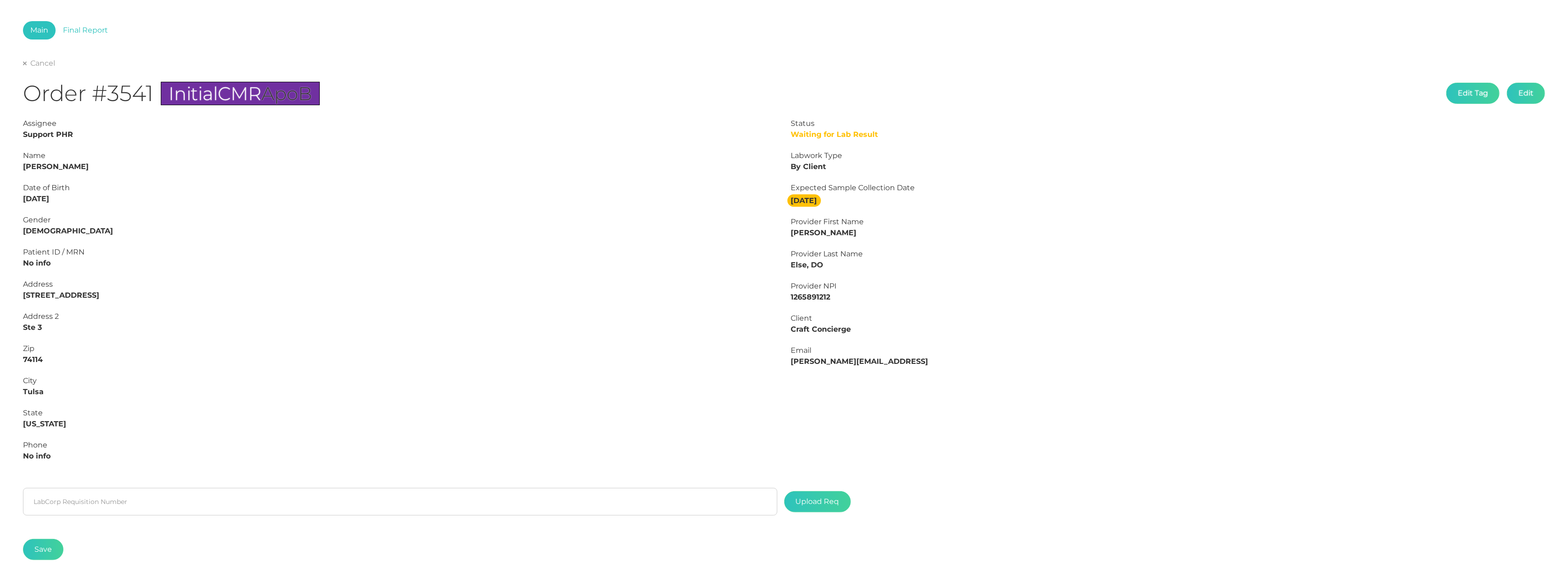
scroll to position [44, 1]
copy strong "Murphy"
click at [53, 161] on strong "Christopher Murphy" at bounding box center [55, 166] width 65 height 9
click at [52, 161] on strong "Christopher Murphy" at bounding box center [55, 166] width 65 height 9
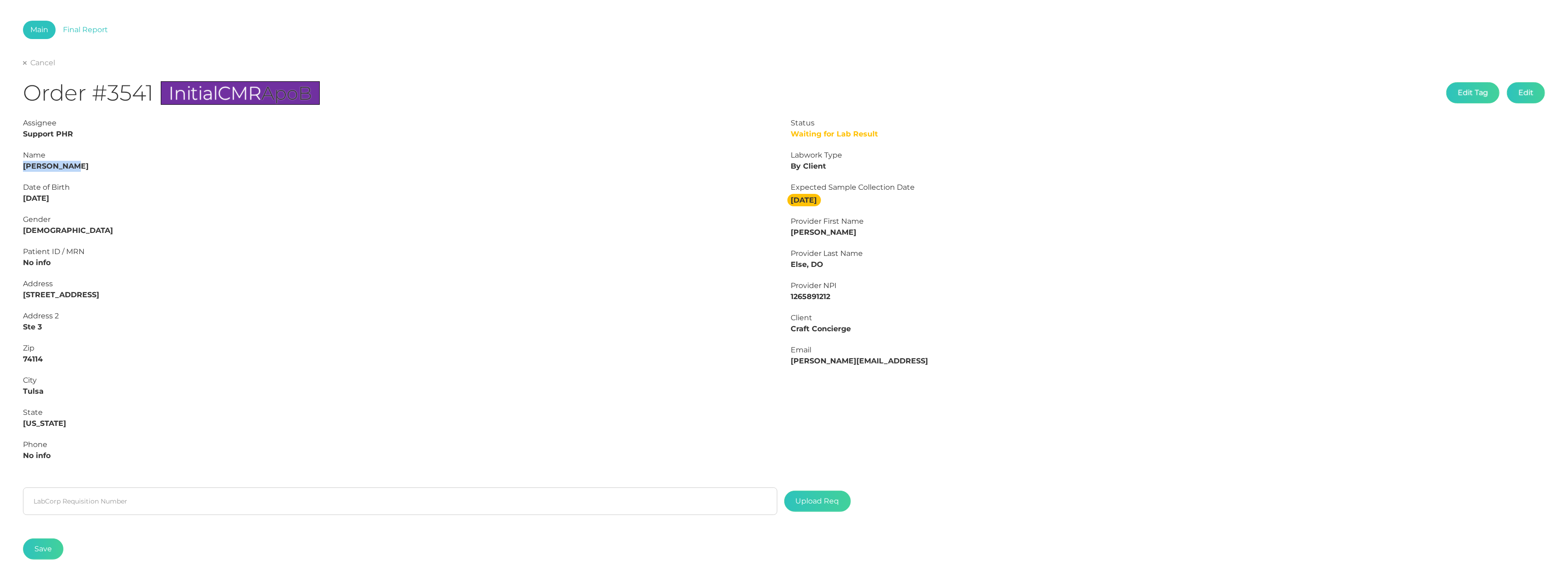
copy strong "Christopher"
drag, startPoint x: 70, startPoint y: 196, endPoint x: 1, endPoint y: 198, distance: 69.0
click at [1, 198] on div "Main Final Report Cancel Order #3541 Initial CMR ApoB Edit Tag Edit Status Wait…" at bounding box center [784, 298] width 1568 height 603
copy strong "10/23/1965"
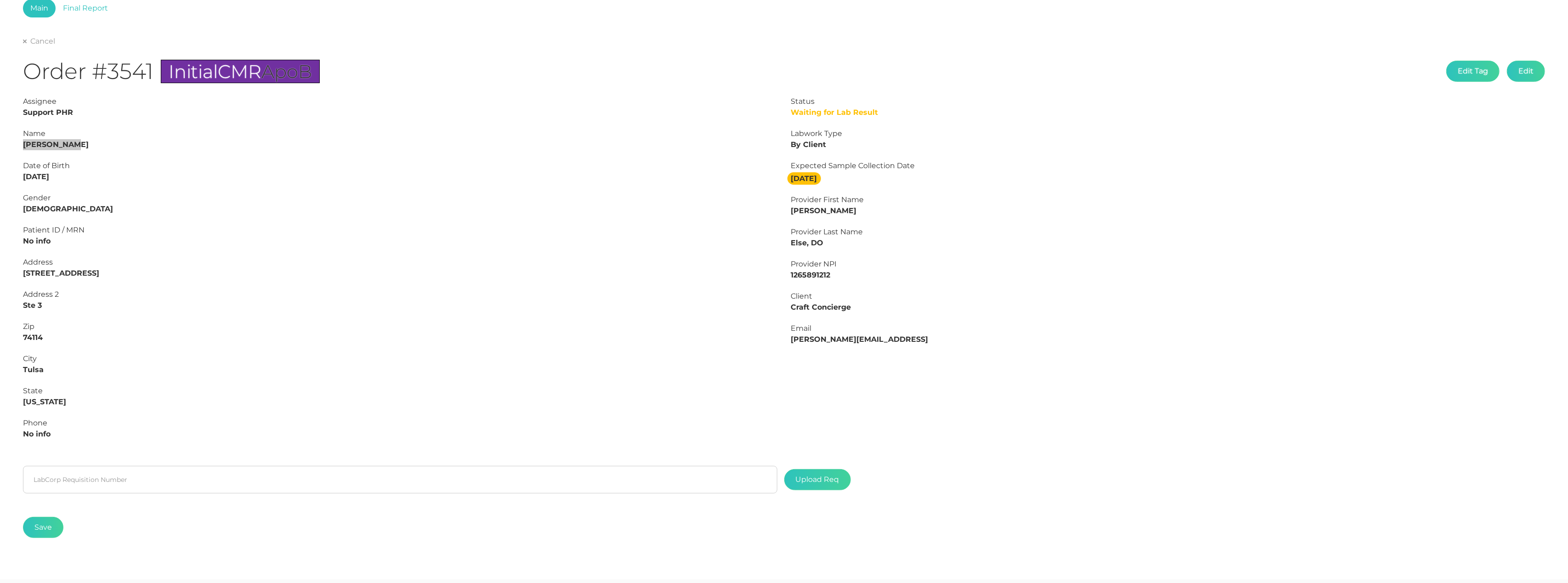
scroll to position [66, 0]
click at [91, 10] on link "Final Report" at bounding box center [85, 6] width 60 height 18
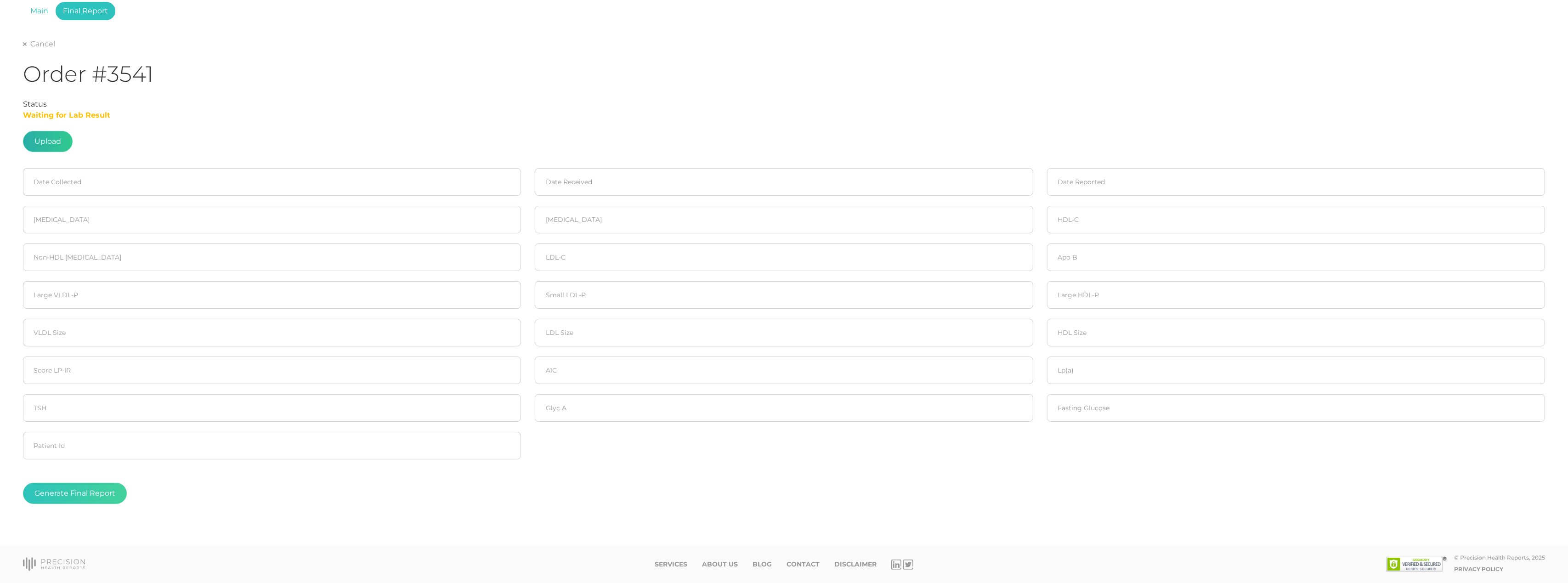
click at [63, 138] on label at bounding box center [48, 141] width 49 height 20
click at [62, 199] on input "file" at bounding box center [61, 199] width 1 height 1
type input "C:\fakepath\Murphy, Christopher.pdf"
click at [94, 185] on input at bounding box center [271, 181] width 498 height 27
click at [113, 253] on span "12" at bounding box center [114, 255] width 13 height 13
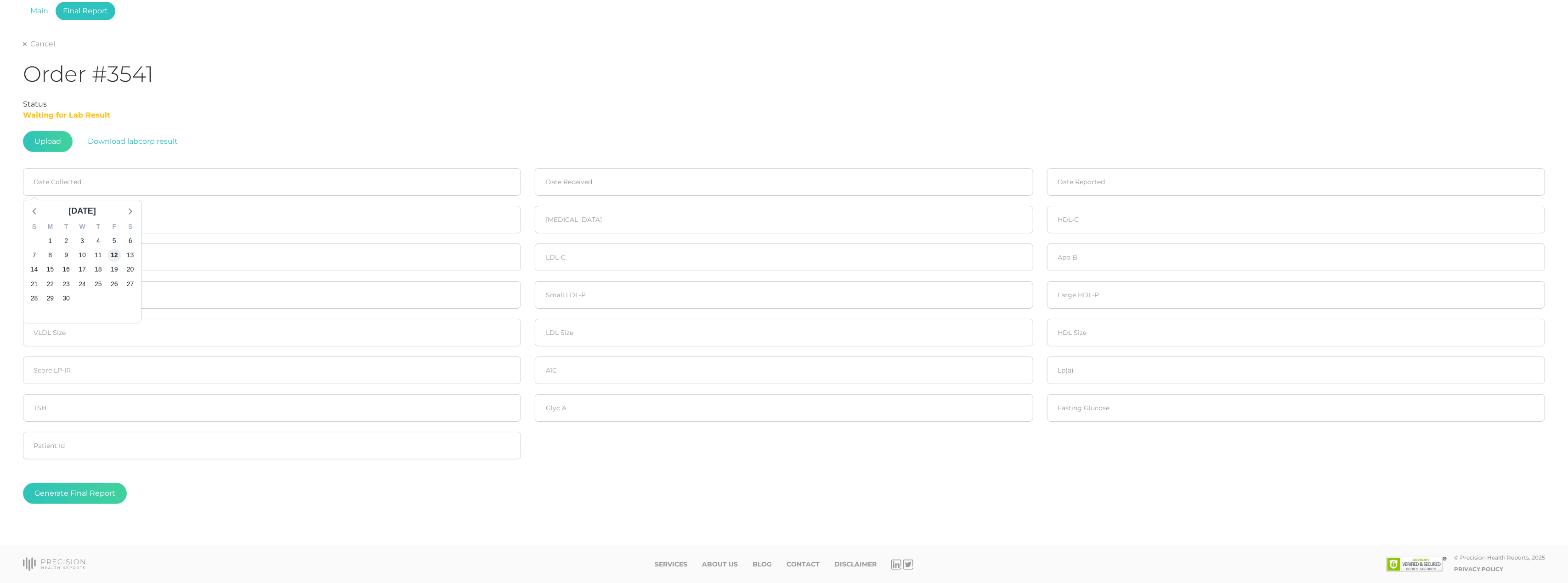
type input "09/12/2025"
click at [658, 176] on input at bounding box center [783, 181] width 498 height 27
click at [640, 249] on span "13" at bounding box center [642, 255] width 13 height 13
type input "09/13/2025"
click at [1158, 180] on input at bounding box center [1295, 181] width 498 height 27
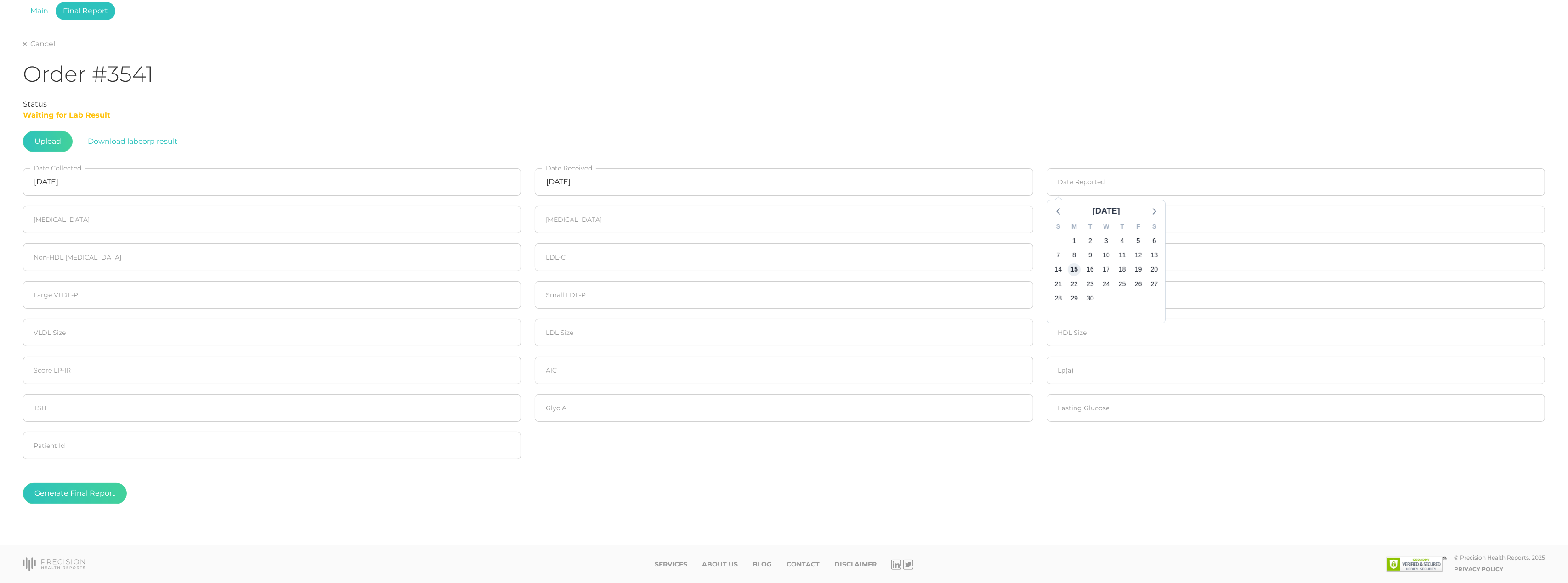
click at [1071, 267] on span "15" at bounding box center [1074, 269] width 13 height 13
type input "09/15/2025"
click at [209, 235] on fieldset "Cholesterol" at bounding box center [272, 219] width 512 height 38
click at [204, 221] on input "number" at bounding box center [271, 219] width 498 height 27
type input "226"
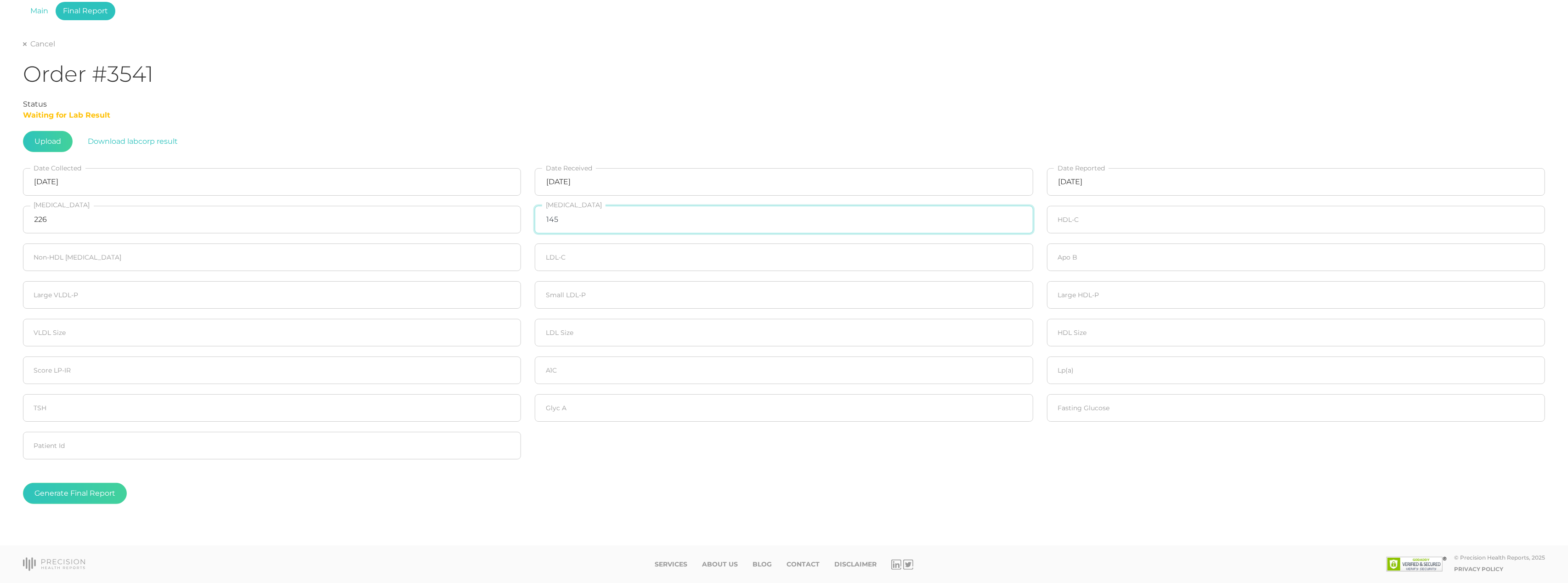
type input "145"
type input "45"
type input "181"
type input "155"
type input "120"
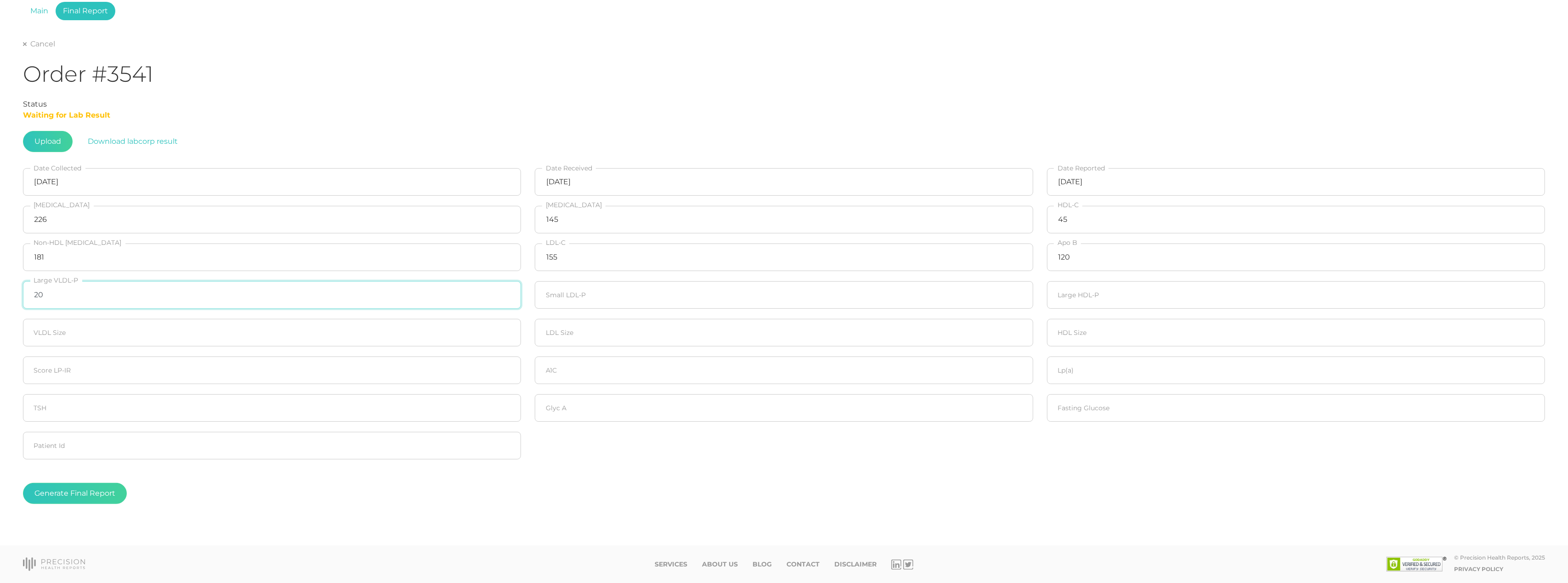
type input "20"
type input "421"
type input "20"
type input "21.2"
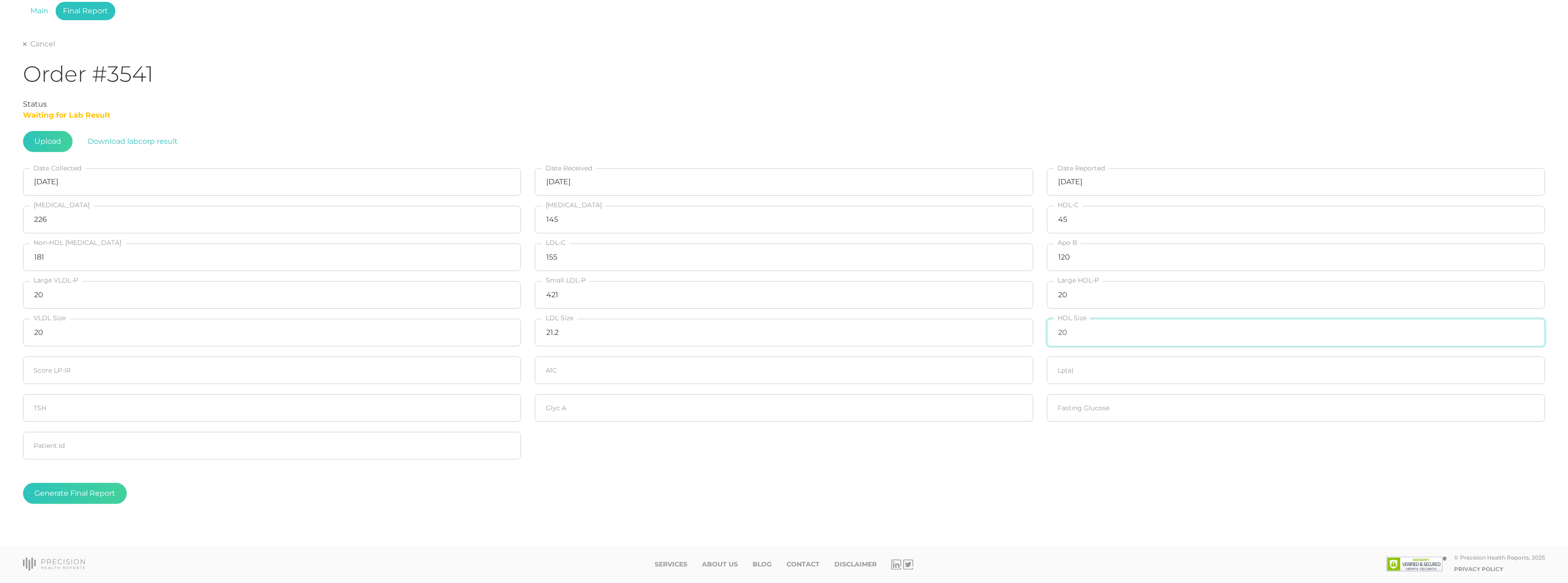
type input "20"
type input "57"
type input "5.9"
type input "47.6"
type input "518"
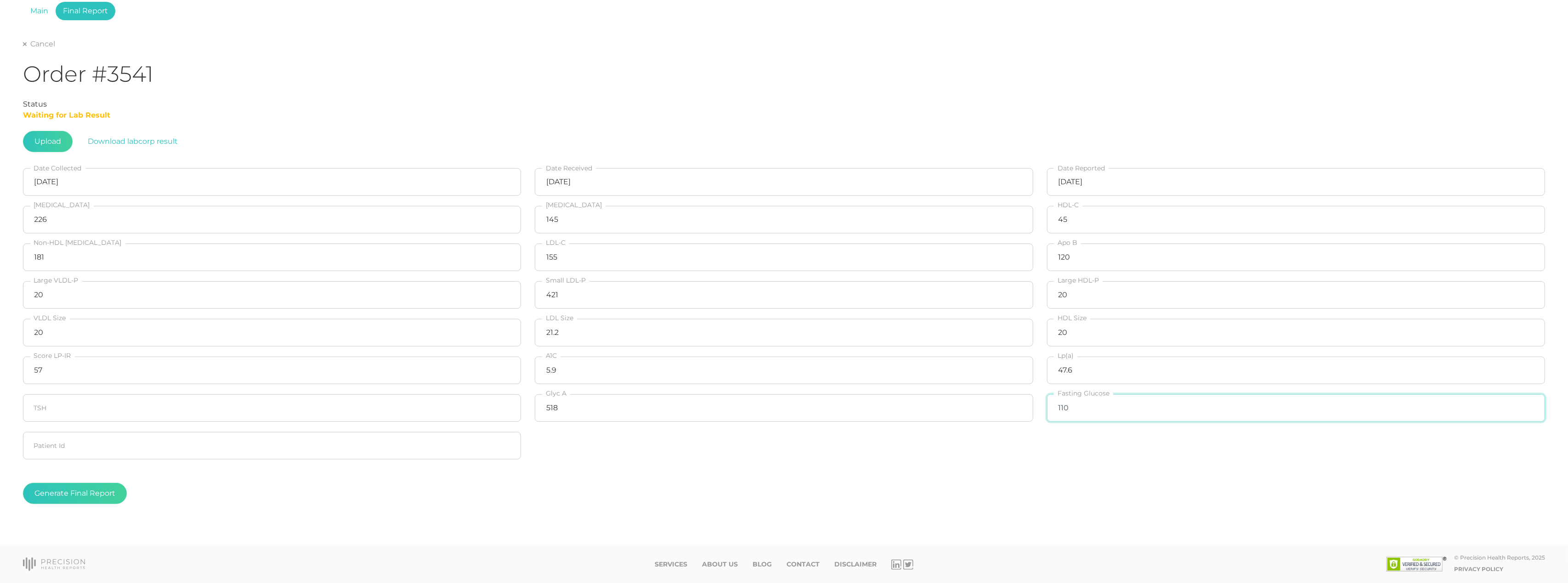
type input "110"
click at [172, 523] on div "Main Final Report Cancel Order #3541 Status Waiting for Lab Result Upload Downl…" at bounding box center [784, 262] width 1568 height 567
click at [92, 495] on button "Generate Final Report" at bounding box center [74, 493] width 104 height 21
click at [31, 40] on link "Cancel" at bounding box center [38, 44] width 32 height 9
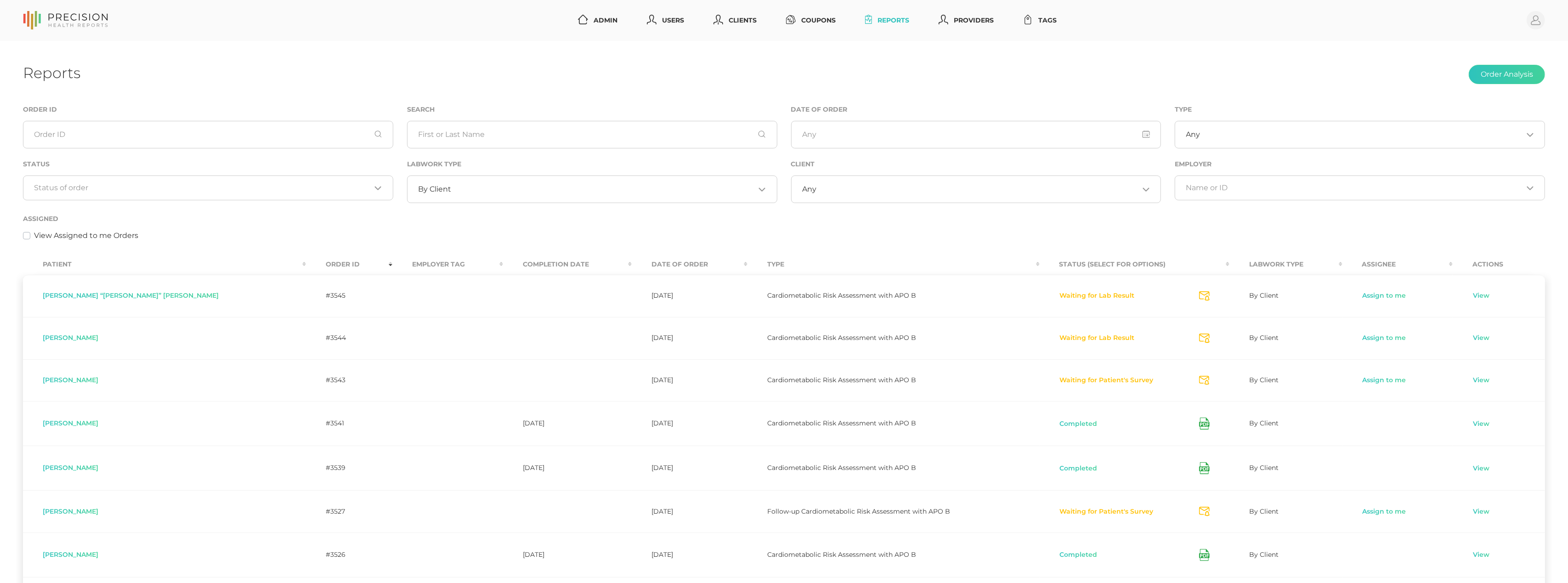
click at [469, 187] on input "Search for option" at bounding box center [603, 189] width 304 height 9
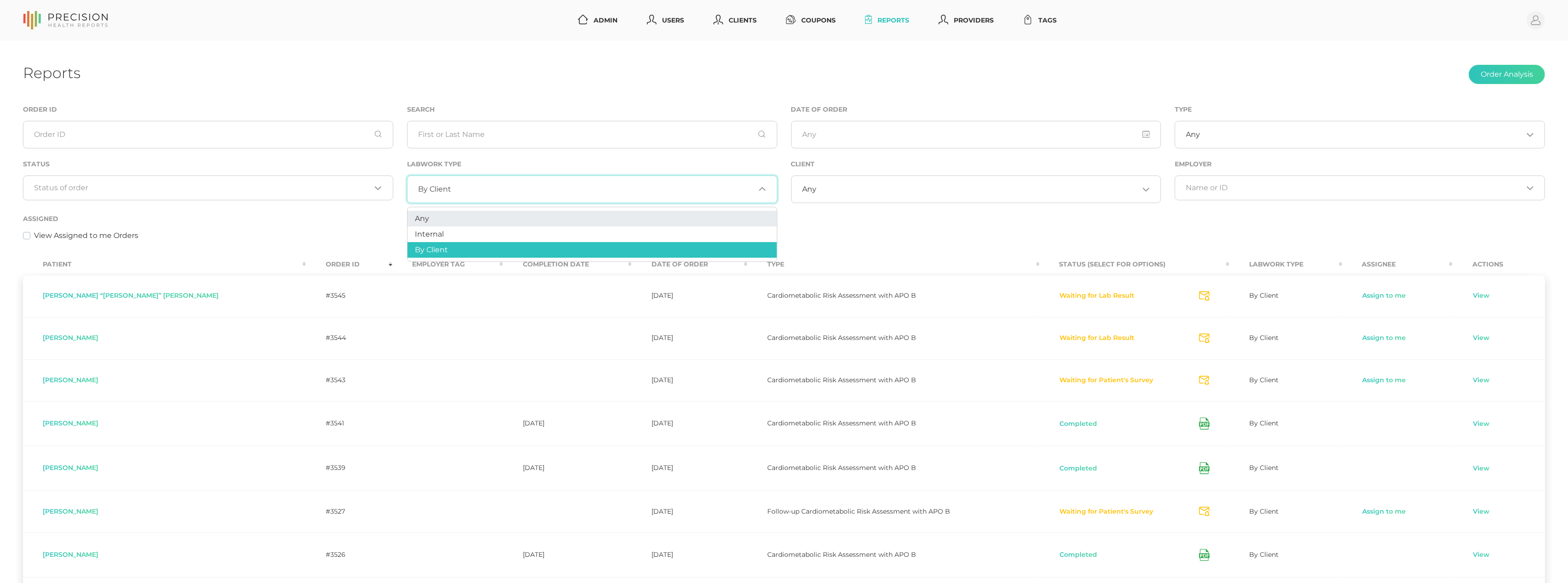
click at [447, 219] on li "Any" at bounding box center [591, 219] width 369 height 15
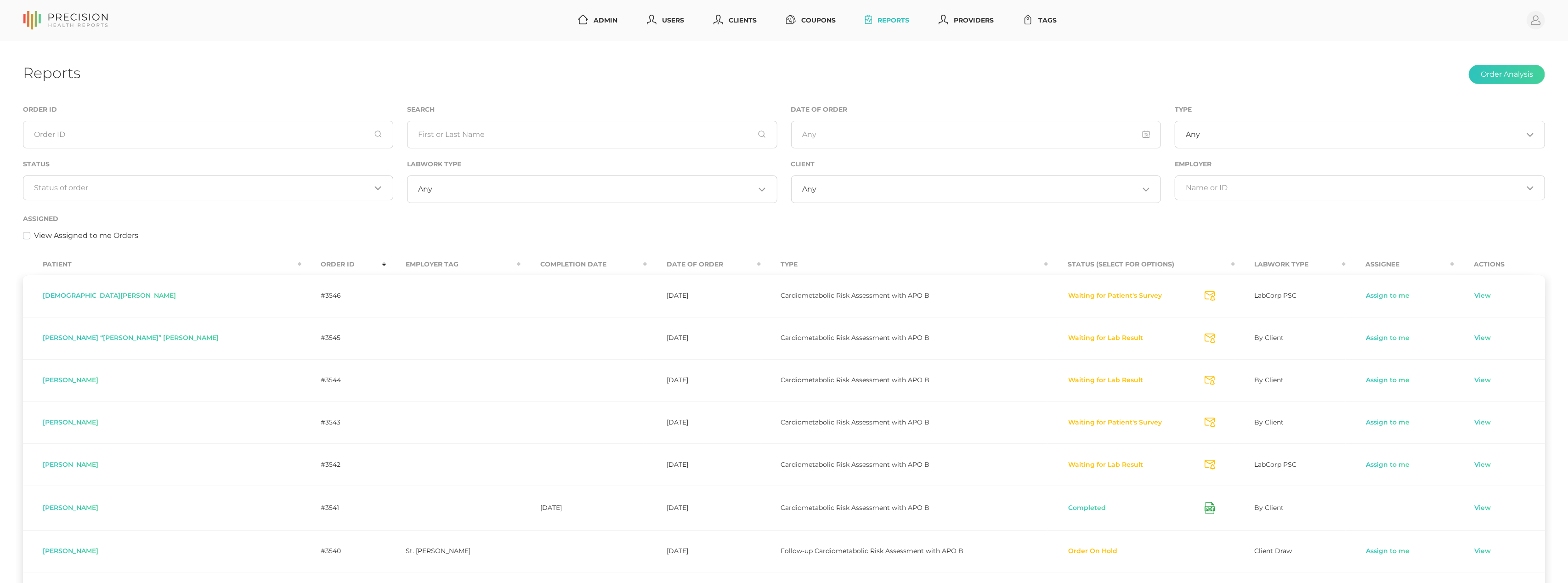
click at [301, 266] on th "Order ID" at bounding box center [344, 264] width 85 height 21
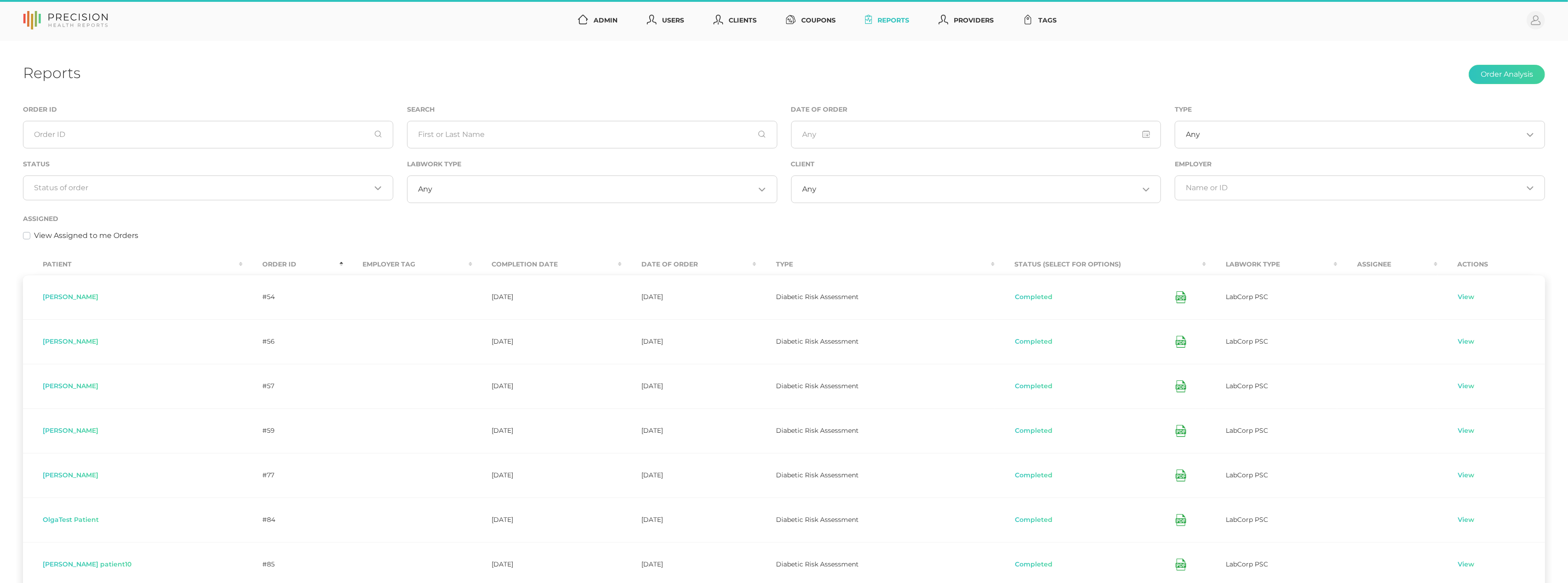
click at [243, 259] on th "Order ID" at bounding box center [293, 264] width 100 height 21
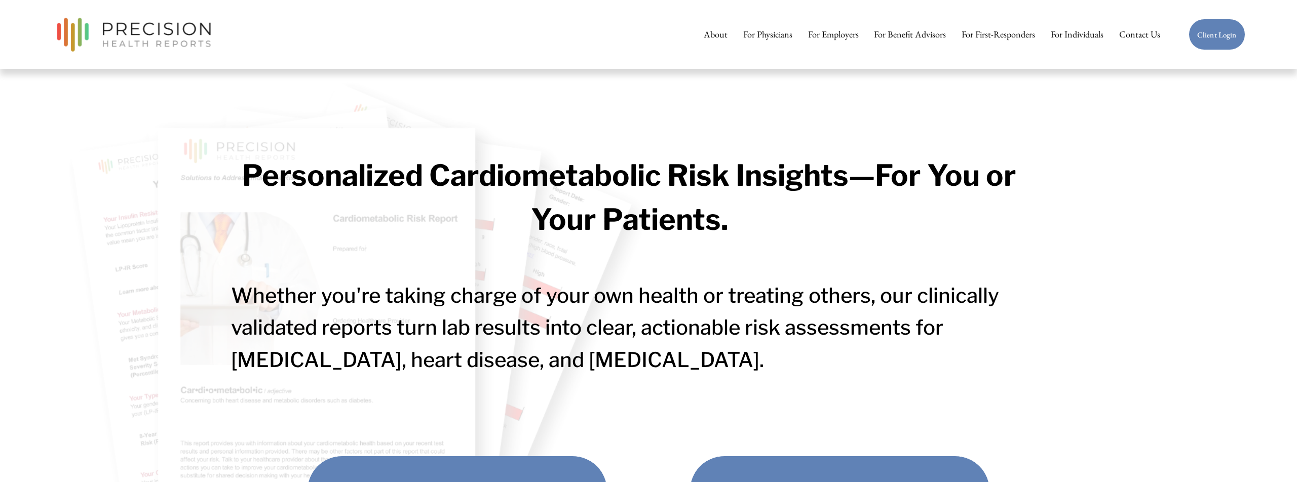
click at [725, 34] on link "About" at bounding box center [716, 34] width 24 height 20
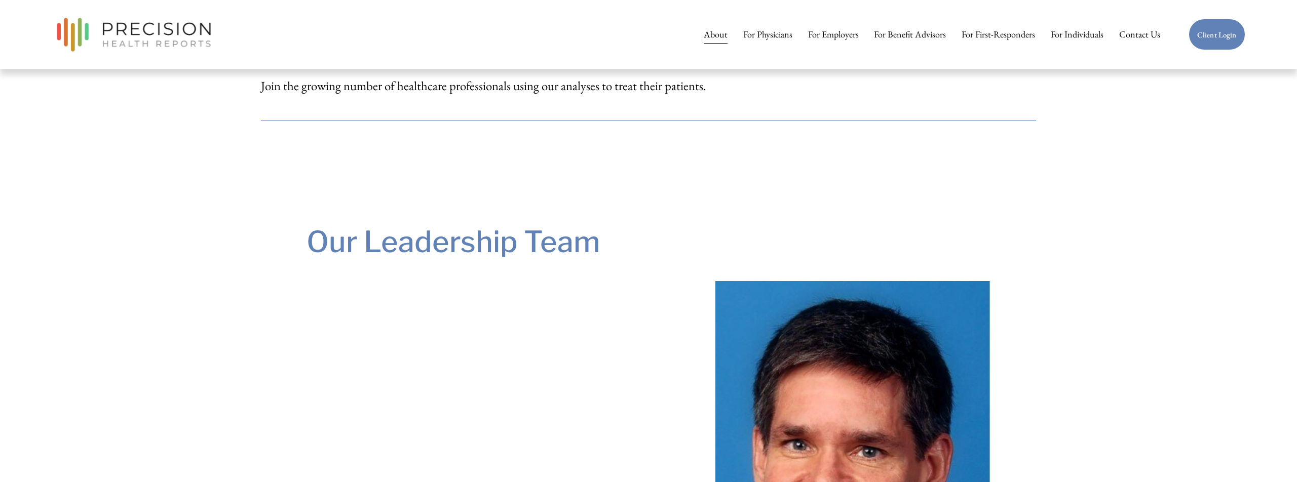
scroll to position [1156, 0]
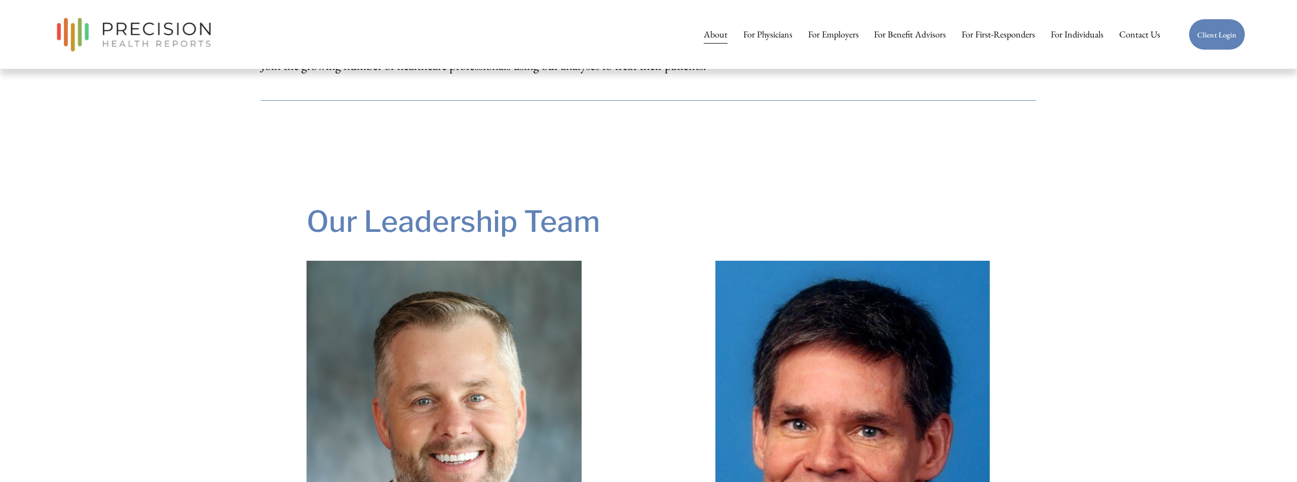
click at [1147, 38] on link "Contact Us" at bounding box center [1139, 34] width 41 height 20
